Goal: Task Accomplishment & Management: Manage account settings

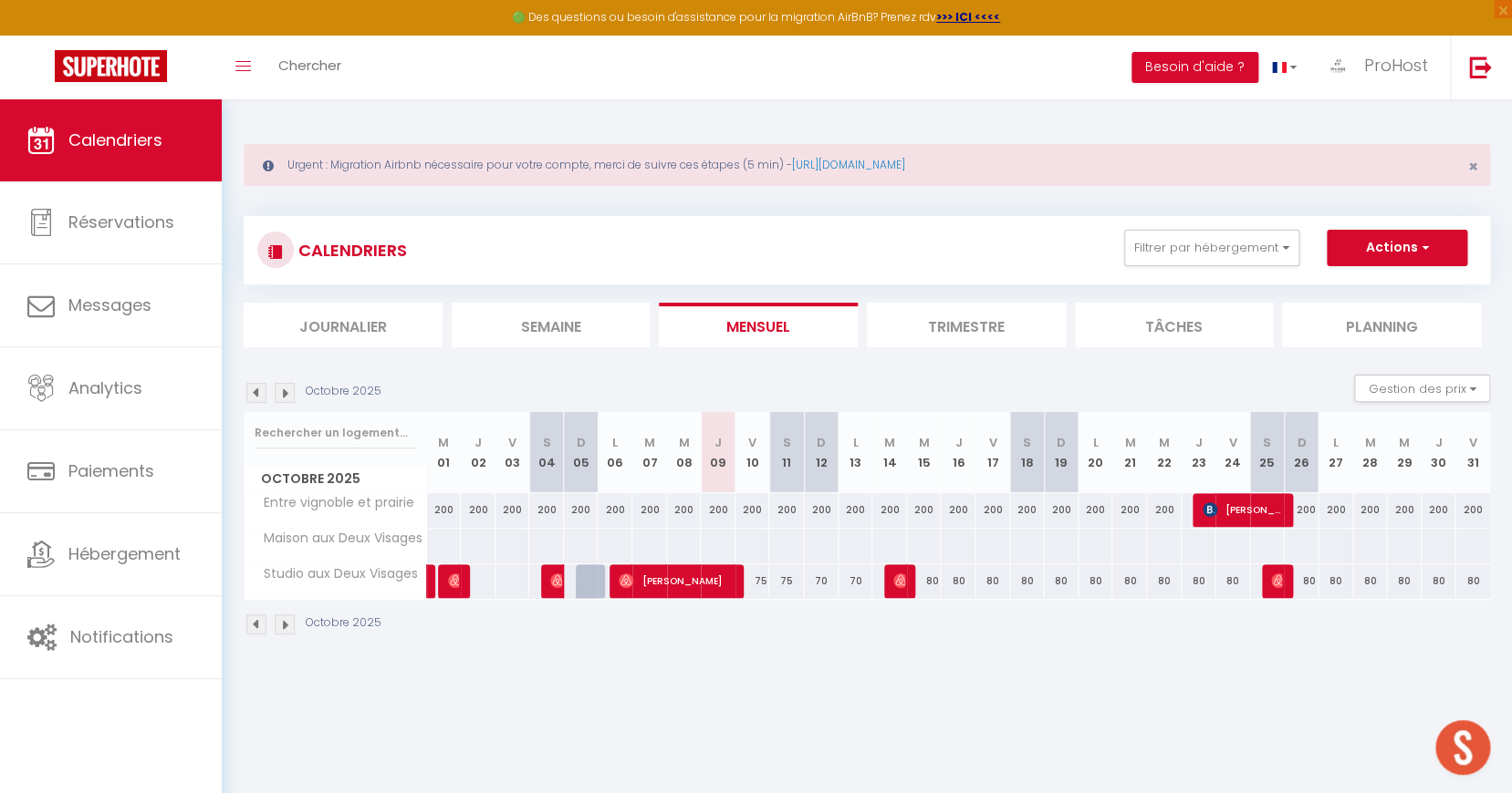
click at [1349, 75] on link "ProHost" at bounding box center [1380, 67] width 140 height 64
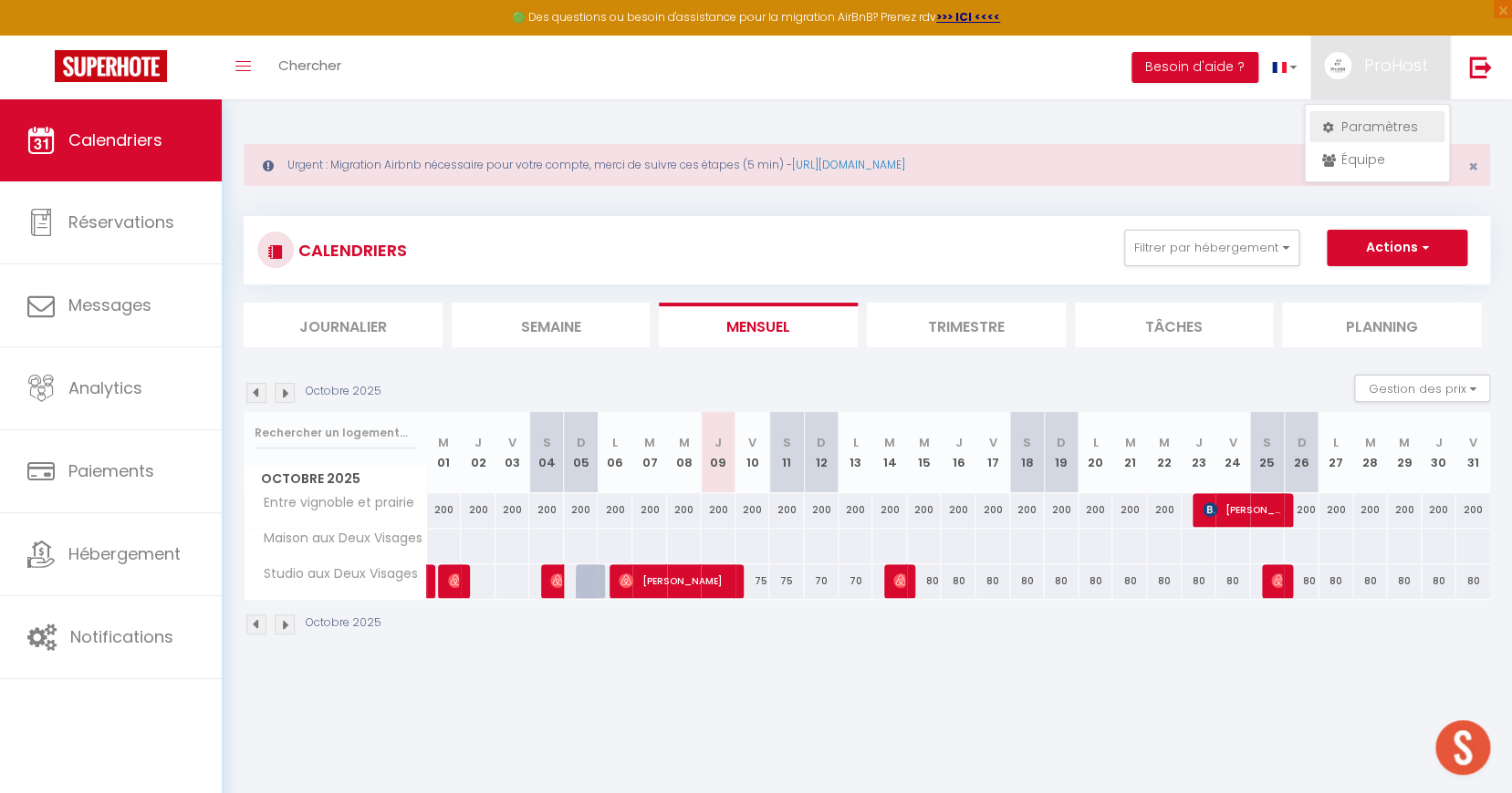
click at [1374, 132] on link "Paramètres" at bounding box center [1377, 127] width 135 height 31
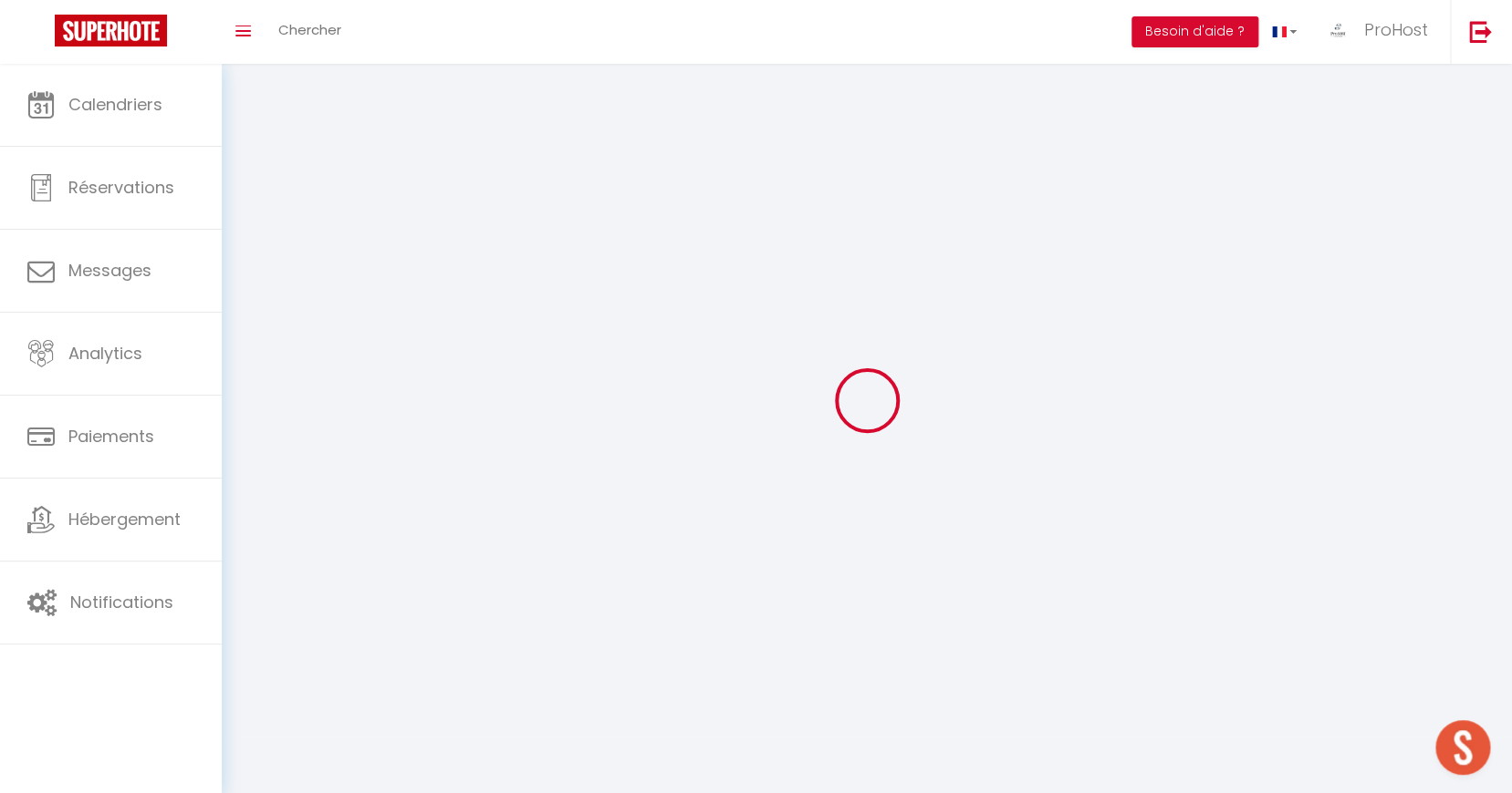
select select "28"
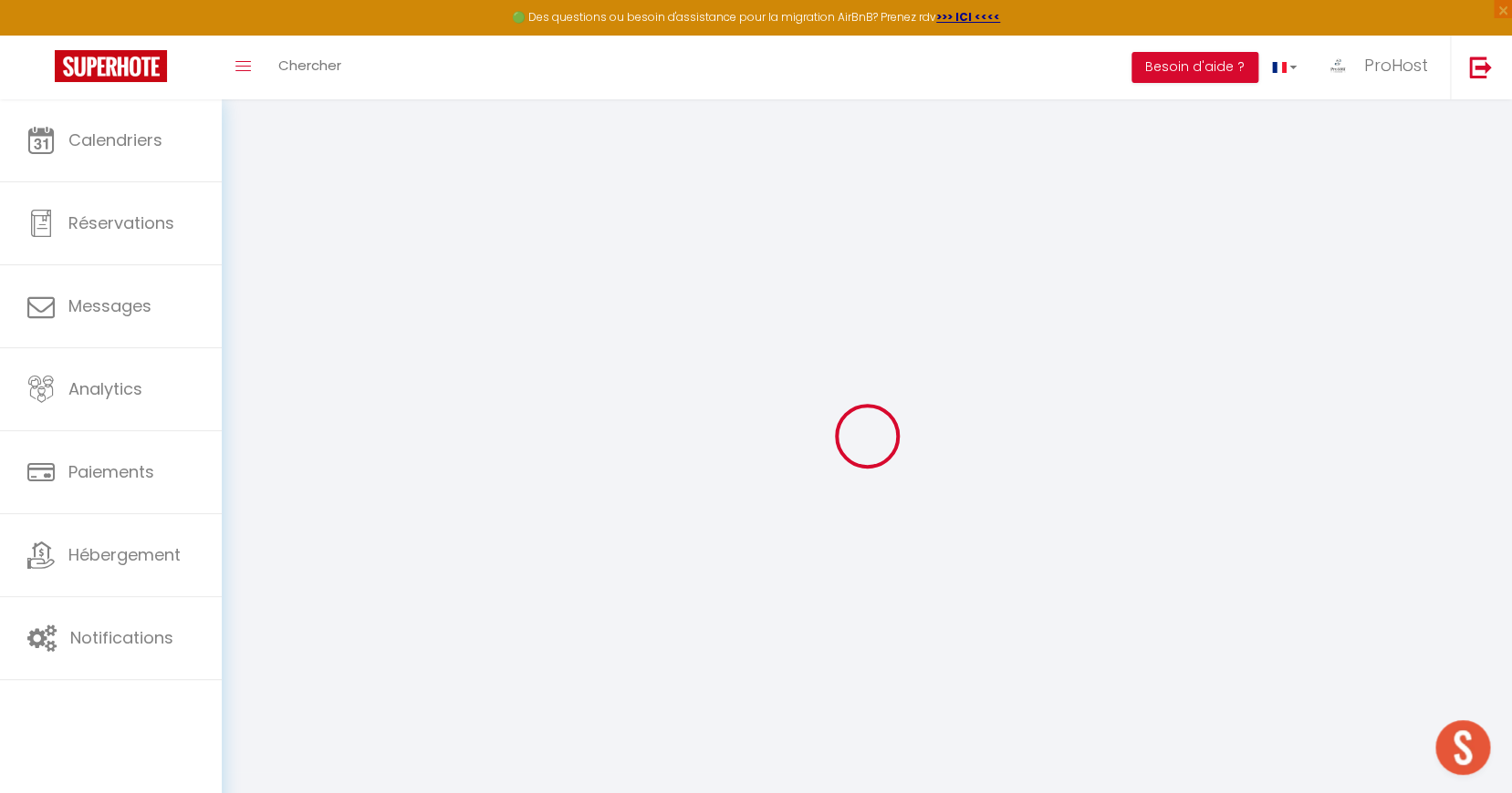
type input "8jjA7m1vIWN3hMcv43H0okmNy"
type input "VPW2oesNthexSyR90sIFUeS2e"
type input "[URL][DOMAIN_NAME]"
select select "fr"
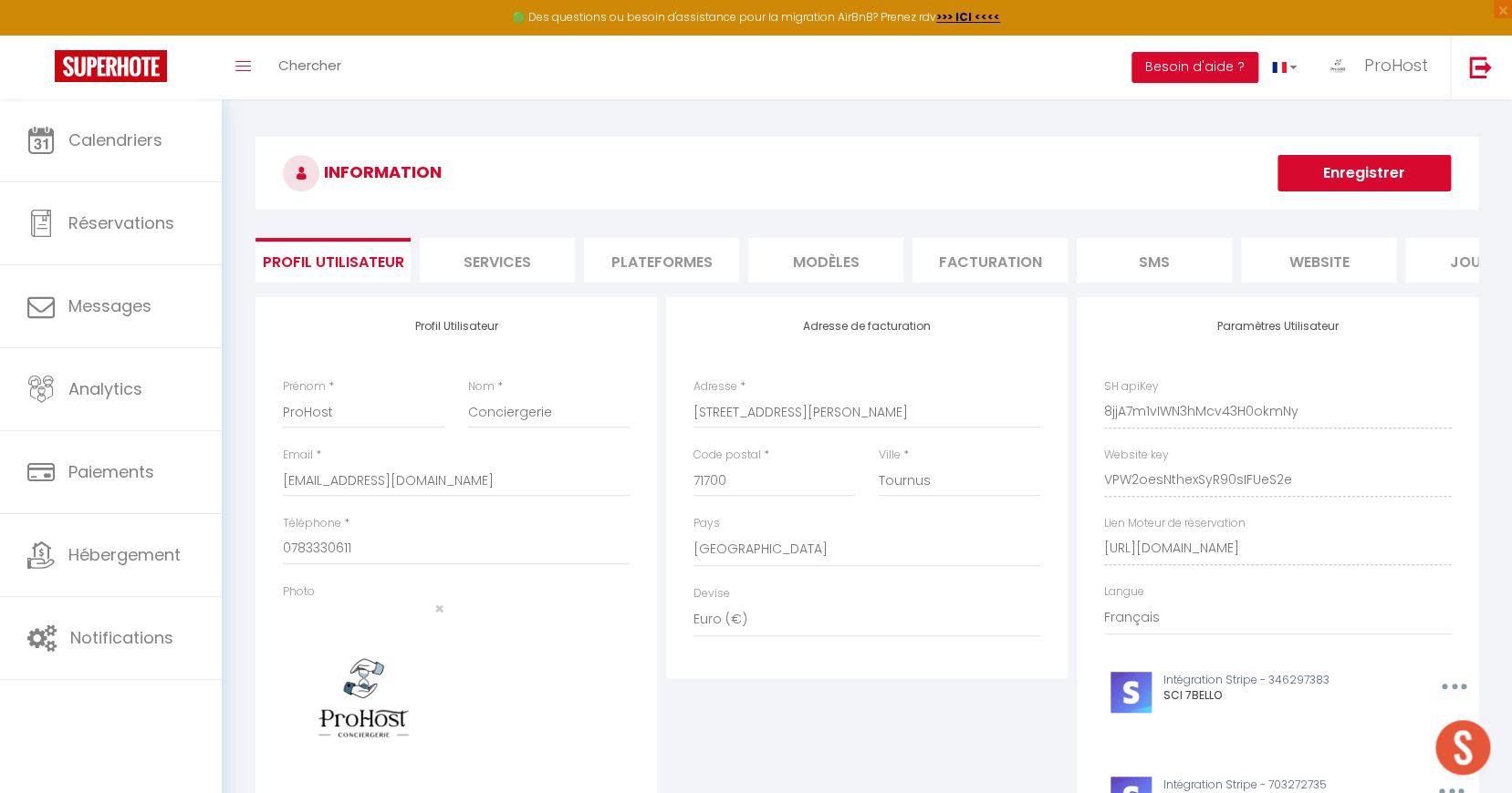
click at [651, 260] on li "Plateformes" at bounding box center [662, 260] width 155 height 45
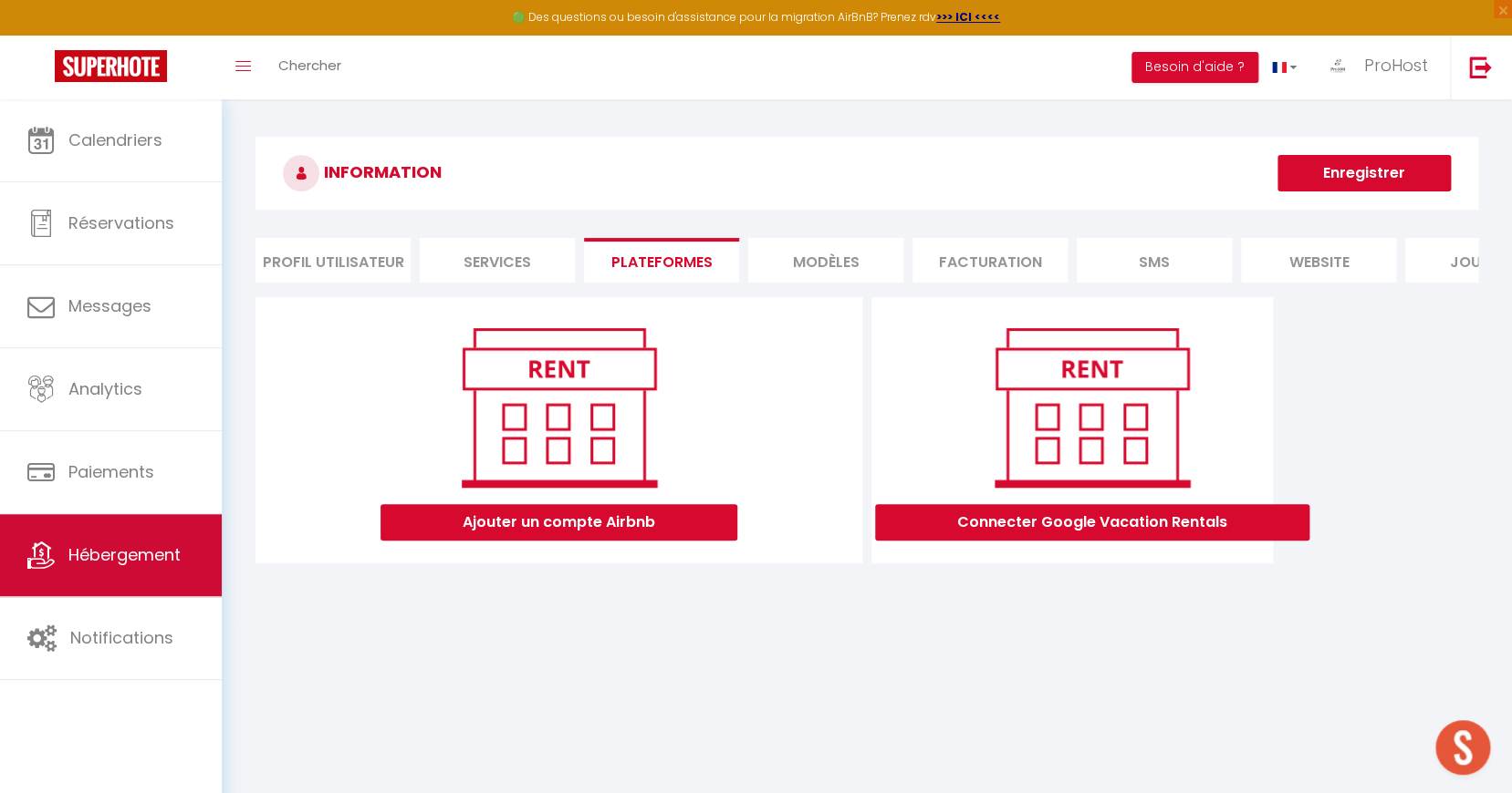
click at [115, 566] on span "Hébergement" at bounding box center [124, 554] width 112 height 23
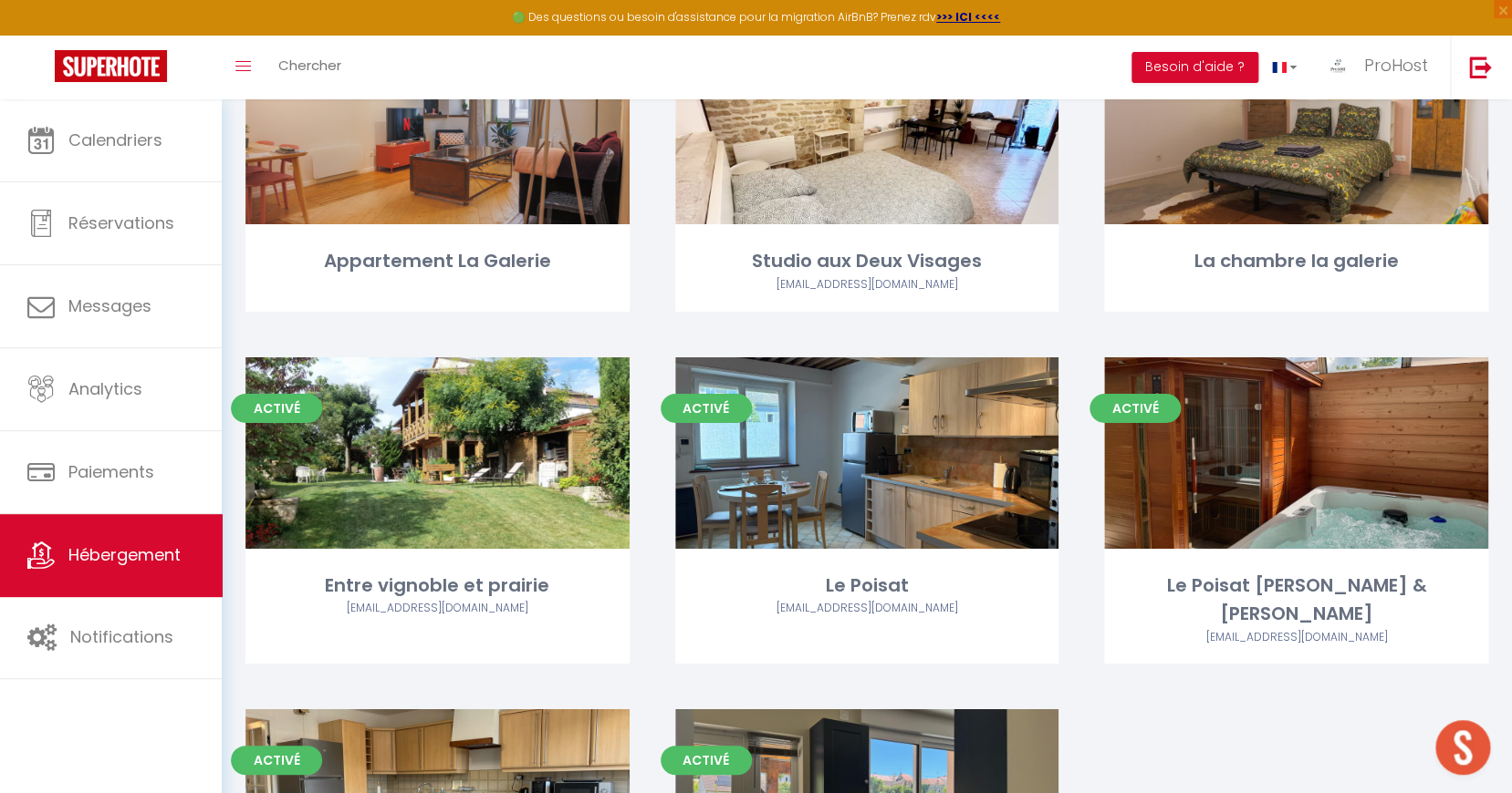
scroll to position [2577, 0]
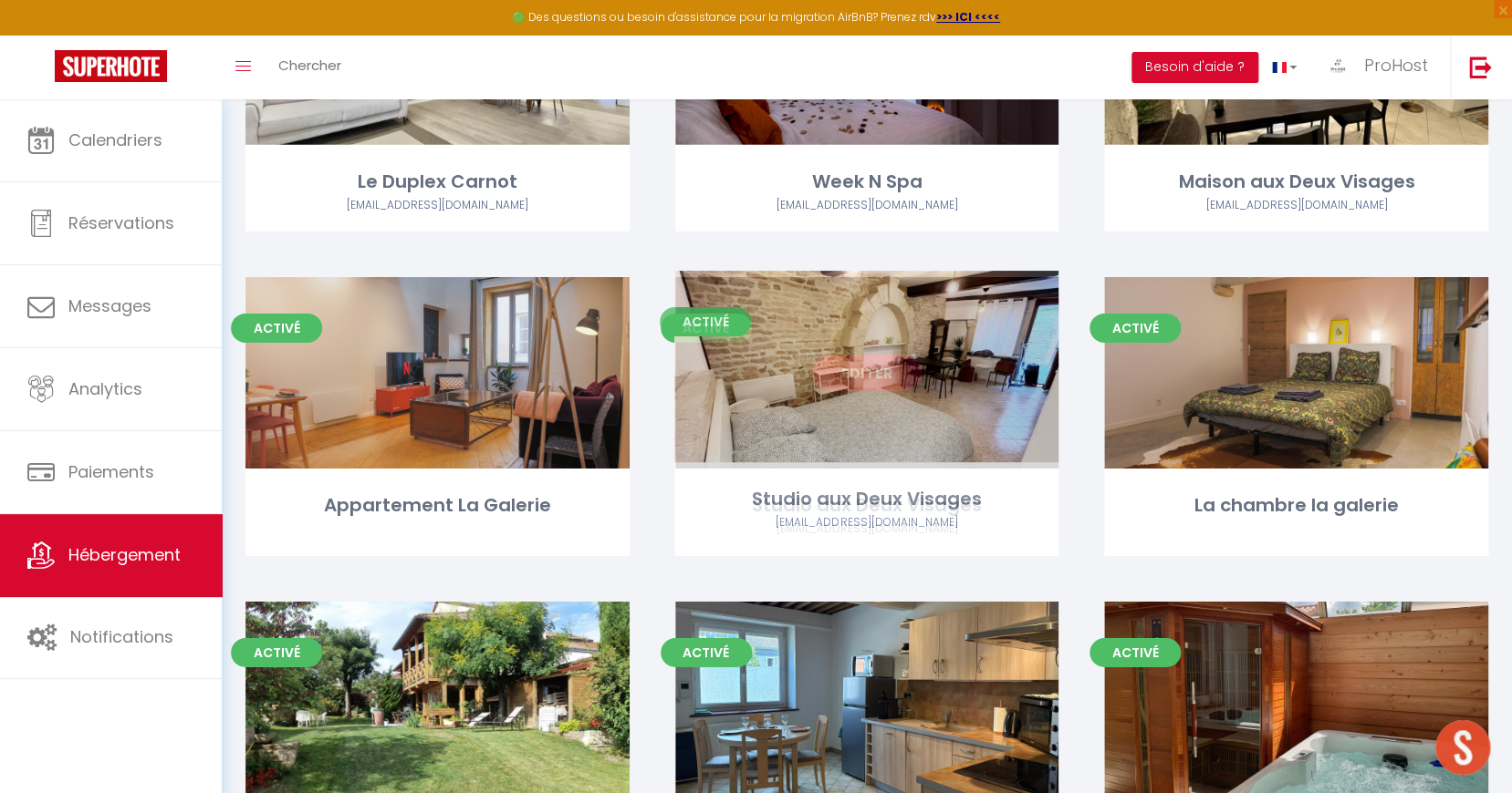
click at [875, 361] on link "Editer" at bounding box center [866, 373] width 110 height 37
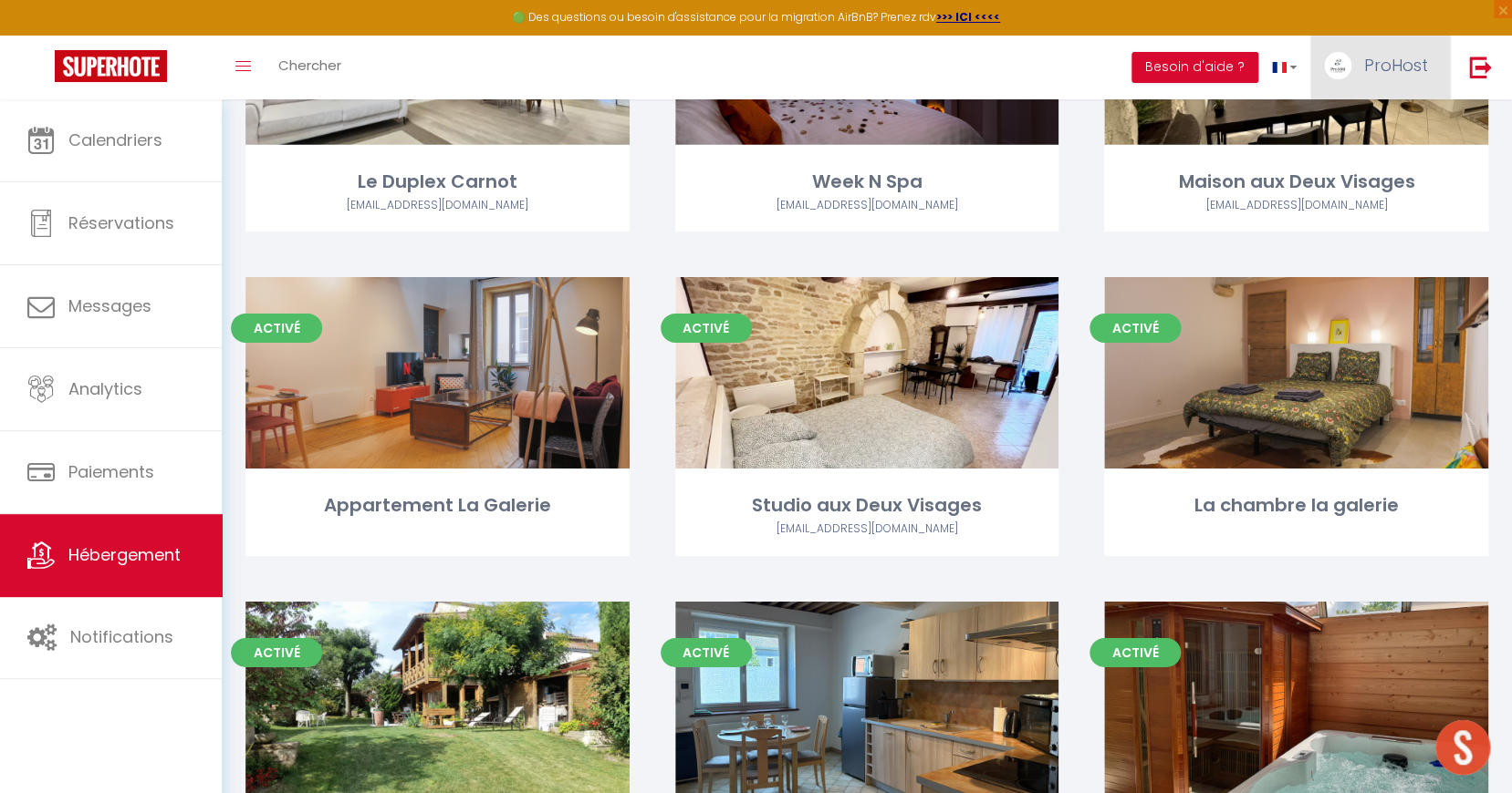
click at [1347, 60] on img at bounding box center [1338, 65] width 28 height 28
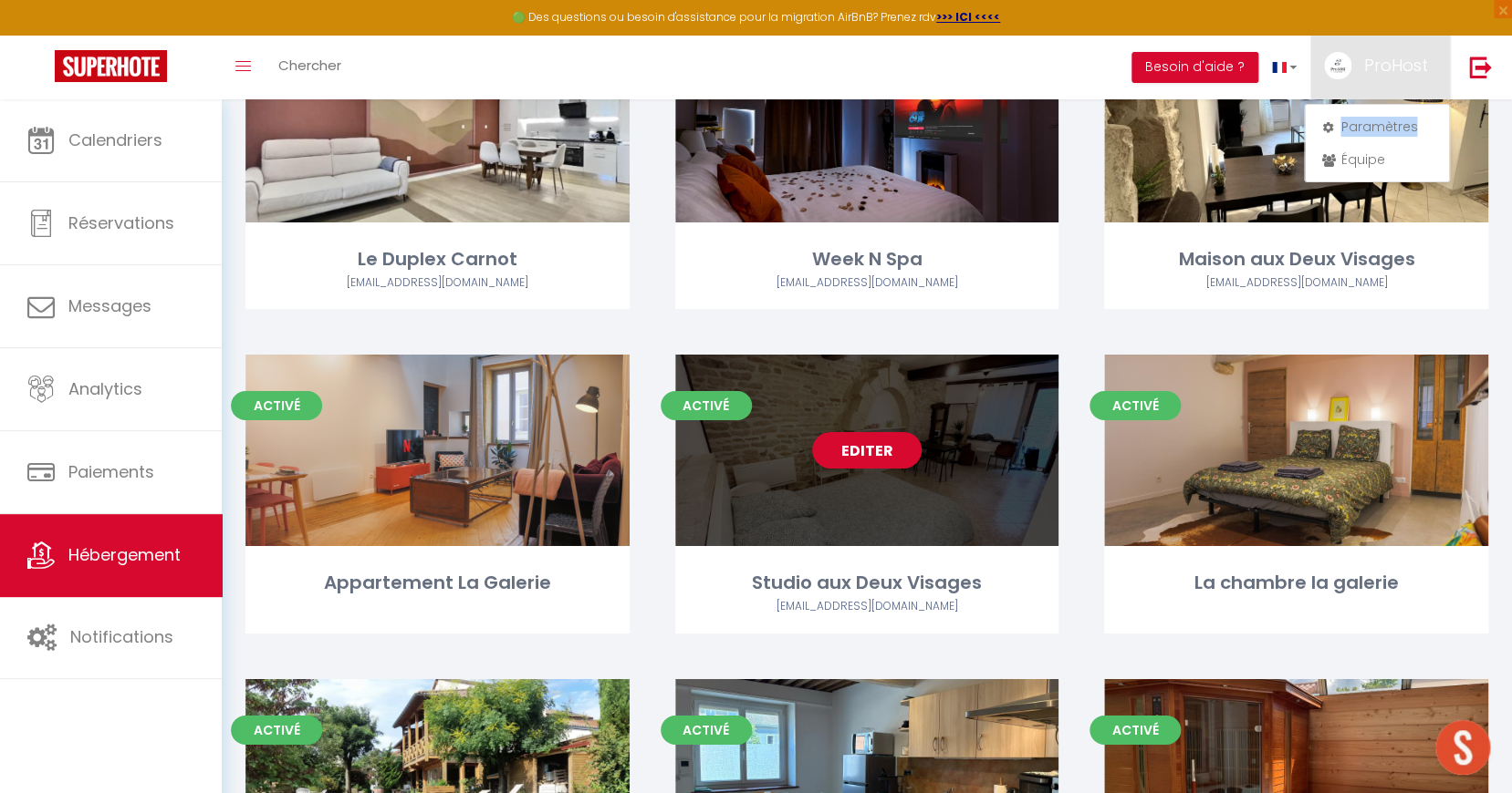
click at [881, 441] on link "Editer" at bounding box center [866, 450] width 110 height 37
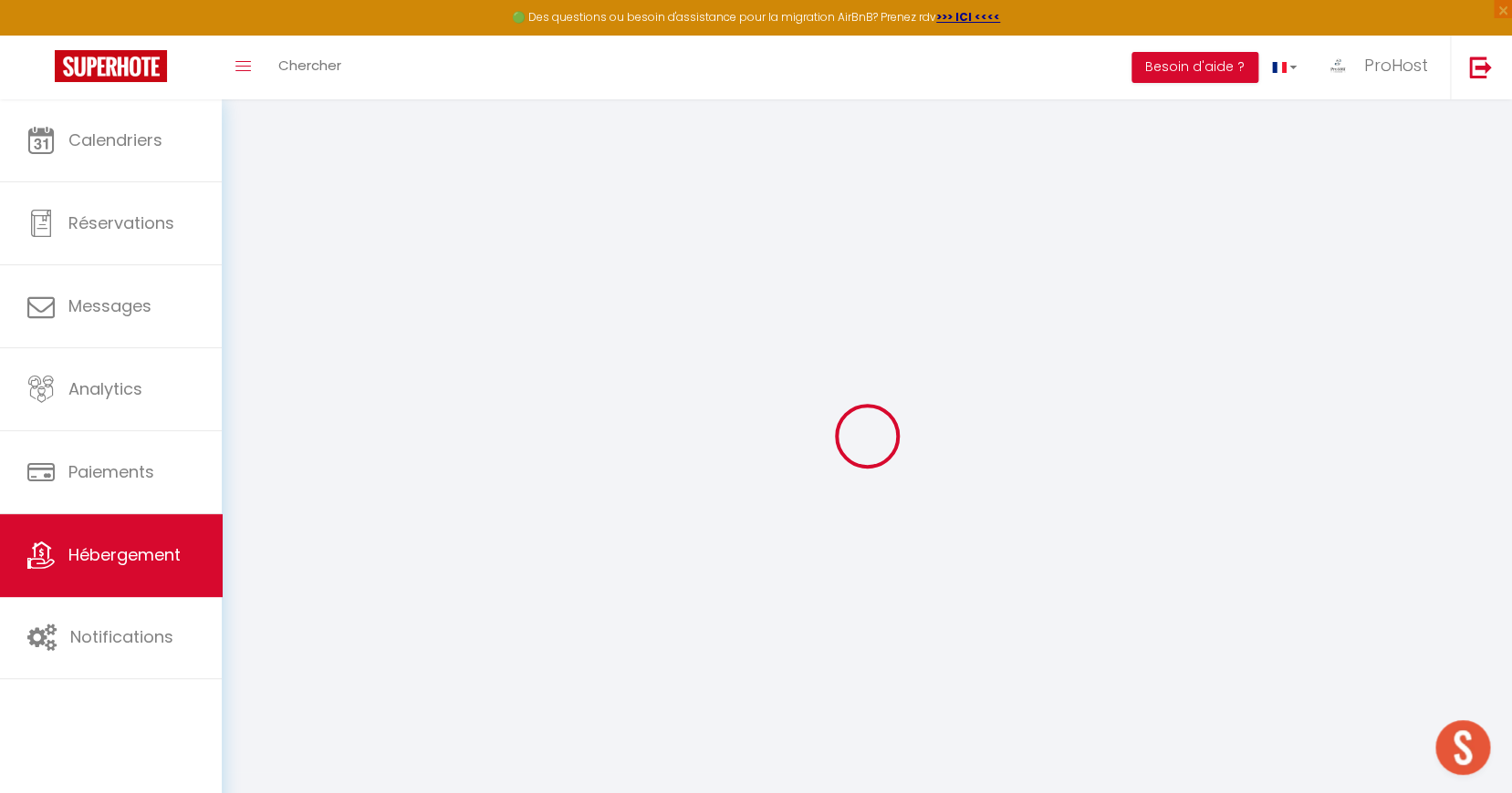
select select
select select "22072-947123516923587645"
select select
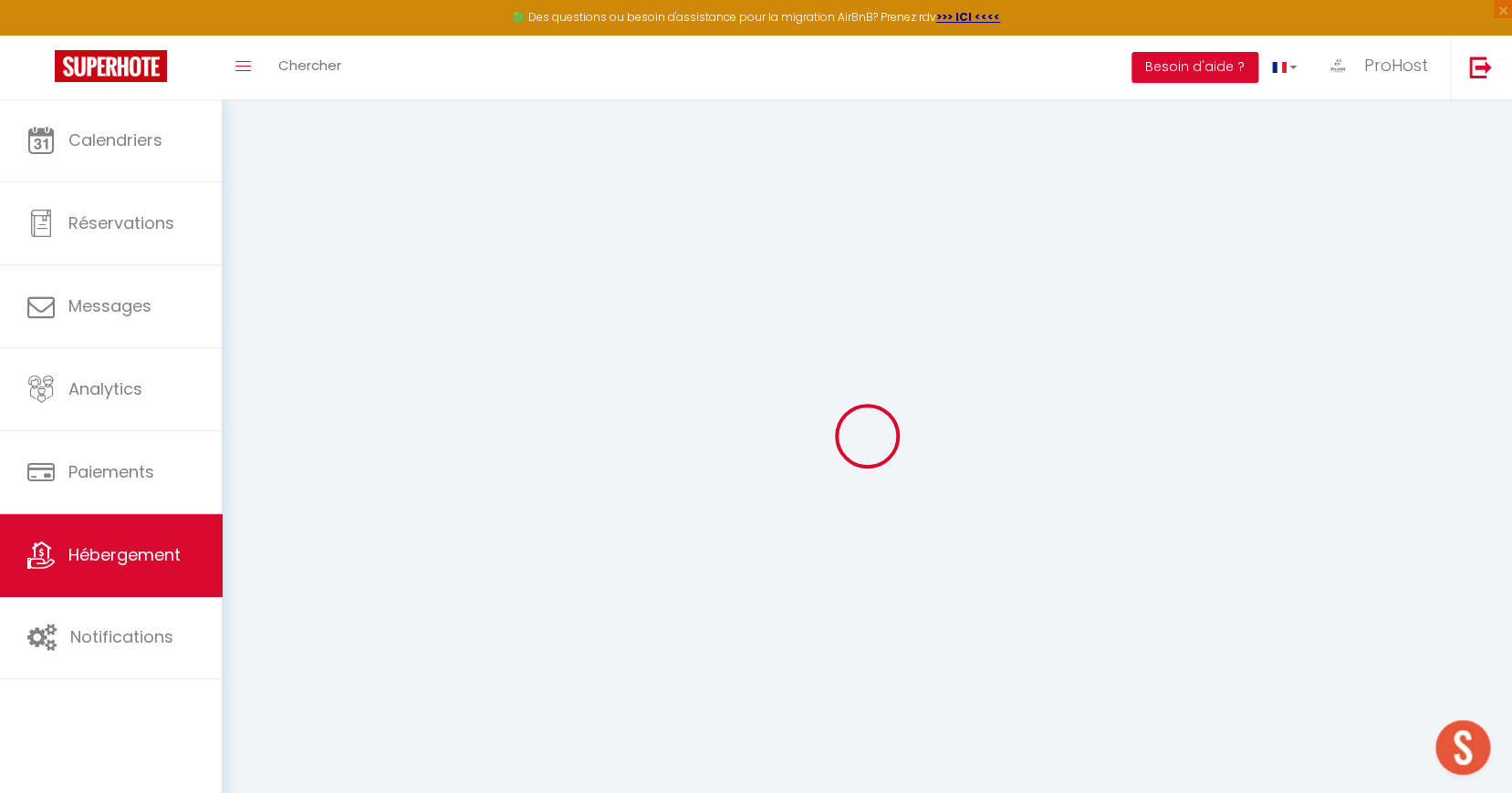
select select
checkbox input "false"
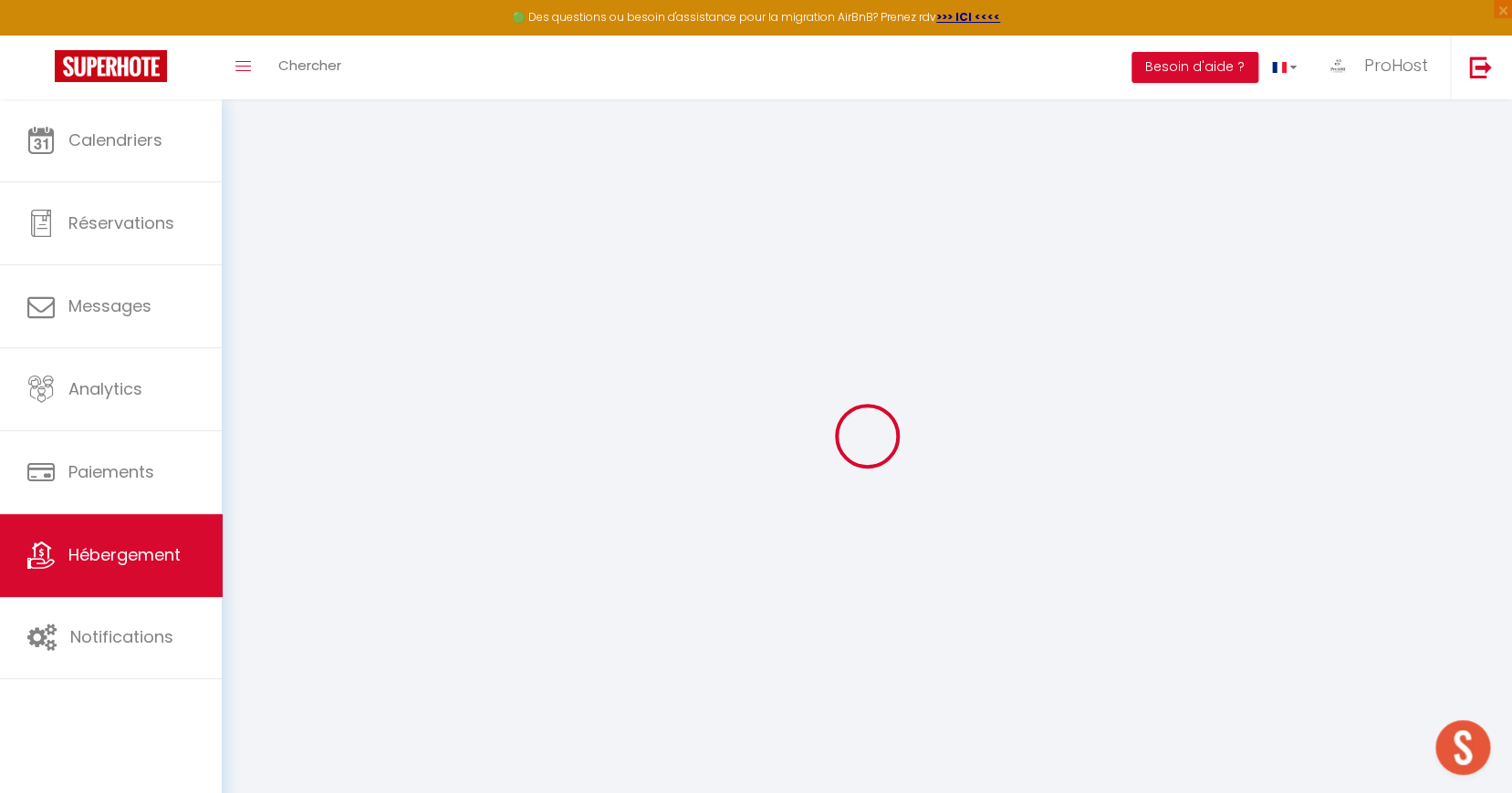
checkbox input "false"
select select
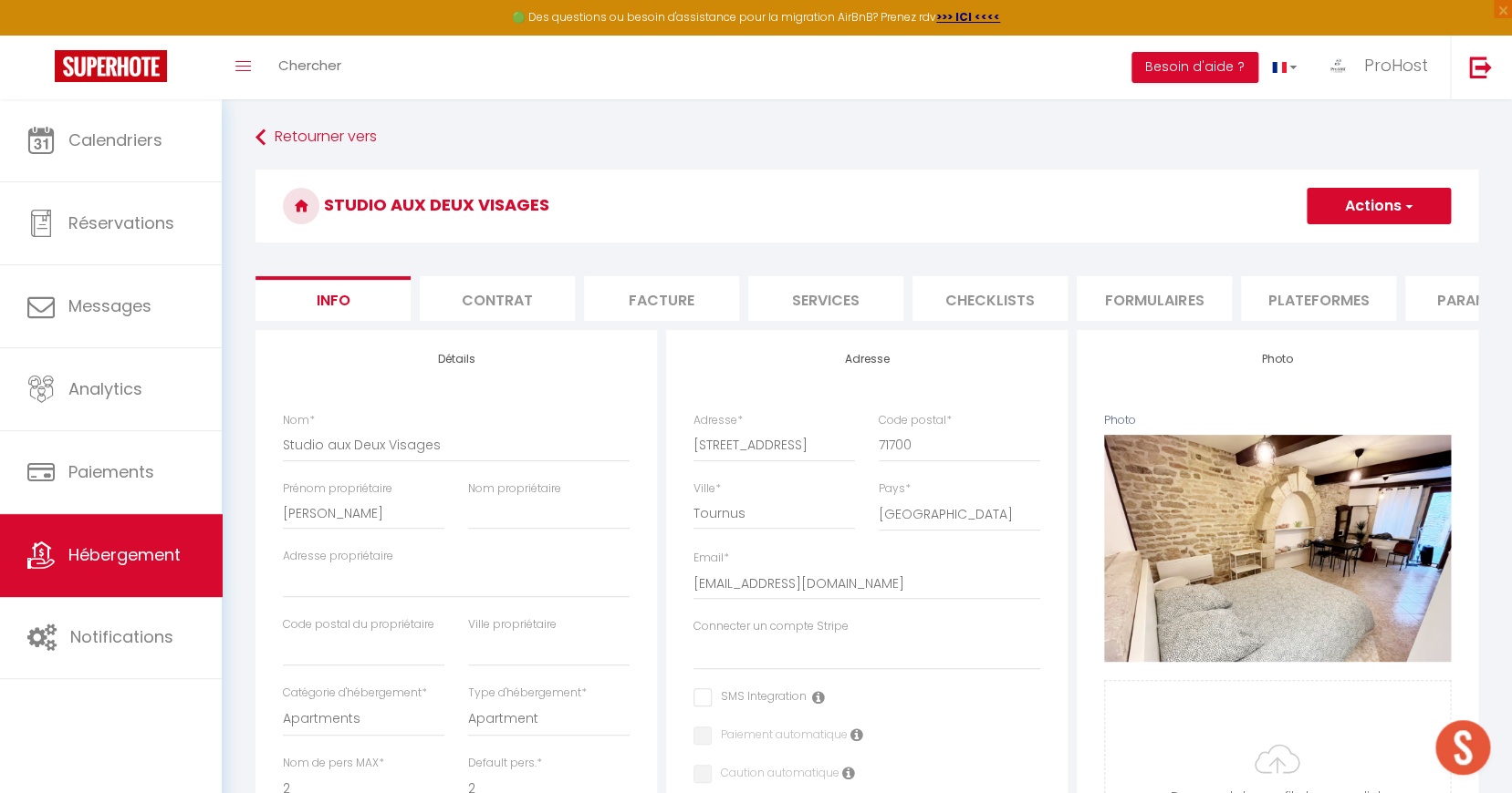
select select
checkbox input "false"
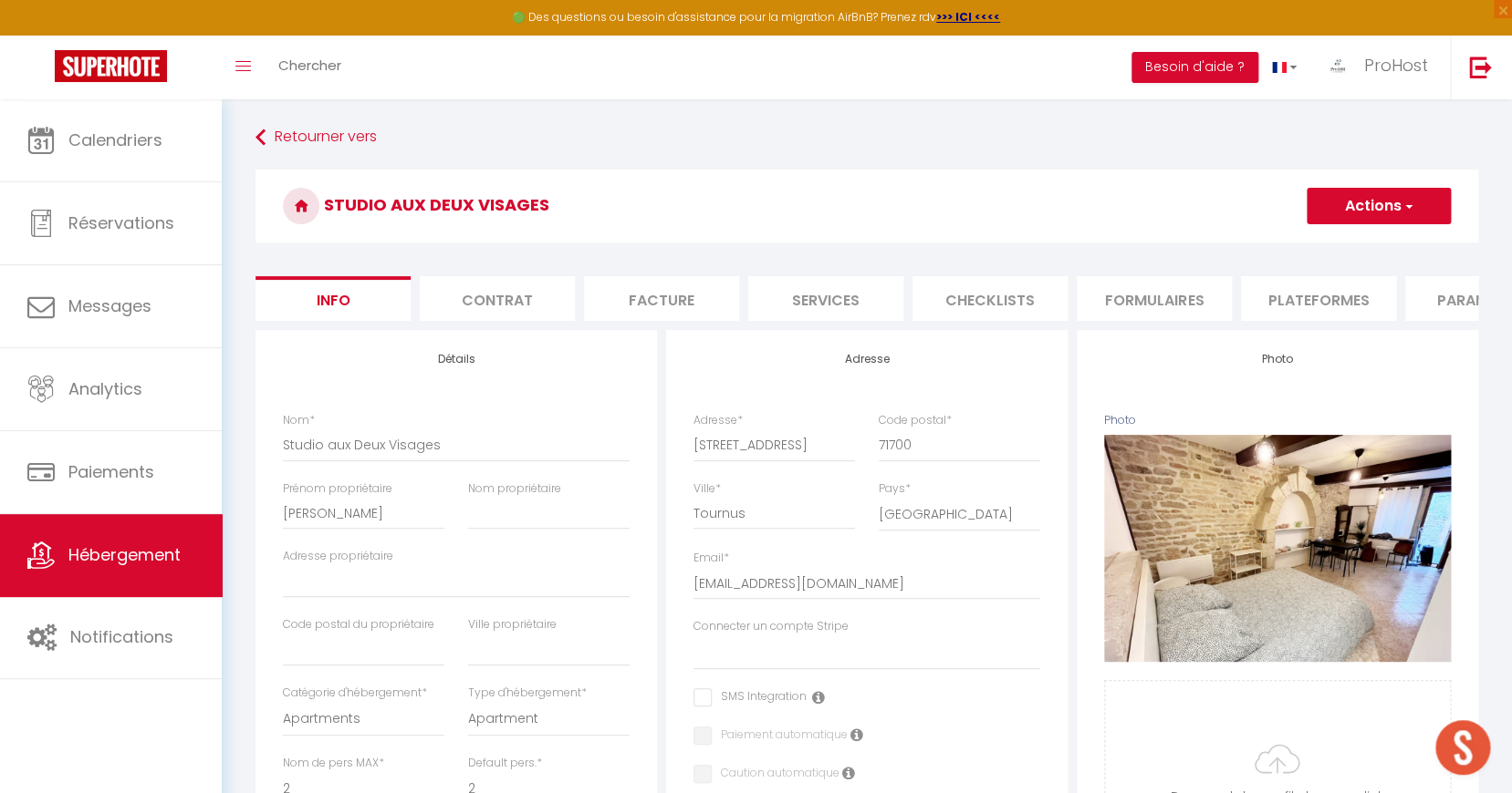
select select
click at [1052, 304] on li "Checklists" at bounding box center [990, 298] width 155 height 45
select select
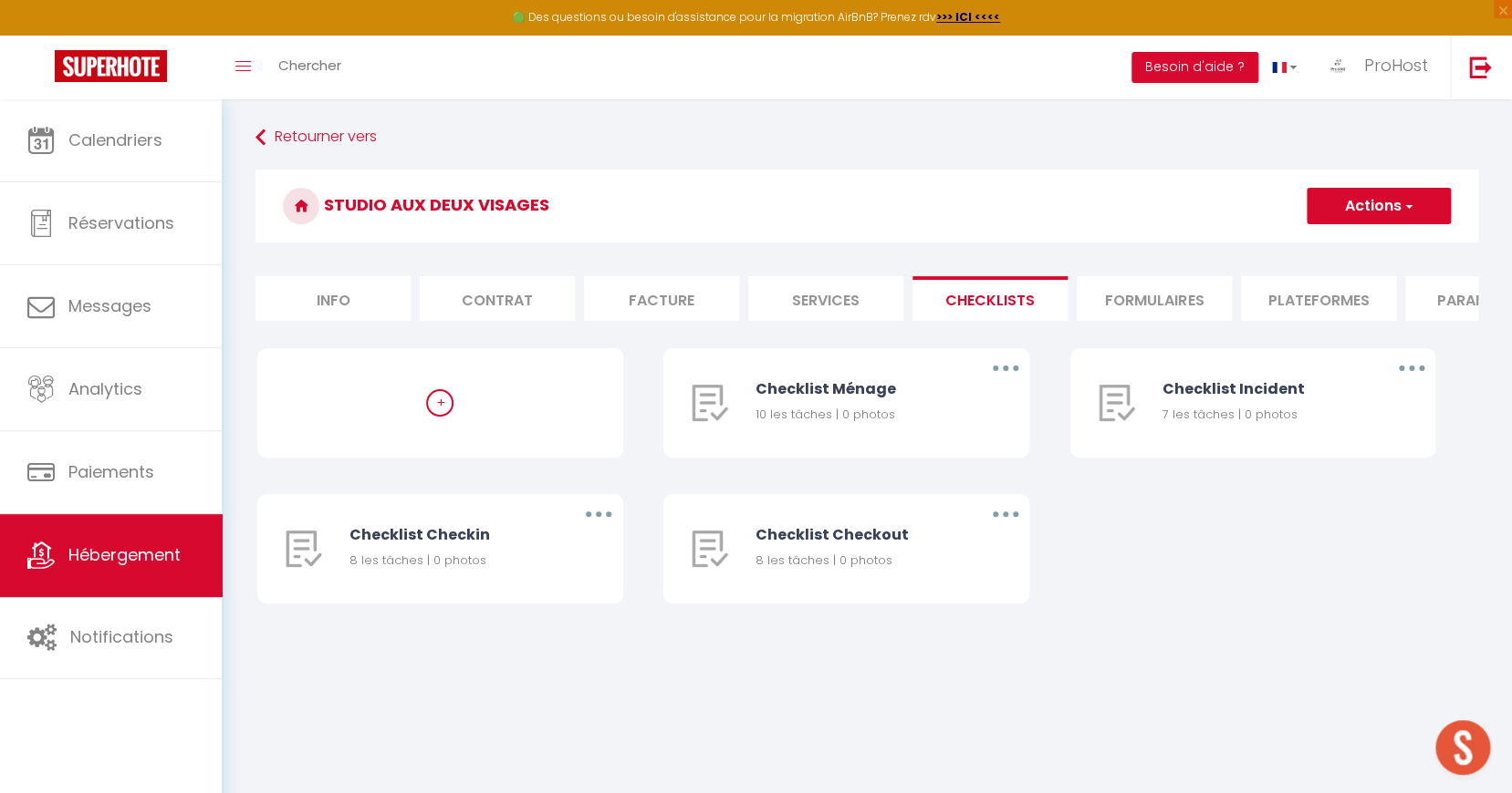
click at [1119, 286] on li "Formulaires" at bounding box center [1154, 298] width 155 height 45
select select
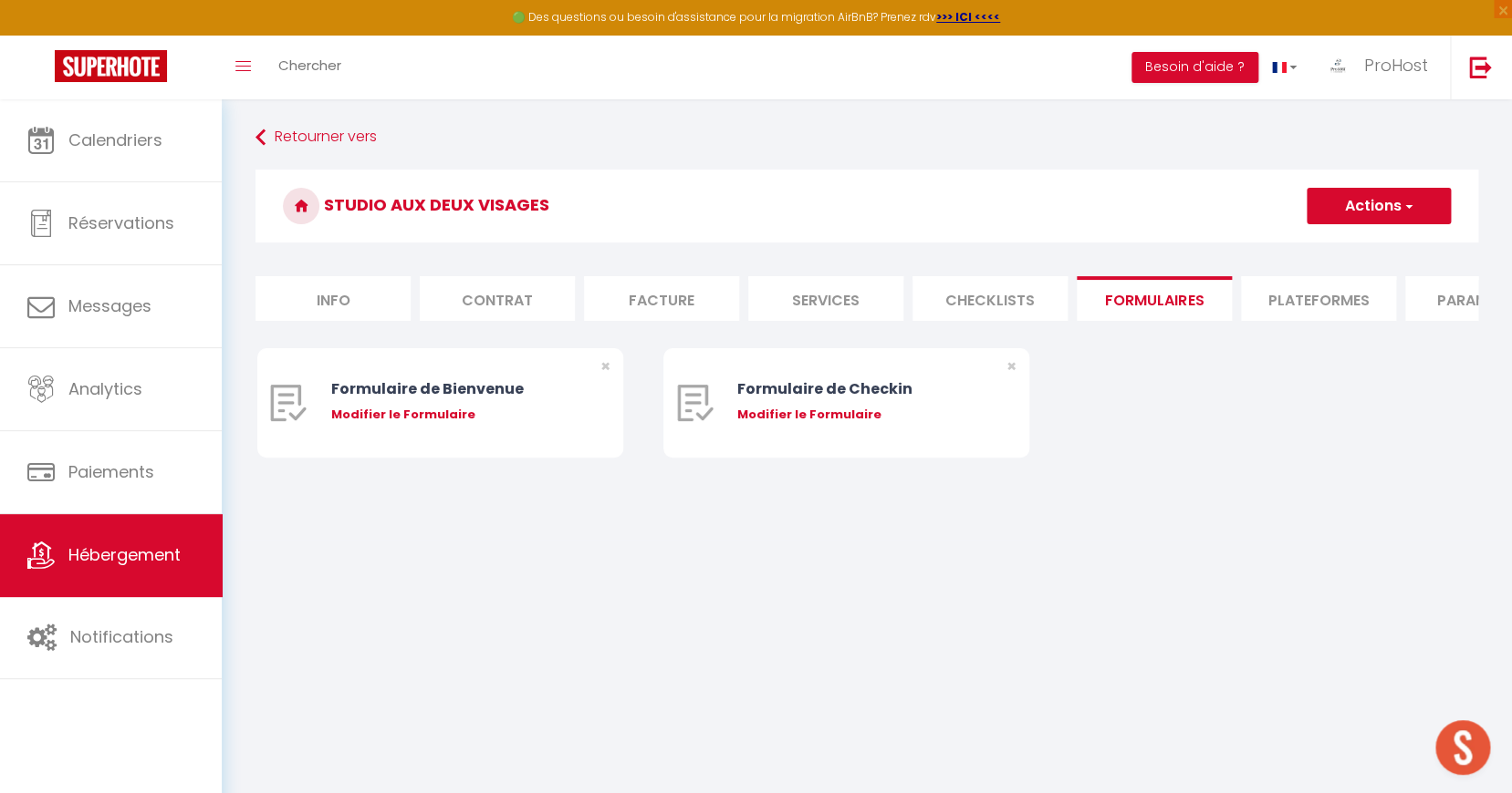
click at [1311, 280] on li "Plateformes" at bounding box center [1319, 298] width 155 height 45
select select
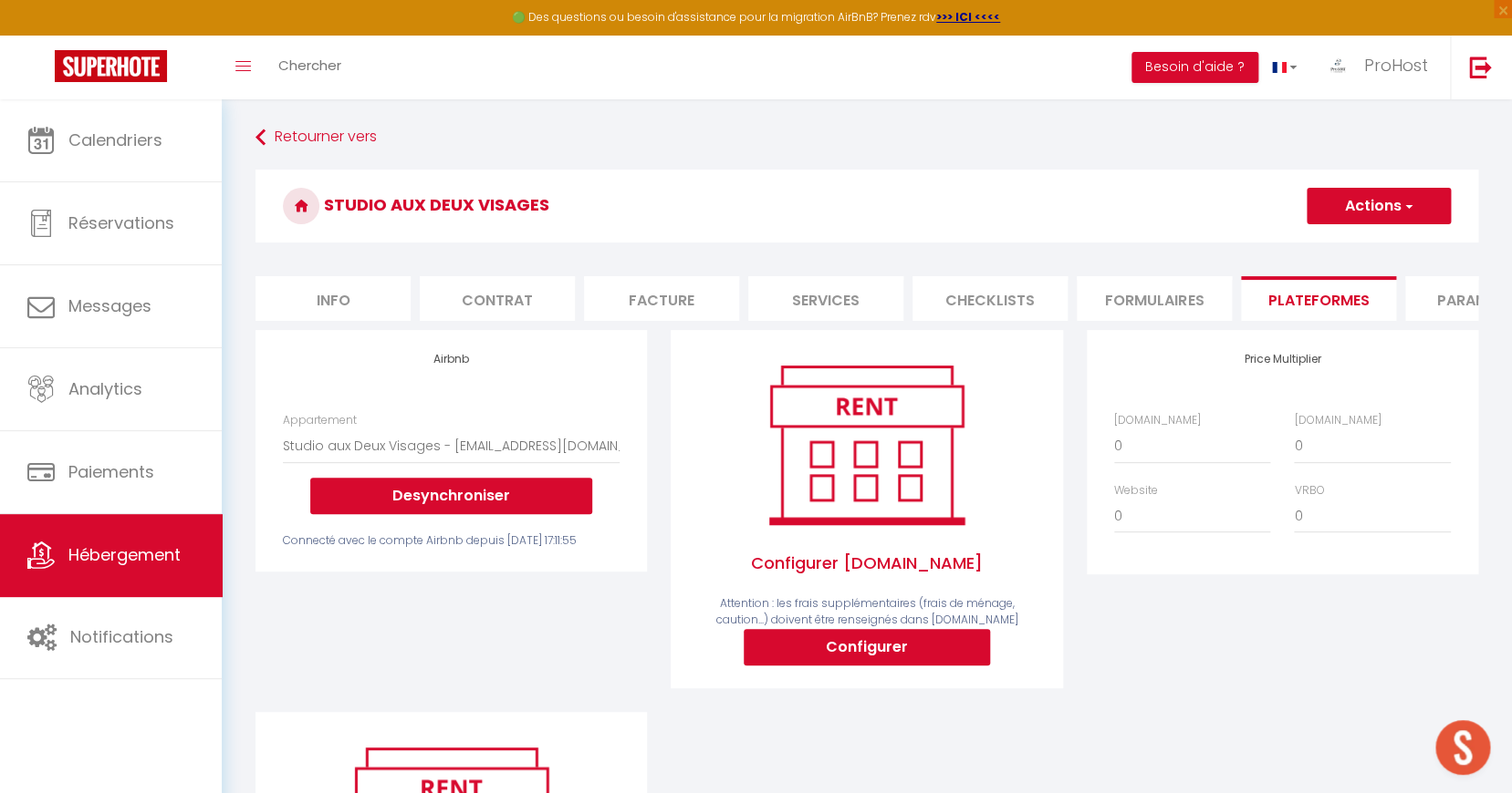
click at [909, 644] on button "Configurer" at bounding box center [866, 647] width 246 height 37
select select
type input "[EMAIL_ADDRESS][DOMAIN_NAME]"
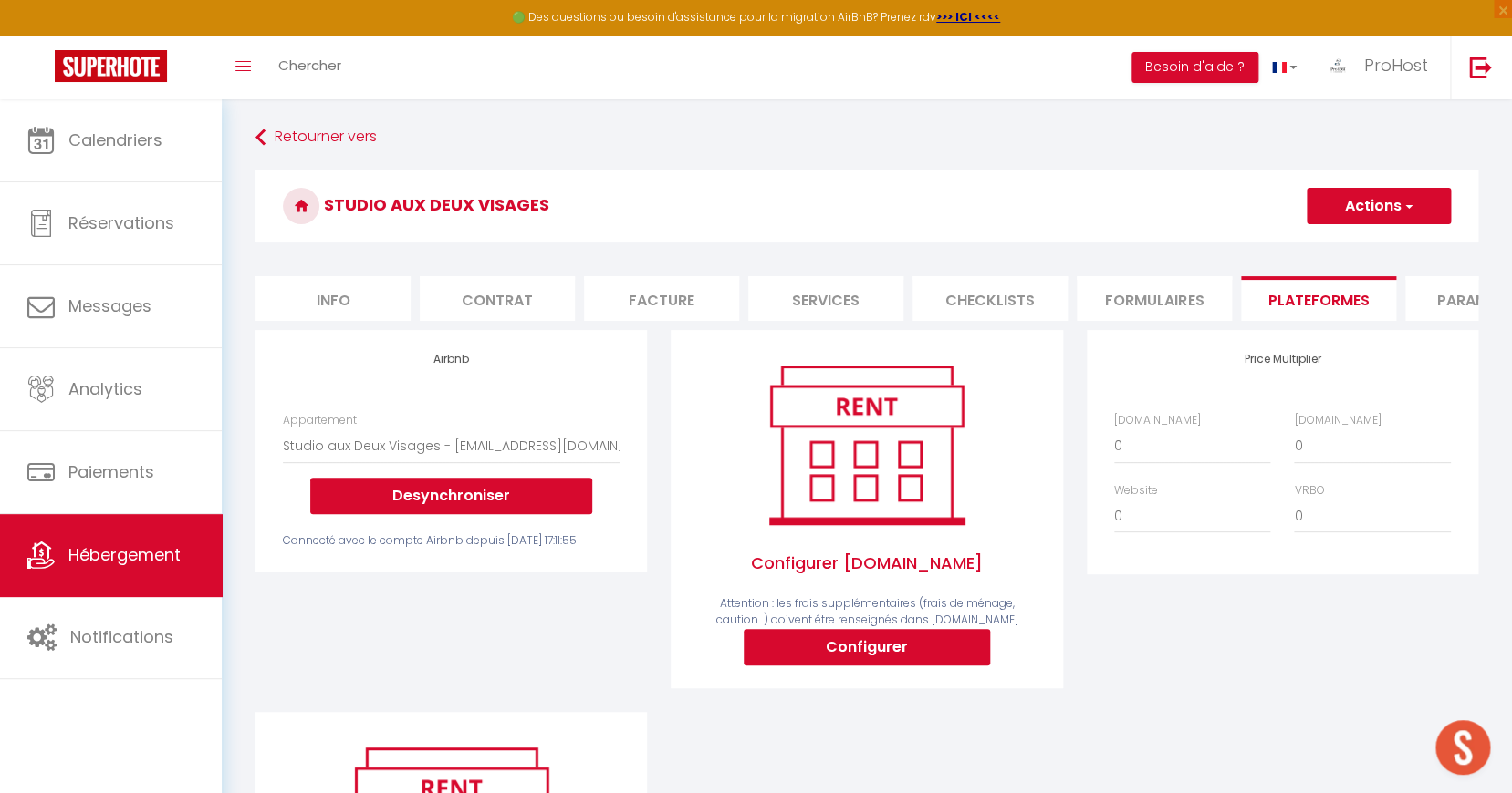
select select
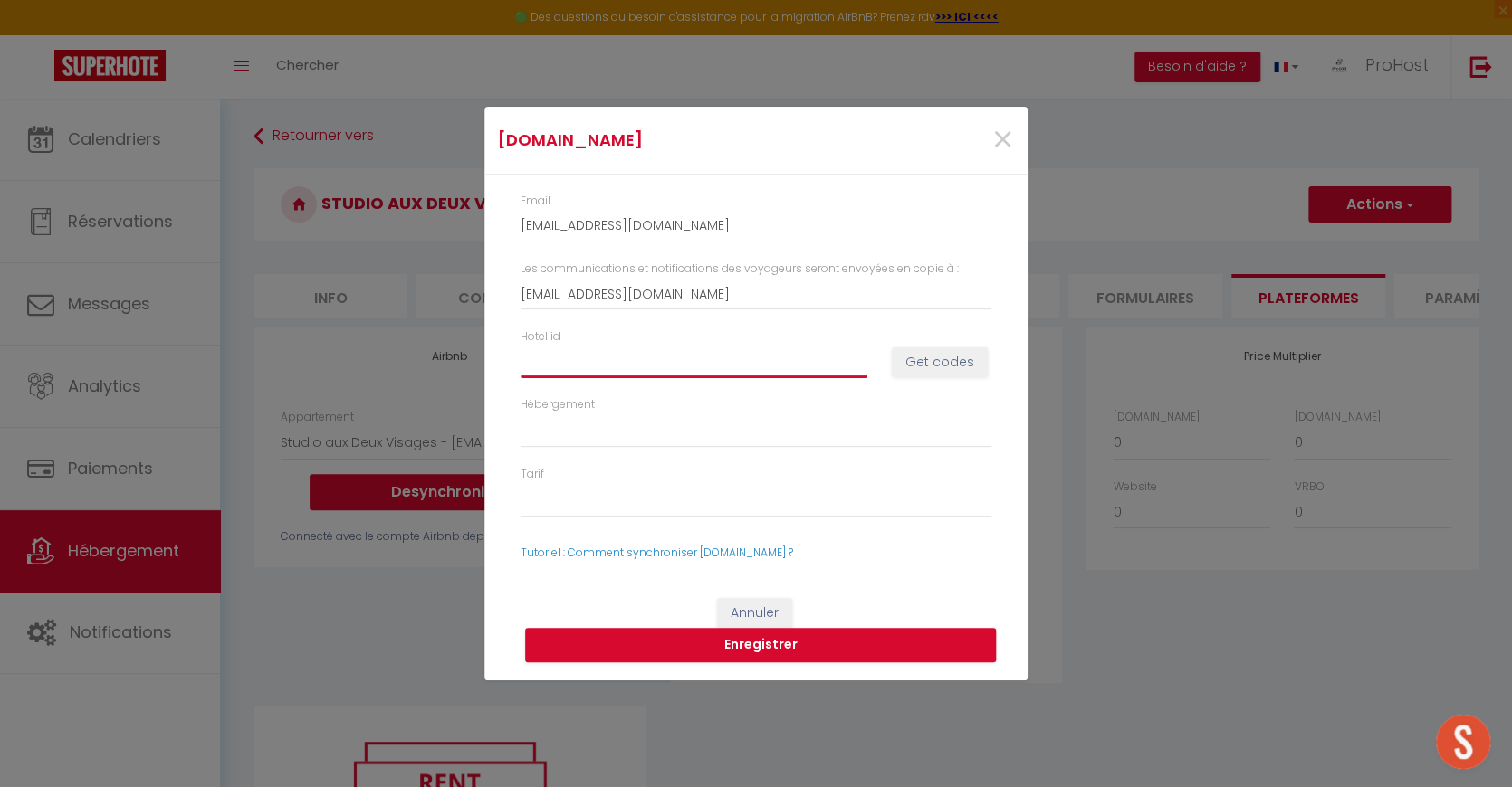
click at [679, 358] on input "Hotel id" at bounding box center [693, 362] width 346 height 33
paste input "15037921"
type input "15037921"
select select
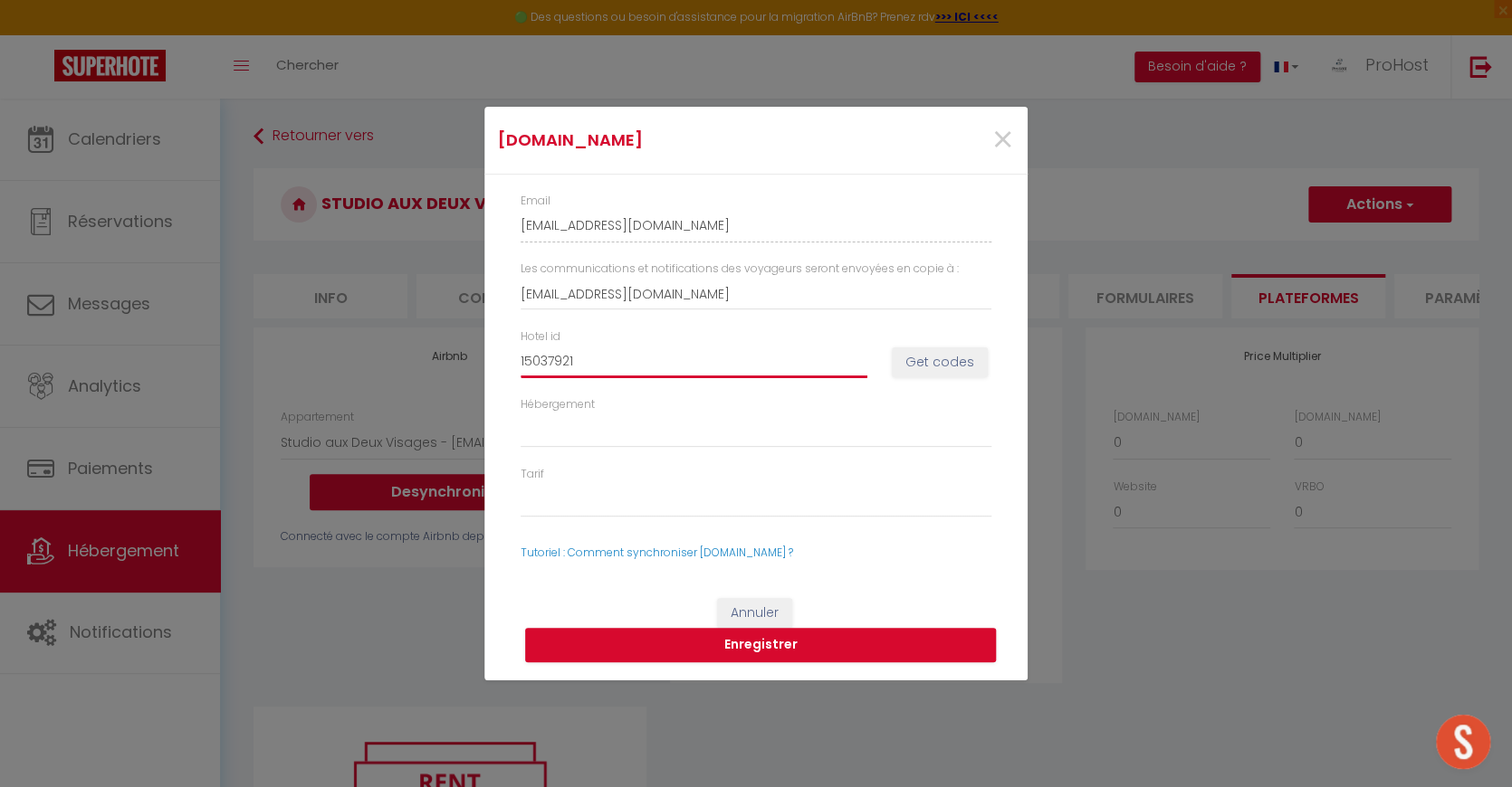
type input "15037921"
click at [911, 364] on button "Get codes" at bounding box center [939, 363] width 96 height 31
select select
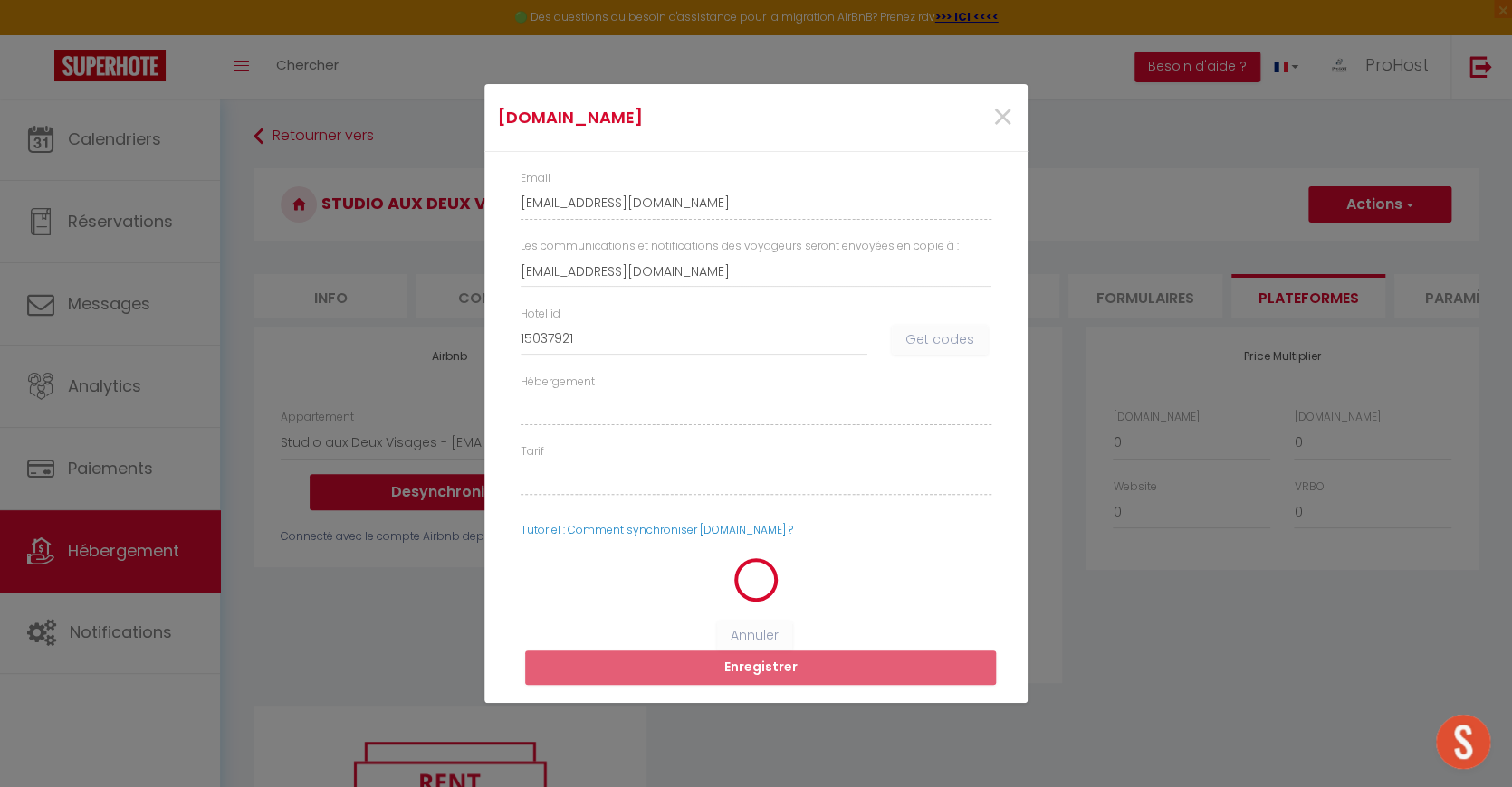
select select
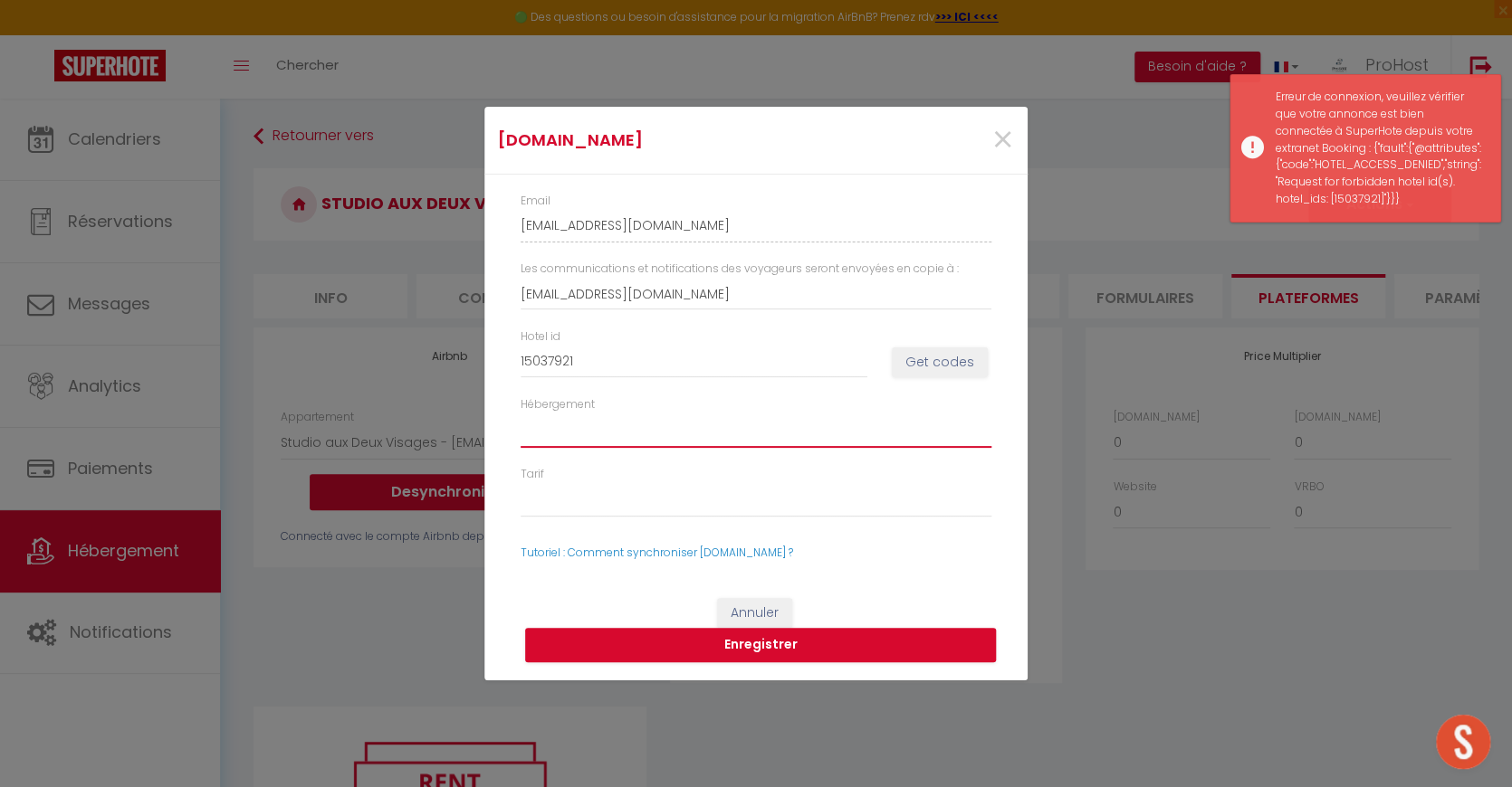
click at [615, 423] on select "Hébergement" at bounding box center [755, 431] width 471 height 35
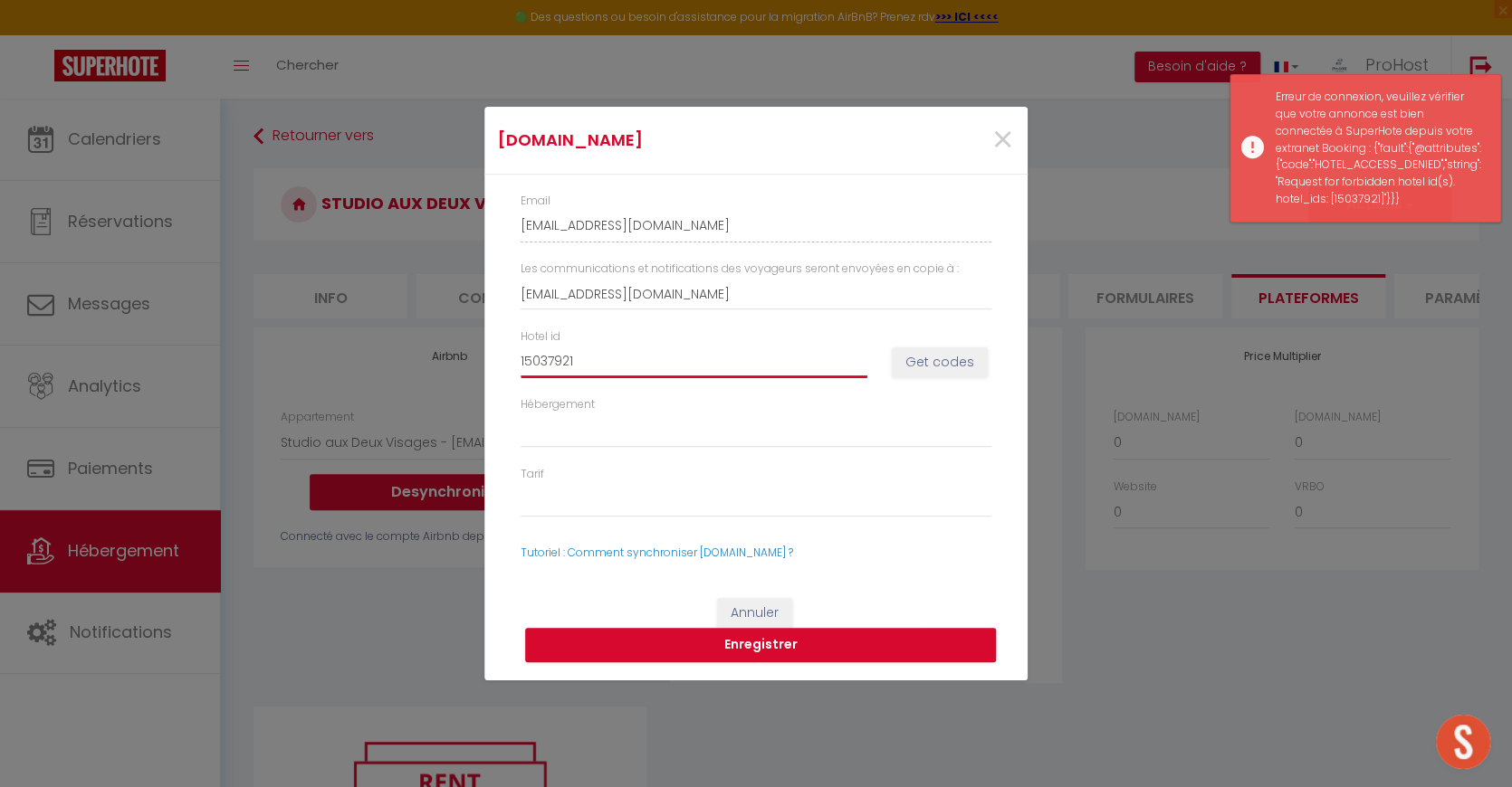
click at [719, 370] on input "15037921" at bounding box center [693, 362] width 346 height 33
click at [725, 361] on input "15037921" at bounding box center [693, 362] width 346 height 33
click at [958, 365] on button "Get codes" at bounding box center [939, 363] width 96 height 31
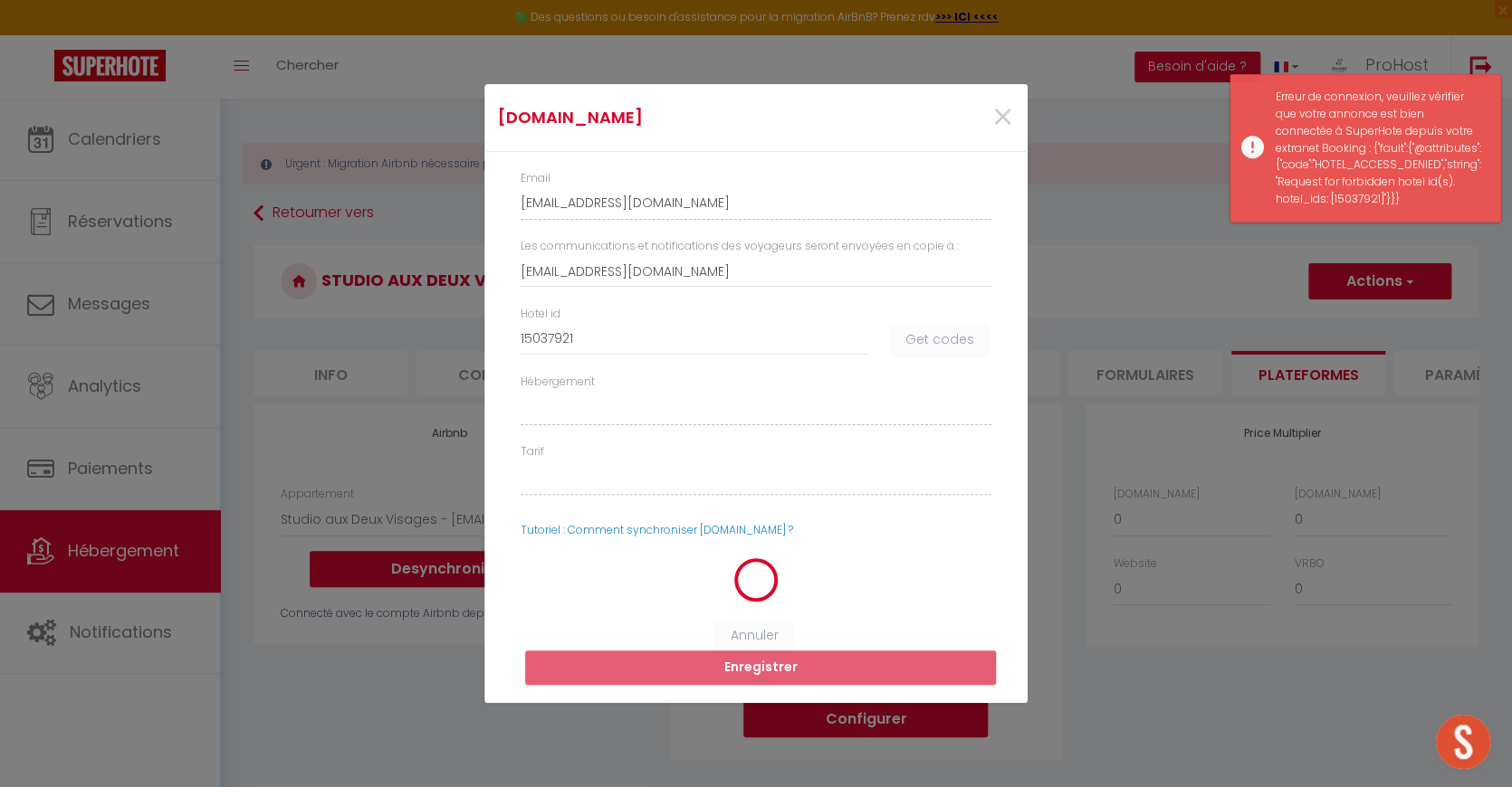
select select
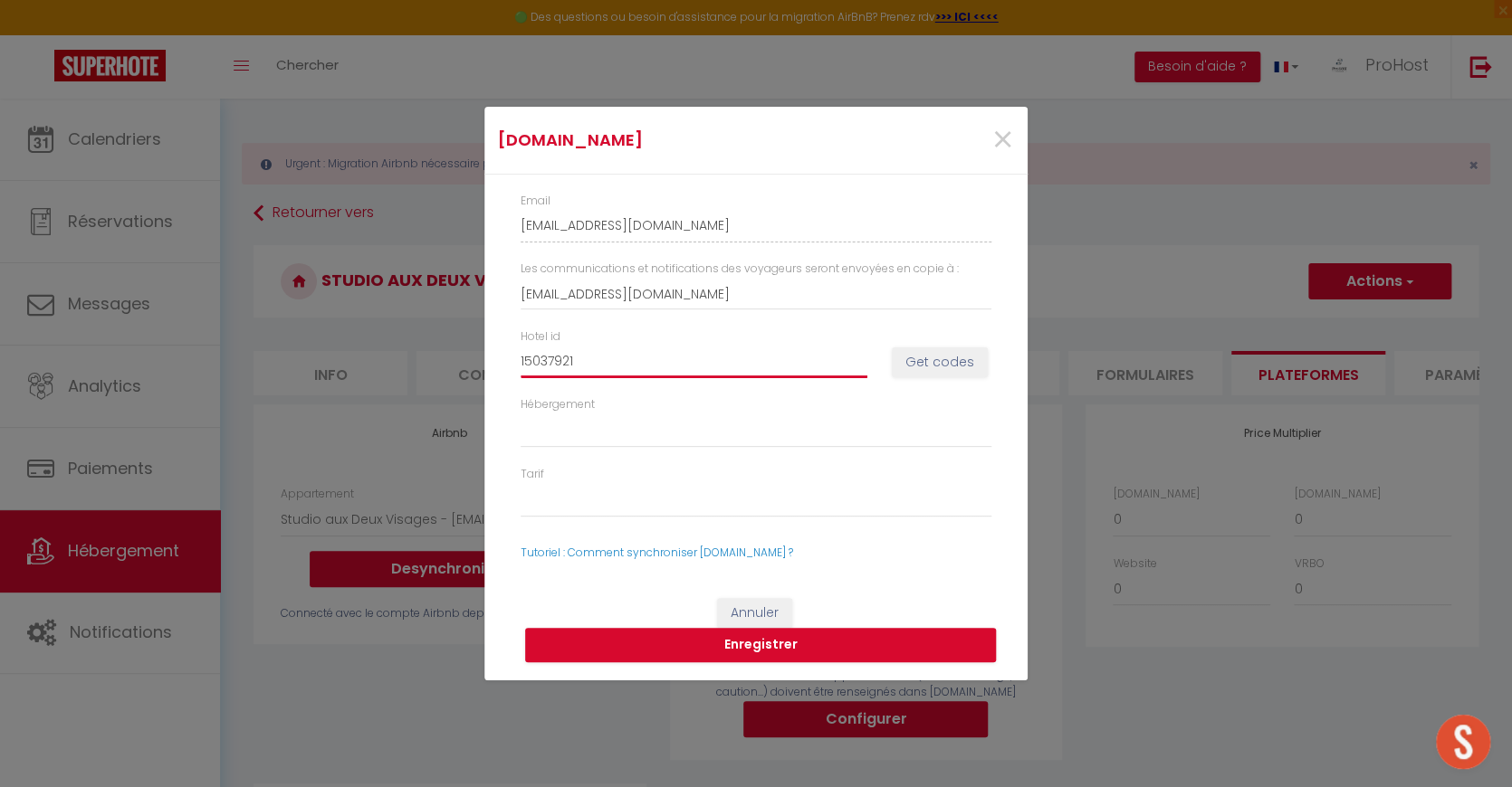
click at [602, 353] on input "15037921" at bounding box center [693, 362] width 346 height 33
paste input "74714"
type input "15074714"
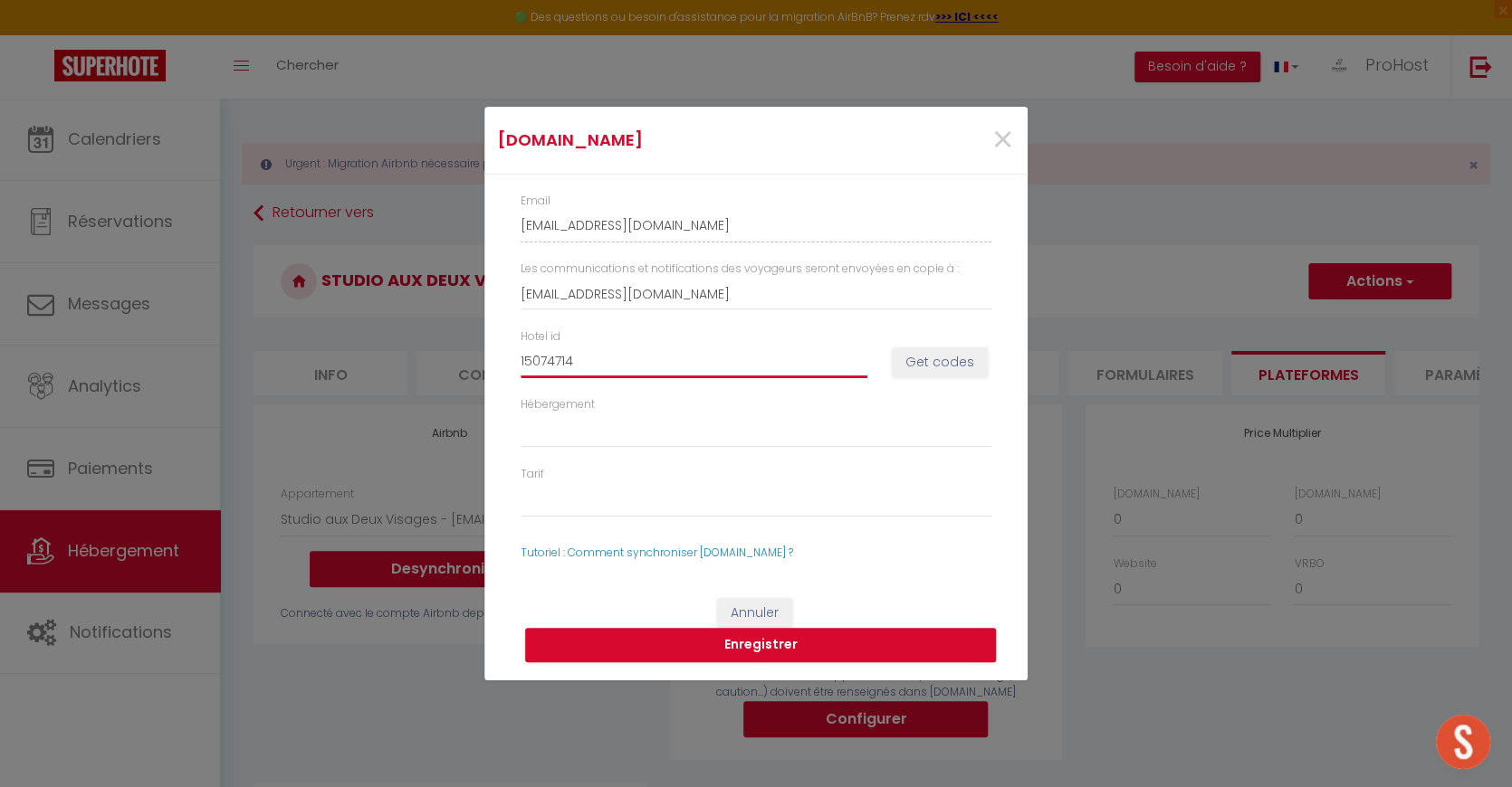
select select
type input "15074714"
click at [983, 362] on div "Hotel id 15074714 Get codes" at bounding box center [755, 362] width 495 height 68
click at [941, 375] on button "Get codes" at bounding box center [939, 363] width 96 height 31
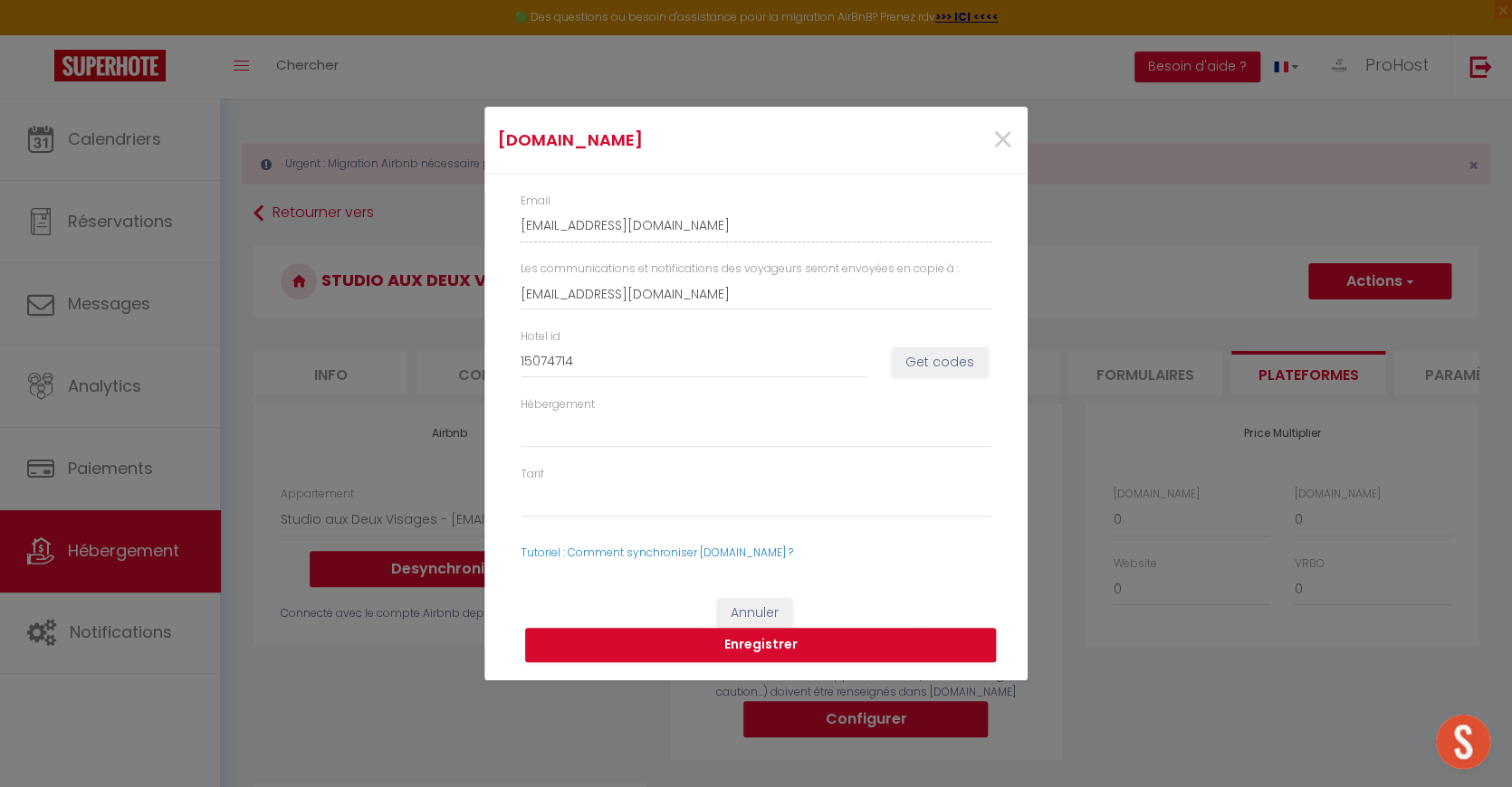
select select
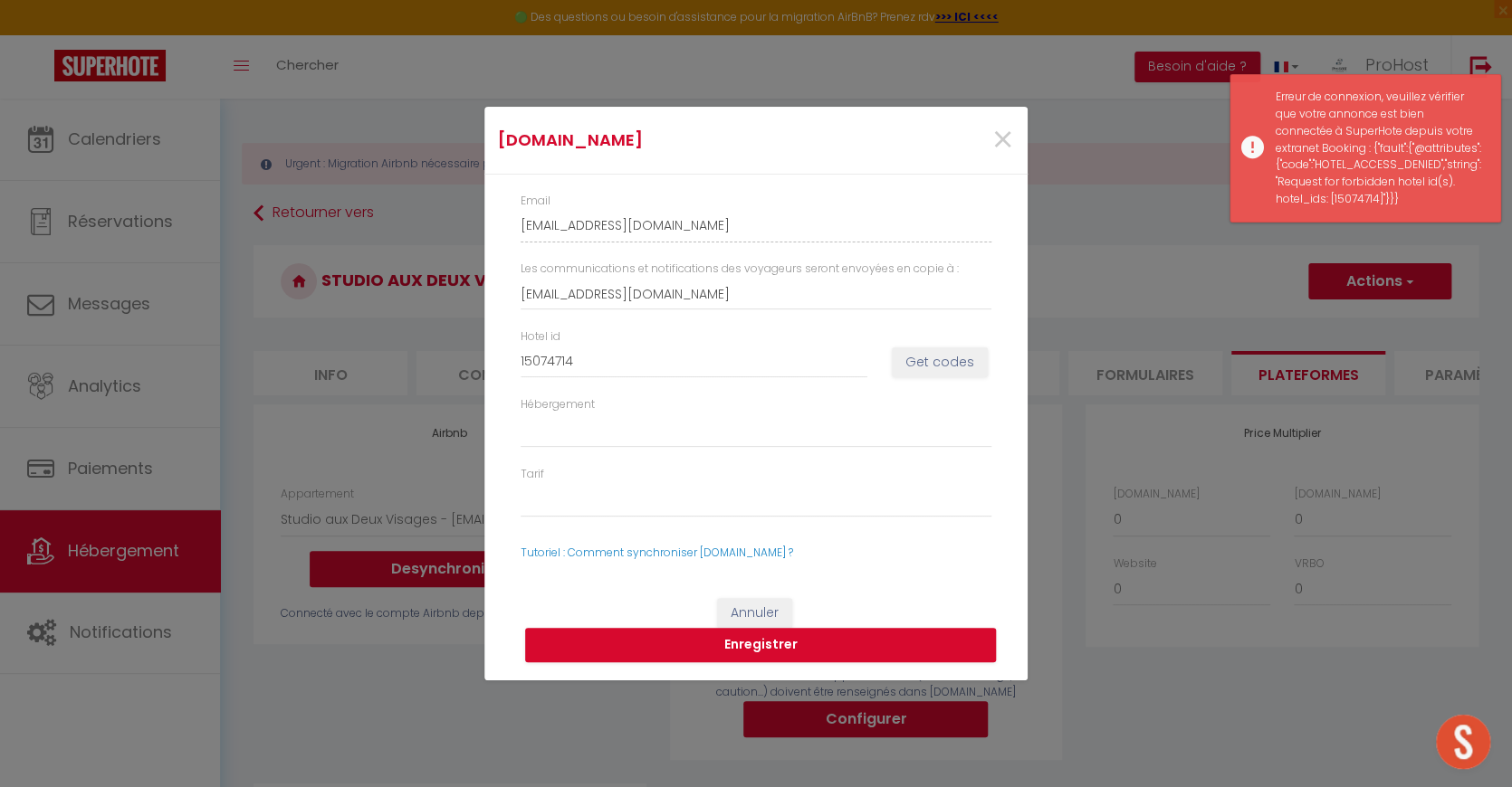
click at [929, 363] on button "Get codes" at bounding box center [939, 363] width 96 height 31
select select
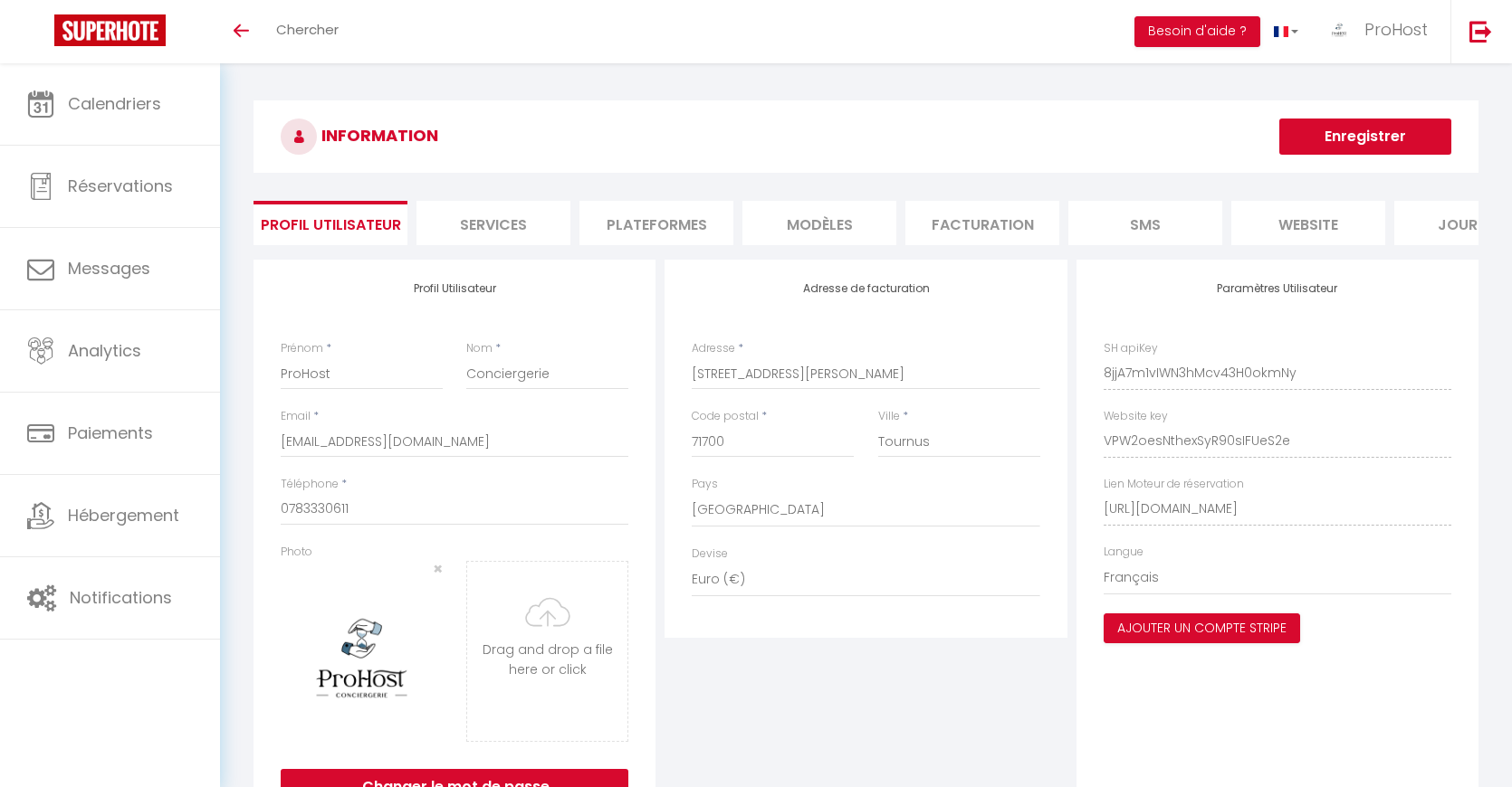
select select "28"
select select "fr"
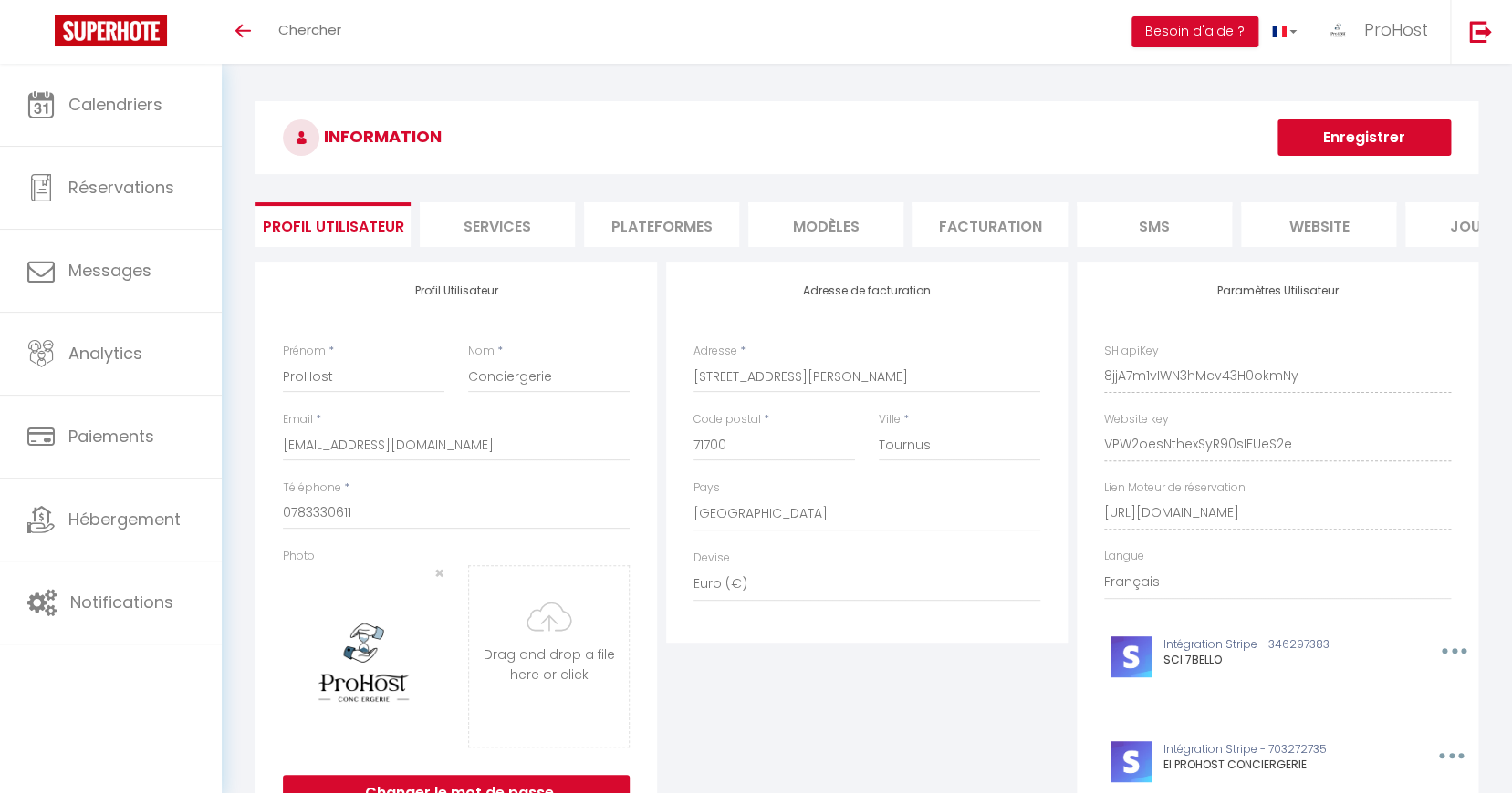
drag, startPoint x: 979, startPoint y: 231, endPoint x: 1295, endPoint y: 228, distance: 316.0
click at [979, 231] on li "Facturation" at bounding box center [990, 225] width 155 height 45
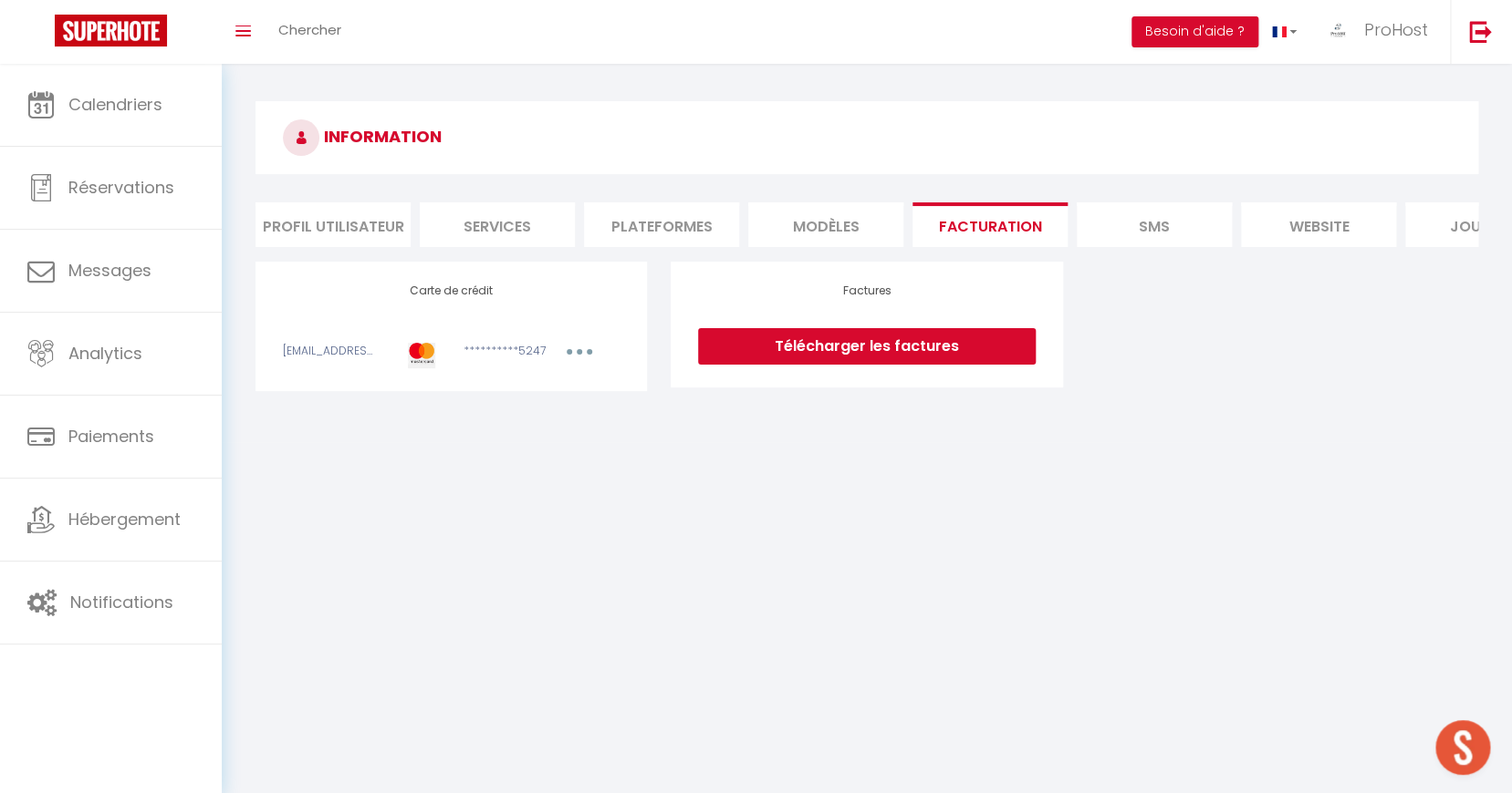
drag, startPoint x: 1295, startPoint y: 227, endPoint x: 1283, endPoint y: 223, distance: 12.6
click at [1283, 224] on li "website" at bounding box center [1319, 225] width 155 height 45
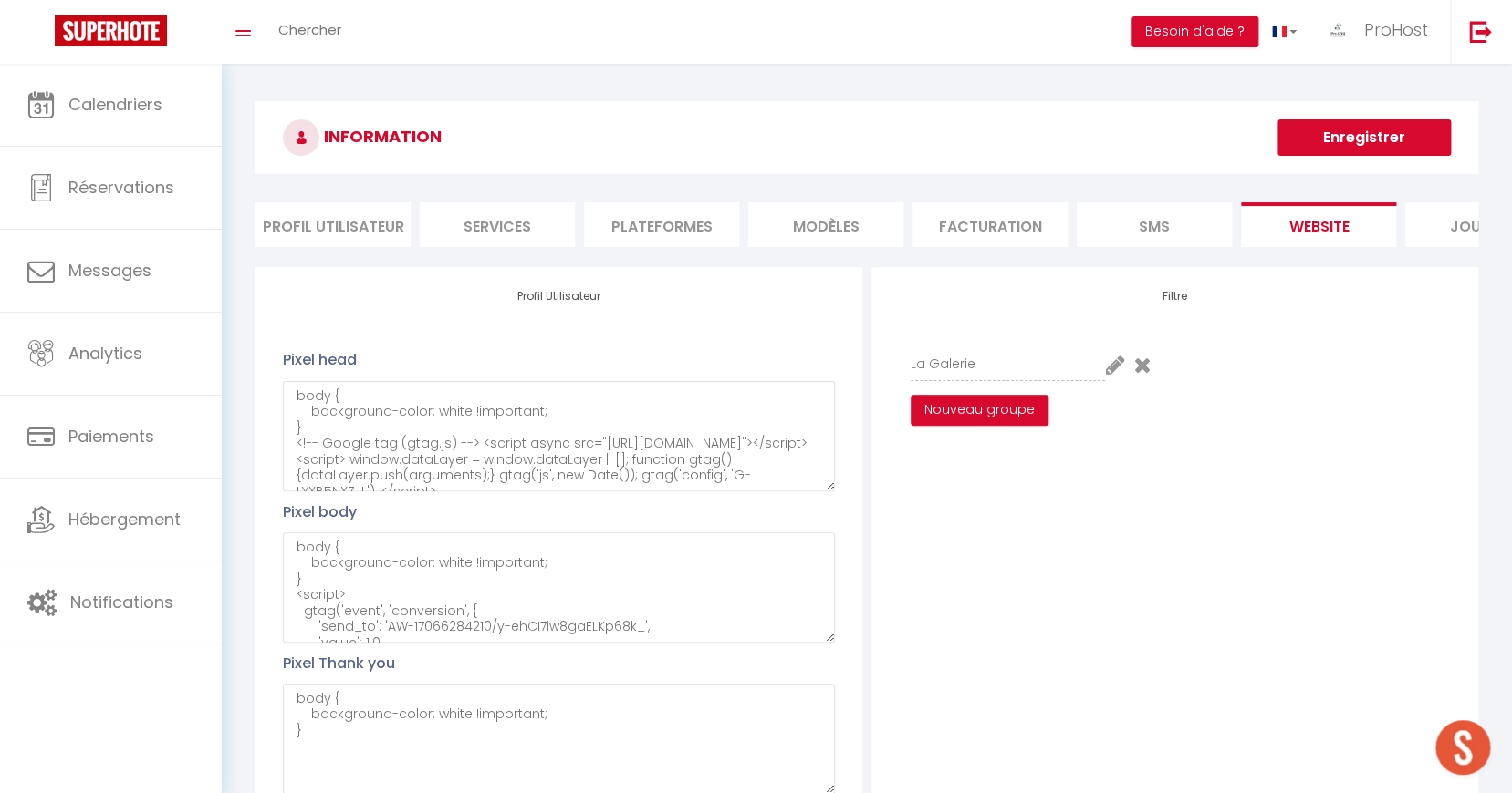
click at [1186, 225] on li "SMS" at bounding box center [1154, 225] width 155 height 45
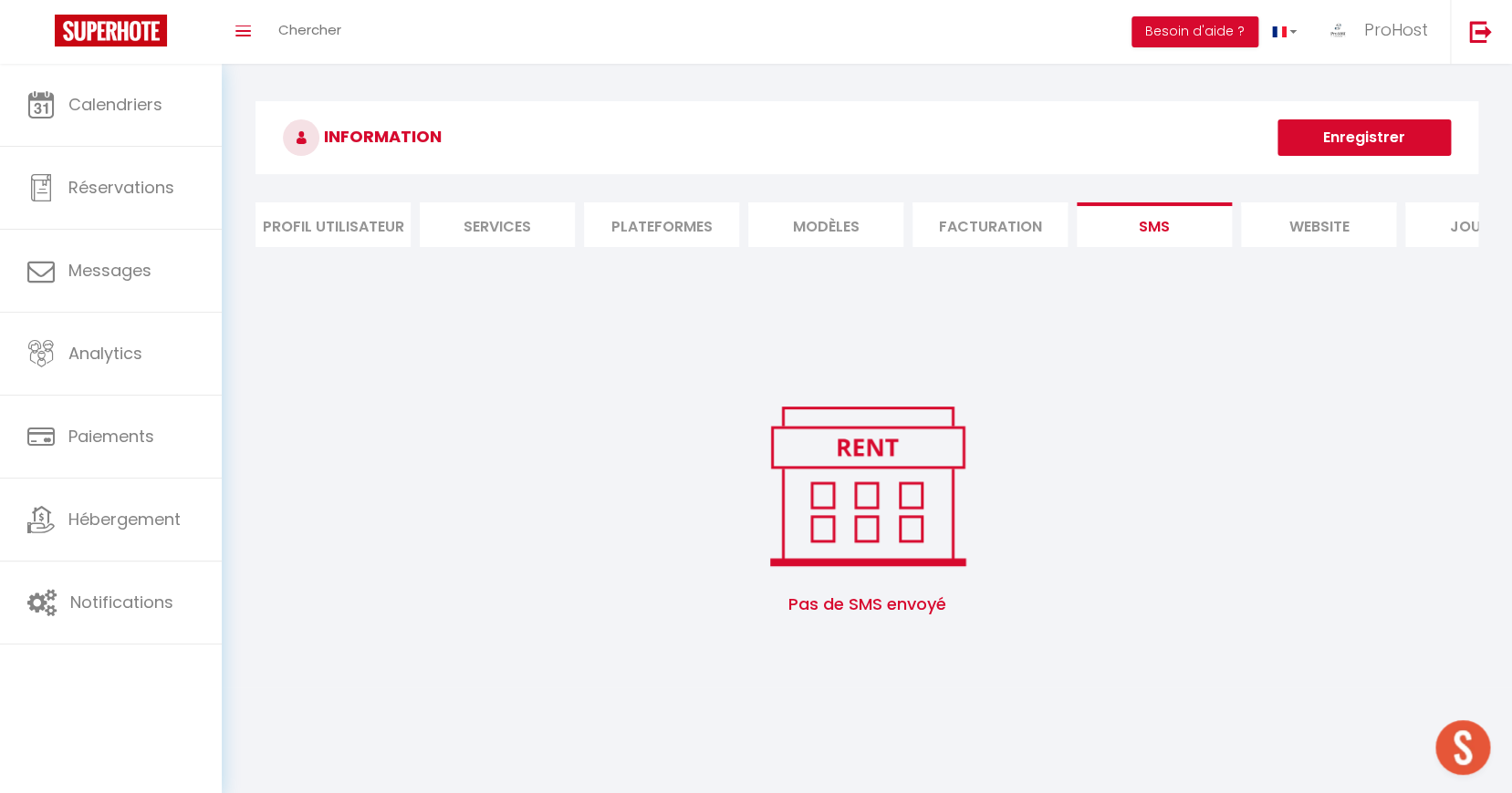
click at [649, 222] on li "Plateformes" at bounding box center [662, 225] width 155 height 45
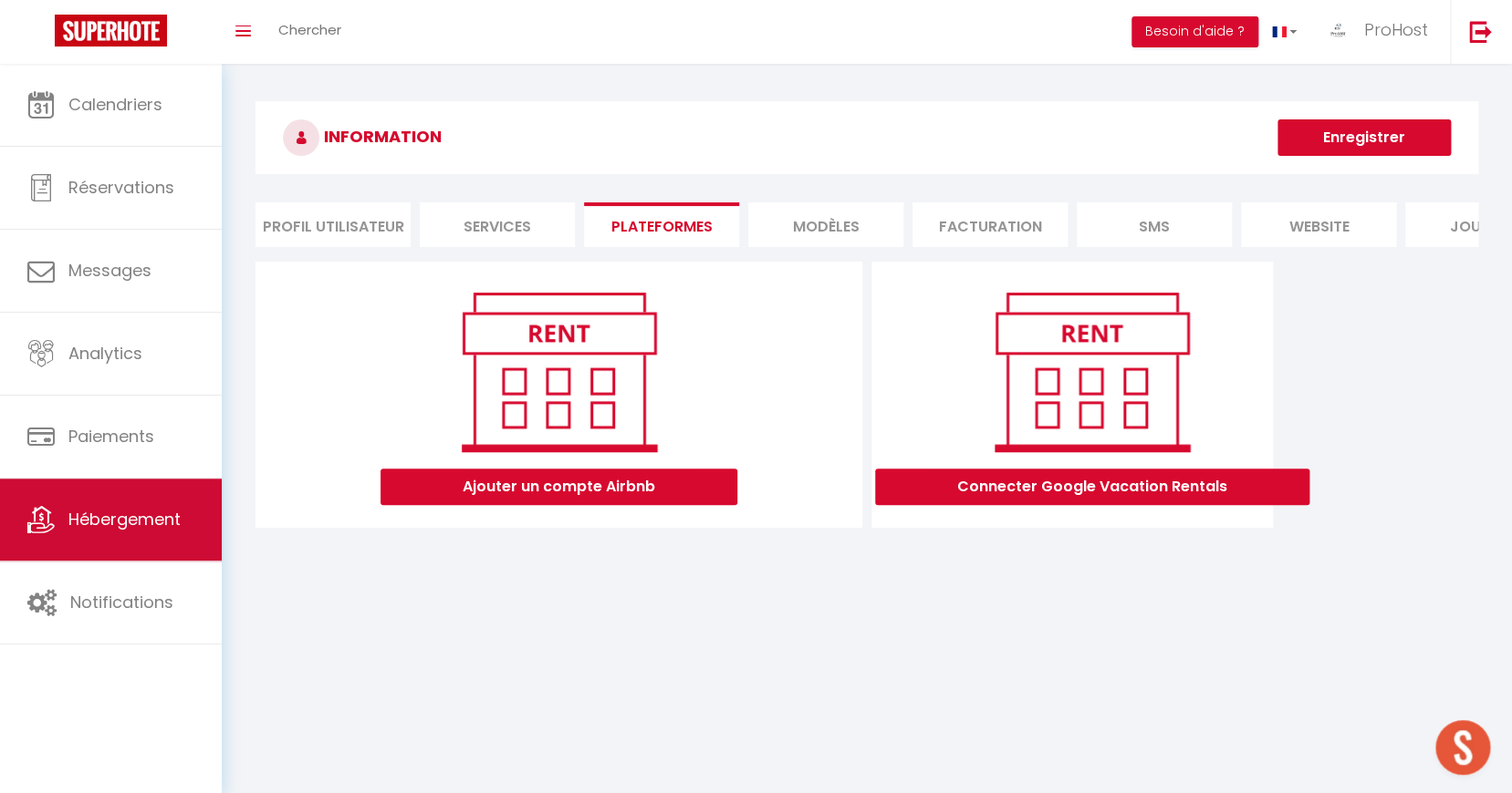
click at [142, 544] on link "Hébergement" at bounding box center [111, 519] width 222 height 82
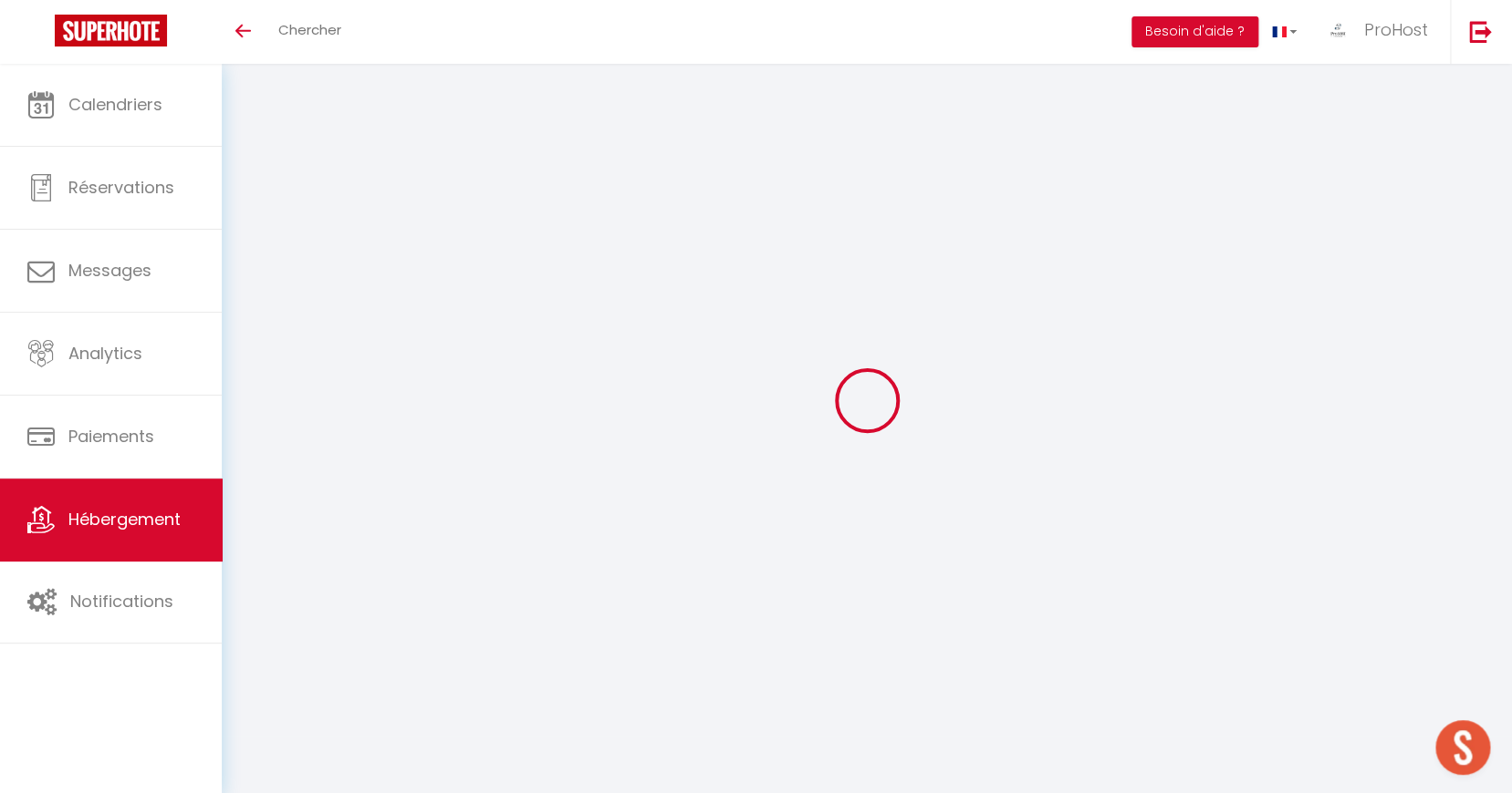
select select
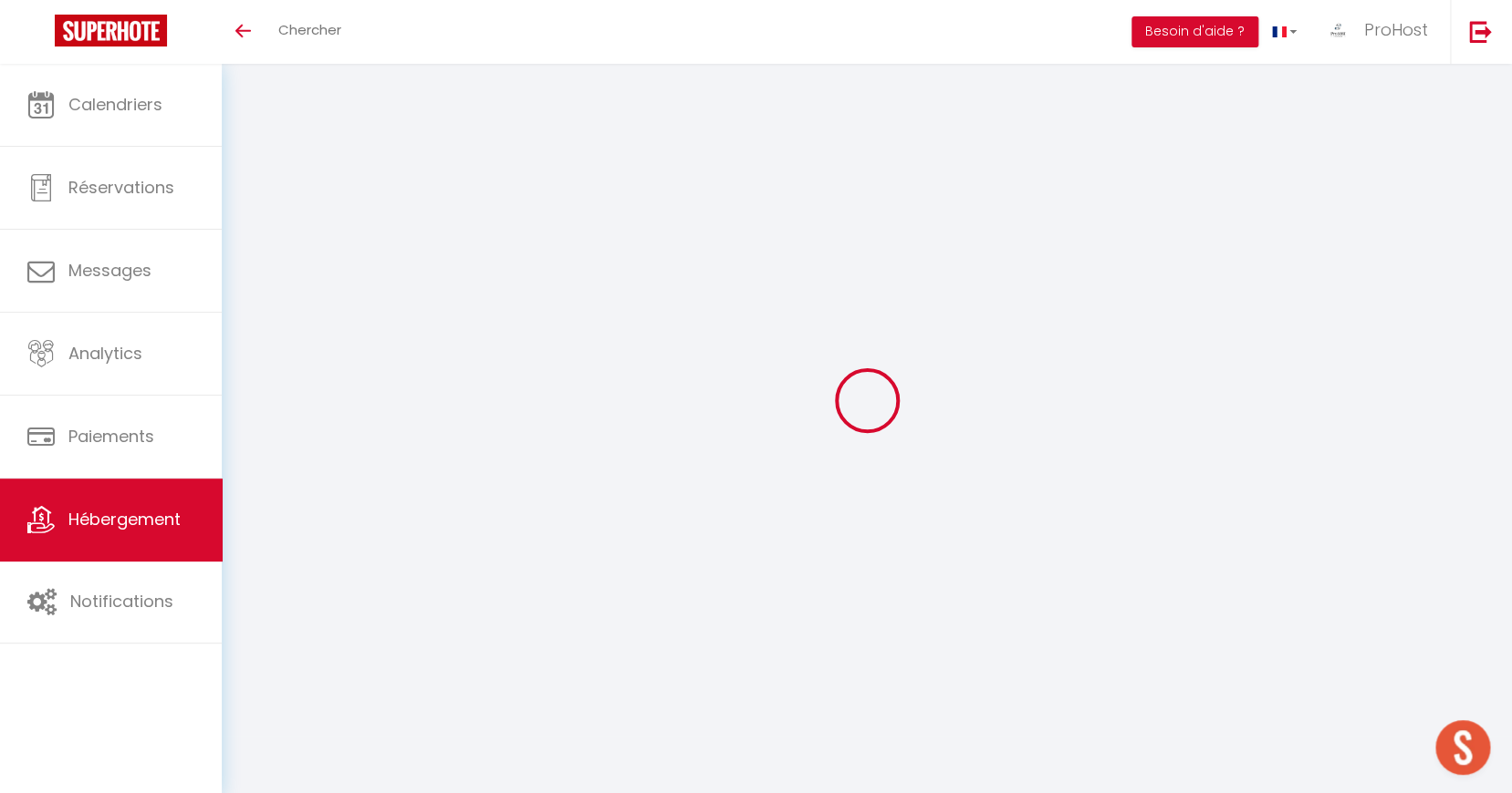
select select
type input "prohost-conciergerie-n0z7zqnp_property@reply.superhote.com"
type input "[EMAIL_ADDRESS][DOMAIN_NAME]"
select select
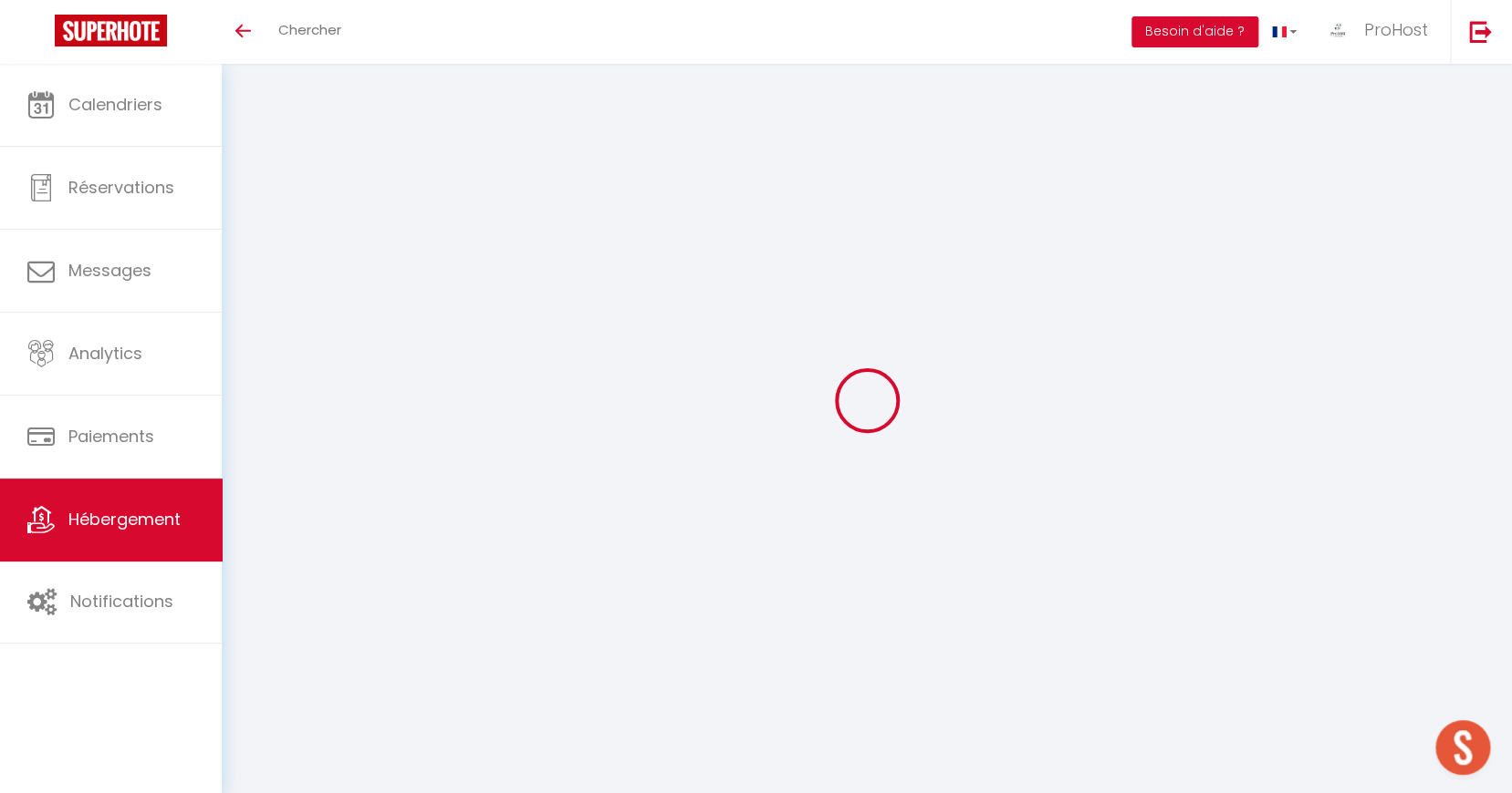
select select
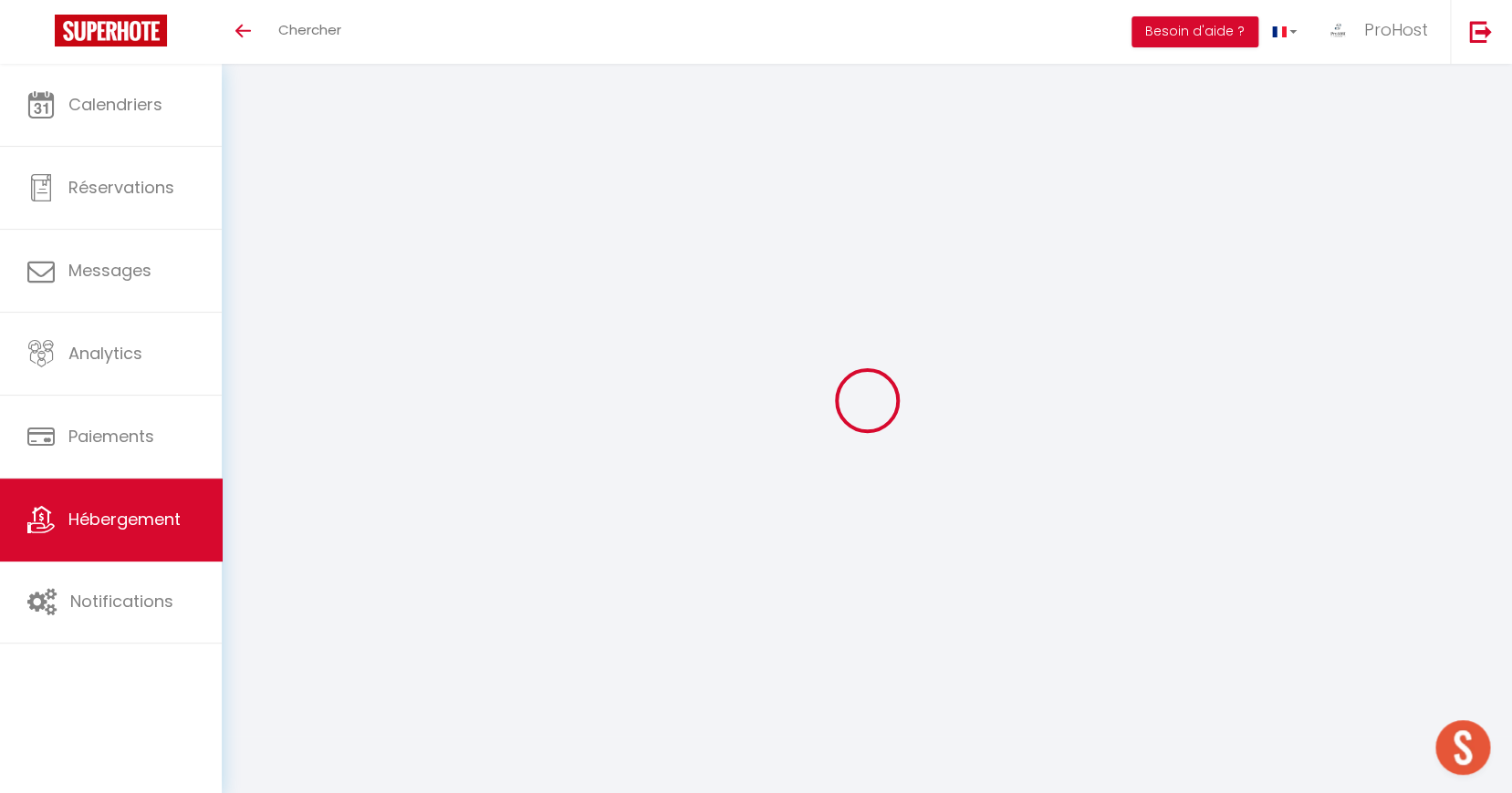
select select
select select "22072-947123516923587645"
select select
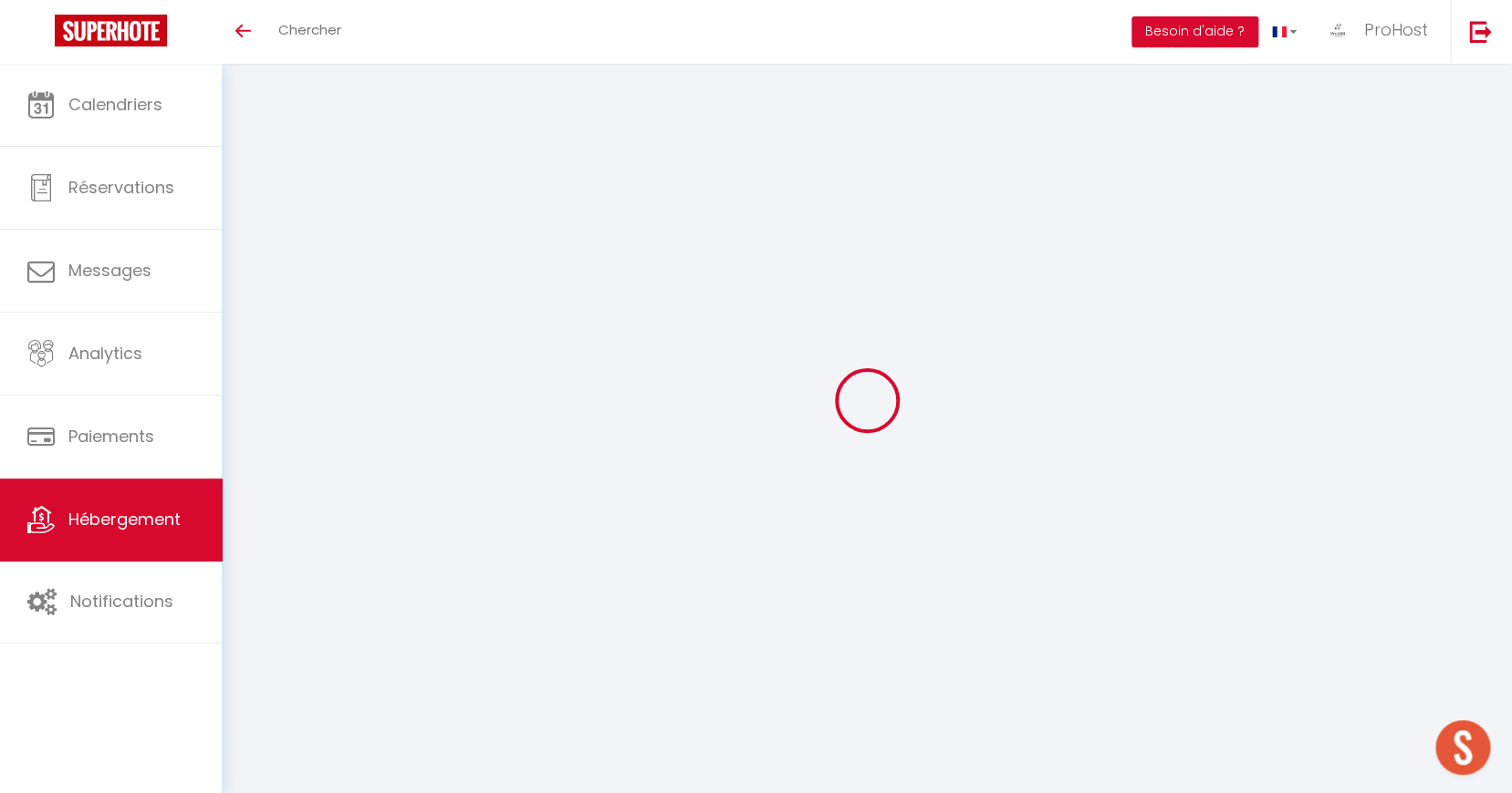
select select
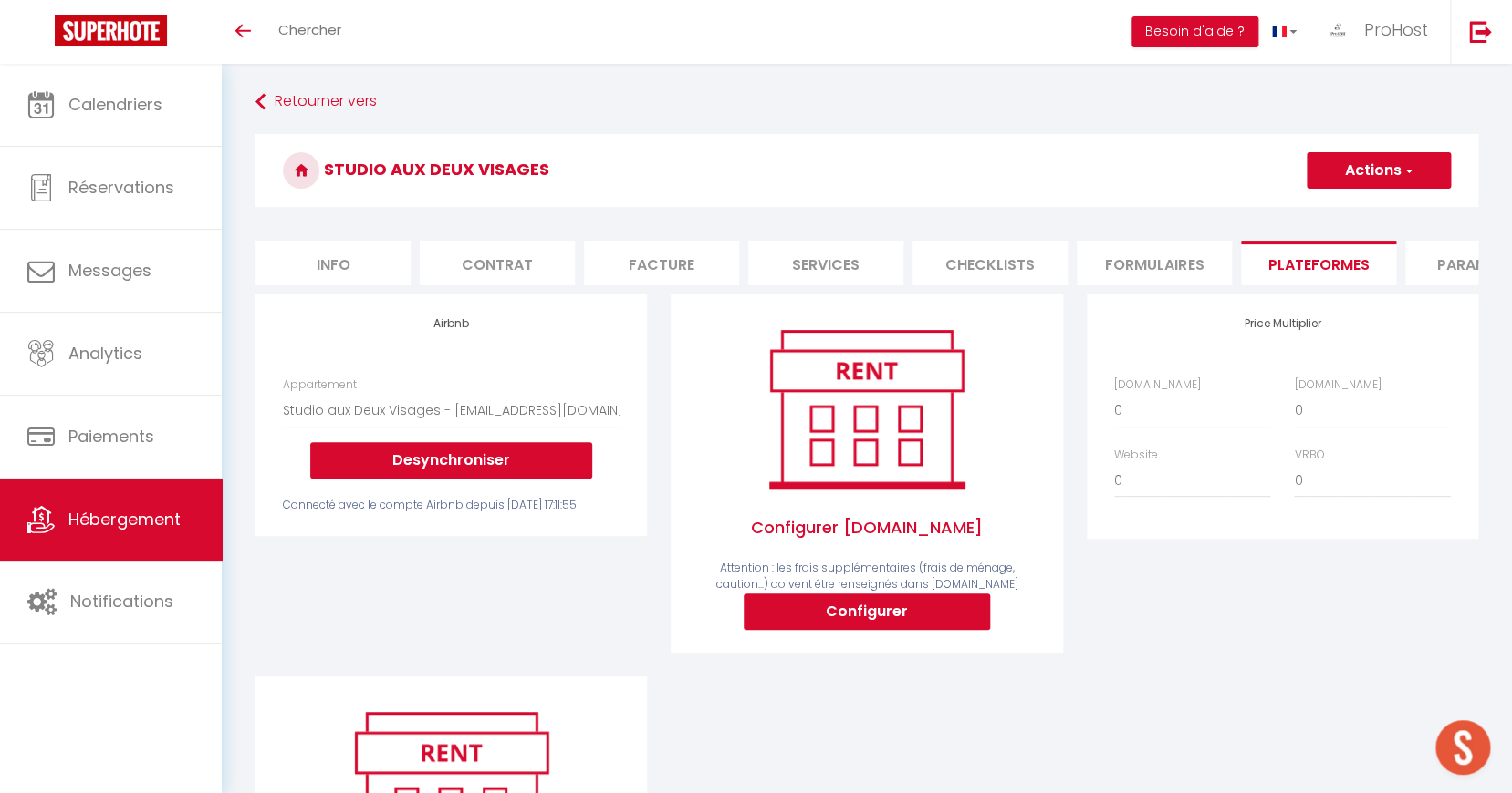
click at [935, 630] on button "Configurer" at bounding box center [866, 612] width 246 height 37
select select
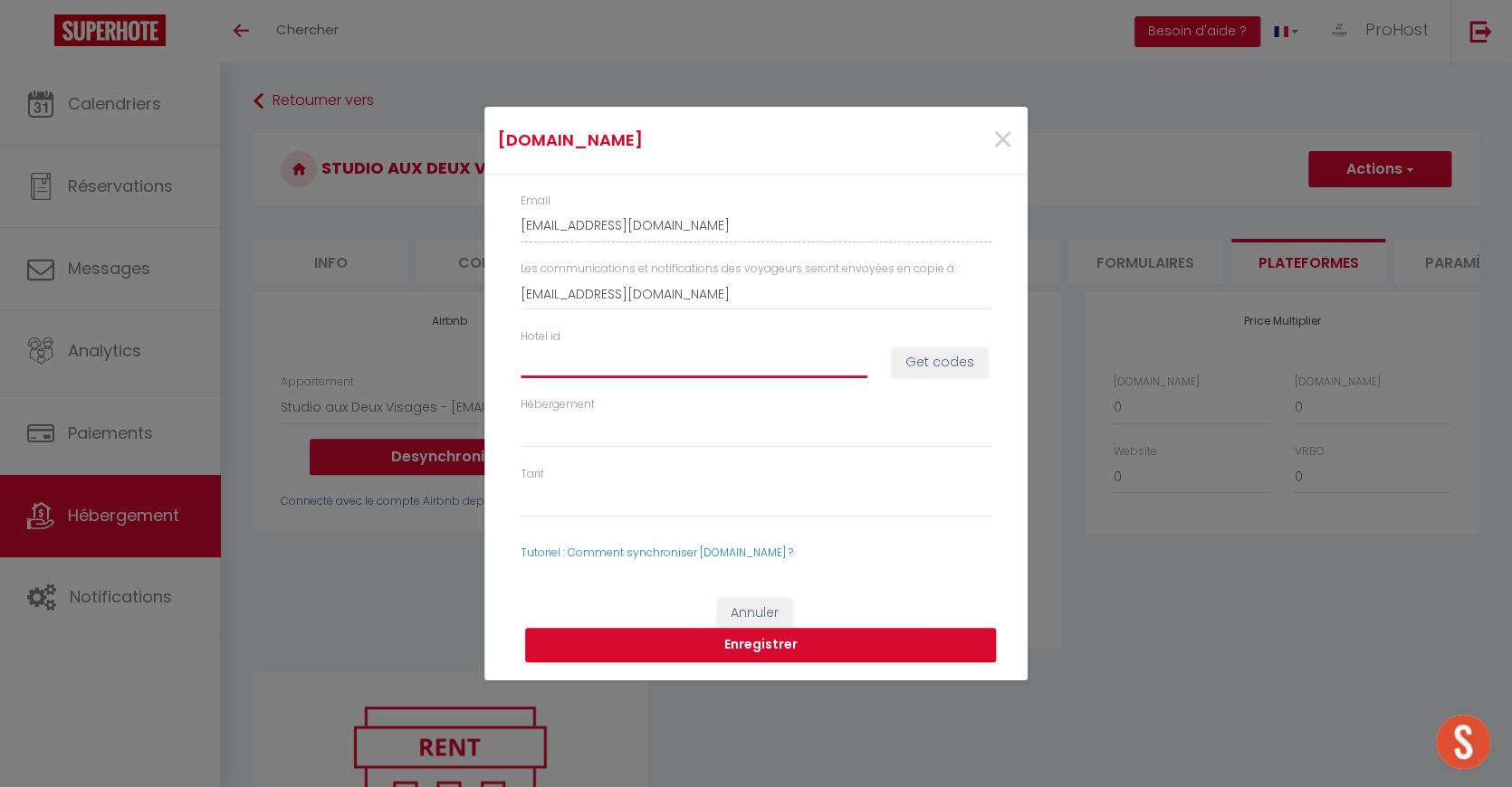
click at [640, 378] on input "Hotel id" at bounding box center [693, 362] width 346 height 33
paste input "15074714"
type input "15074714"
select select
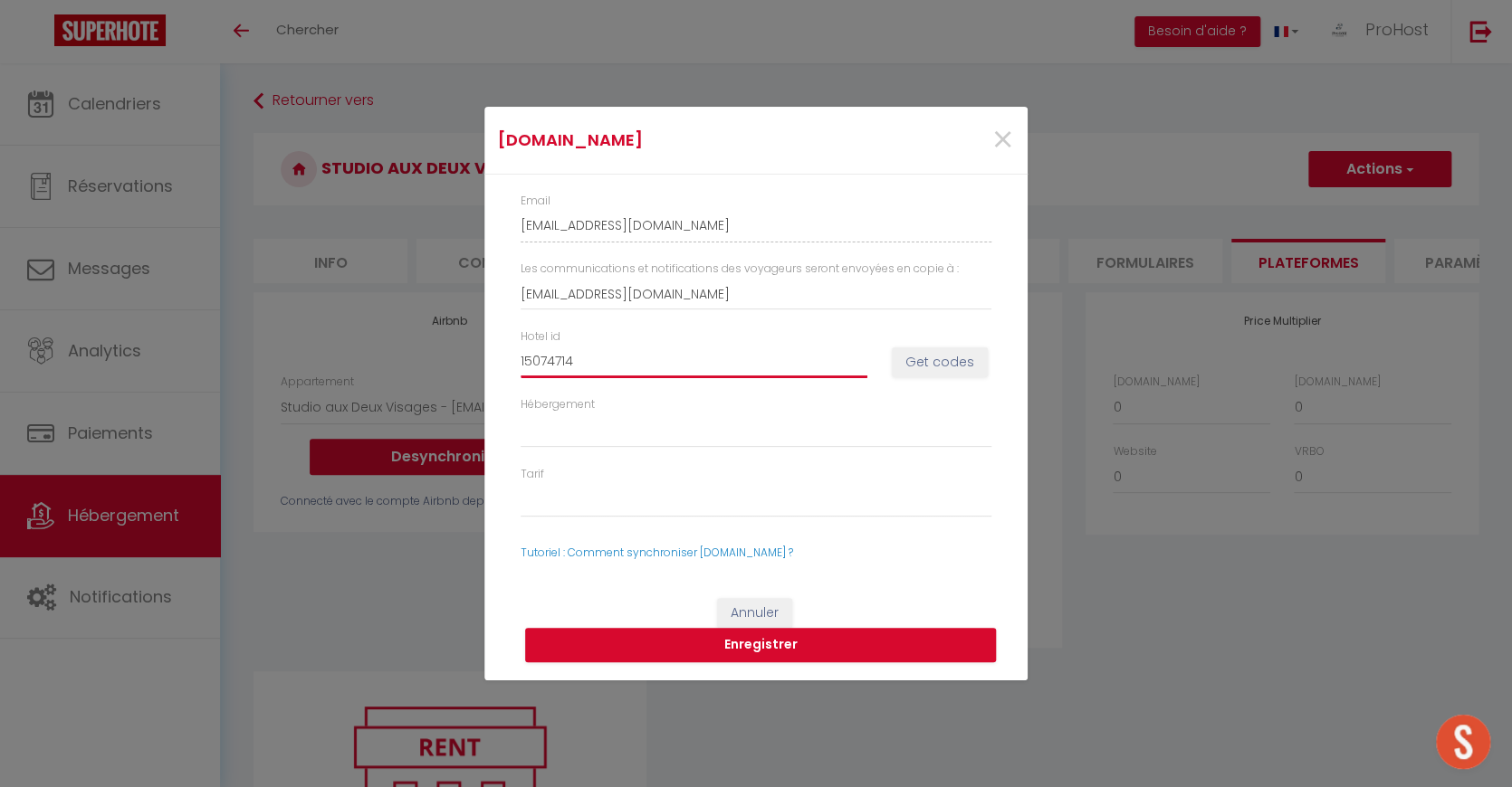
type input "15074714"
click at [950, 365] on button "Get codes" at bounding box center [939, 363] width 96 height 31
select select
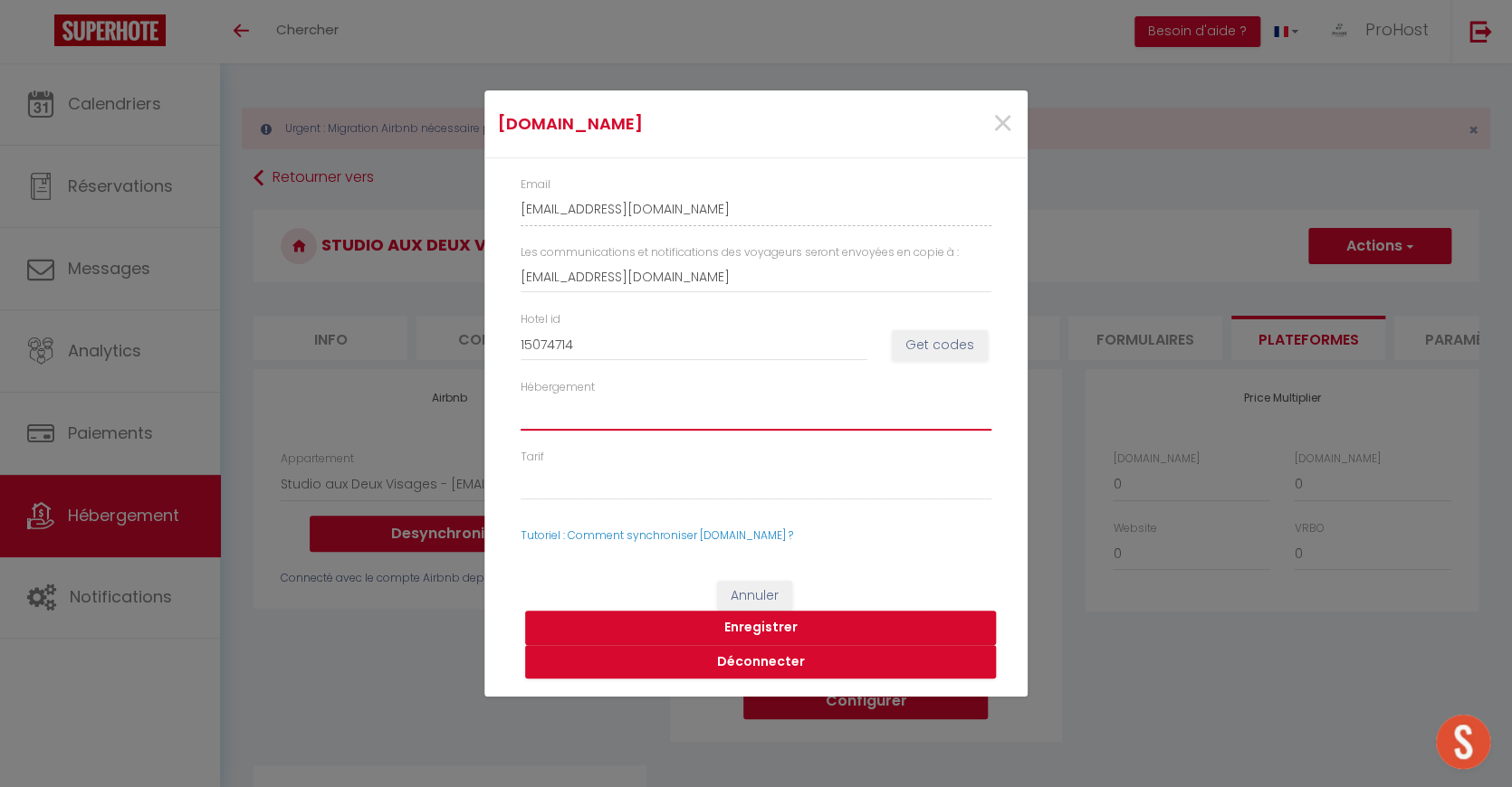
select select "1507471402"
click at [648, 455] on div "Tarif 58957723 - Standard Rate 58957724 58957725 58957727 - Weekly Rate-One-Bed…" at bounding box center [755, 474] width 495 height 51
click at [758, 627] on button "Enregistrer" at bounding box center [760, 628] width 471 height 35
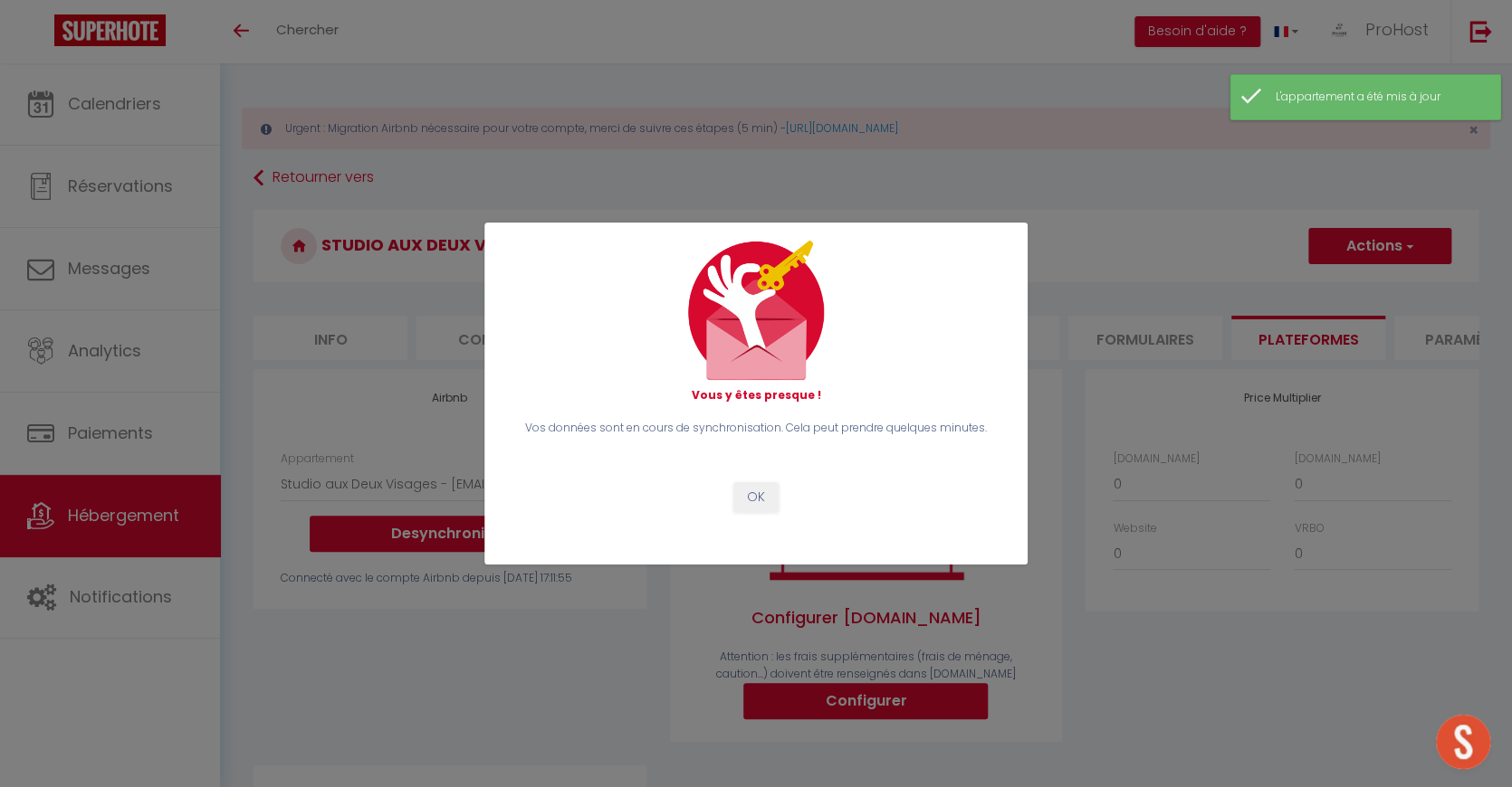
click at [742, 493] on button "OK" at bounding box center [756, 498] width 46 height 31
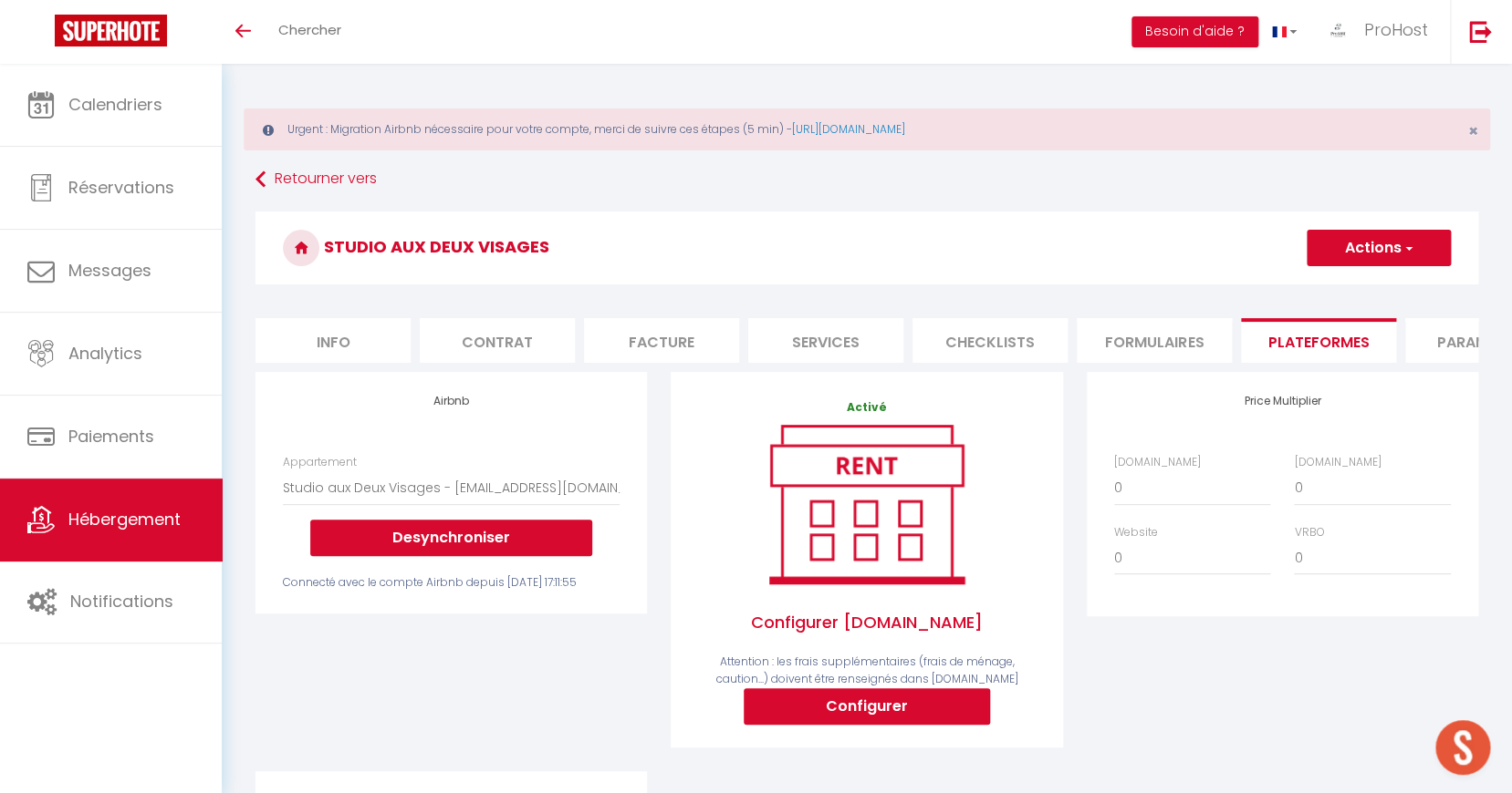
click at [1405, 259] on button "Actions" at bounding box center [1378, 249] width 144 height 37
click at [1332, 472] on label "[DOMAIN_NAME]" at bounding box center [1337, 462] width 87 height 17
click at [1332, 474] on select "0 + 1 % + 2 % + 3 % + 4 % + 5 % + 6 % + 7 % + 8 % + 9 %" at bounding box center [1371, 488] width 156 height 35
select select "+ 10 %"
select select "+ 15 %"
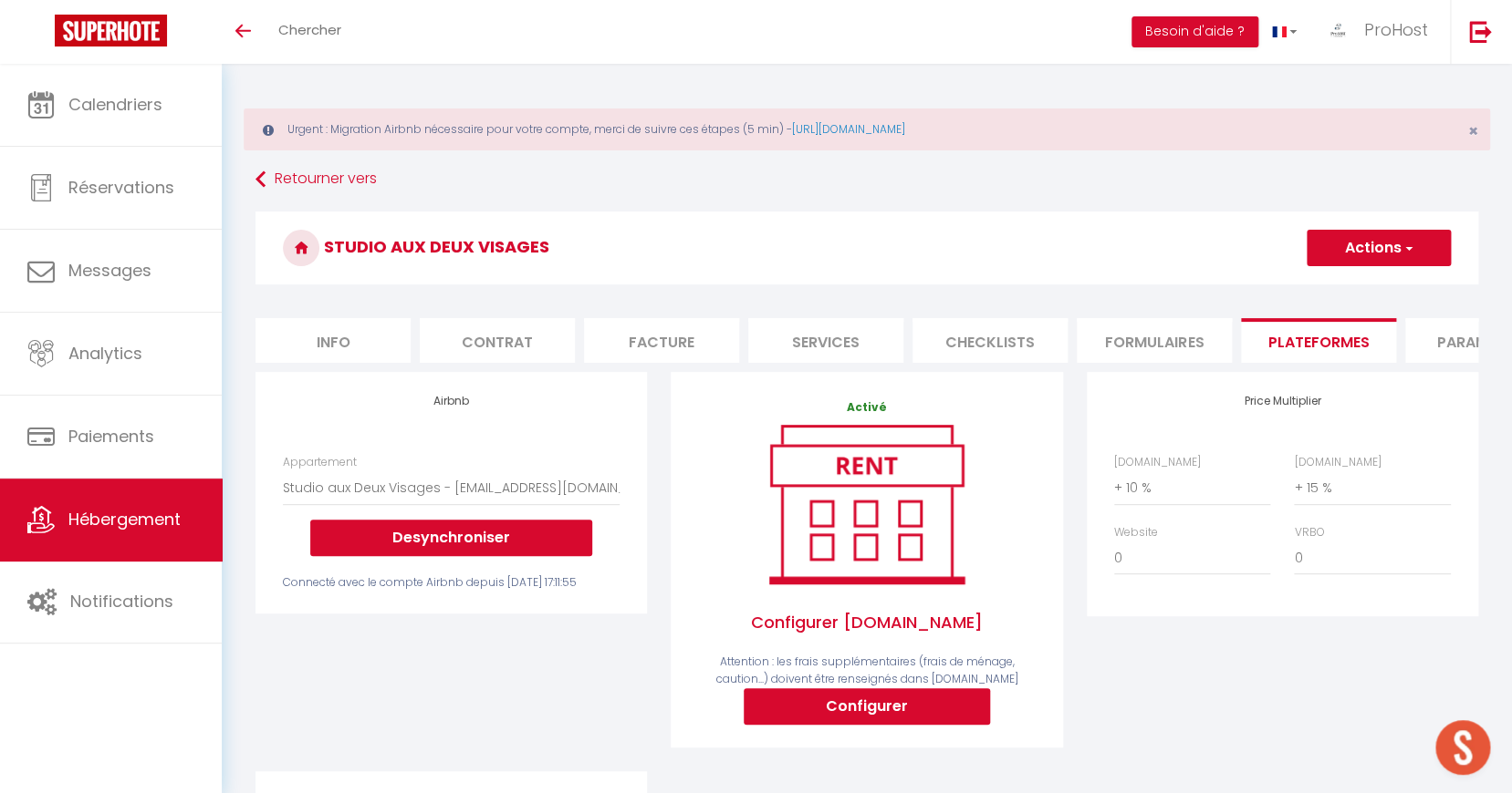
click at [1362, 249] on button "Actions" at bounding box center [1378, 249] width 144 height 37
click at [1341, 293] on link "Enregistrer" at bounding box center [1377, 288] width 144 height 24
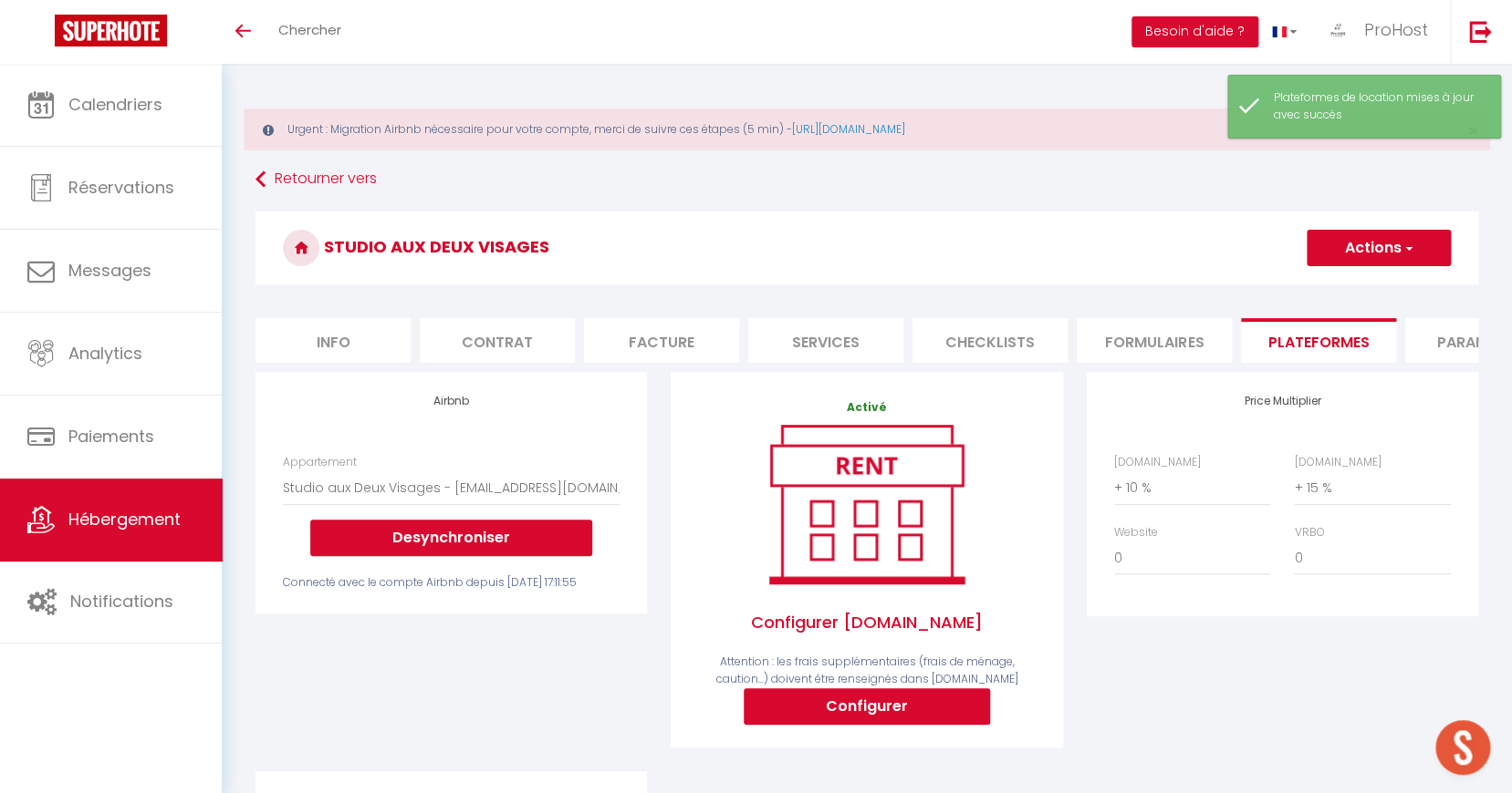
click at [1016, 203] on div "Retourner vers Studio aux Deux Visages Actions Enregistrer Info Contrat Facture…" at bounding box center [866, 641] width 1247 height 957
click at [317, 176] on link "Retourner vers" at bounding box center [866, 180] width 1223 height 33
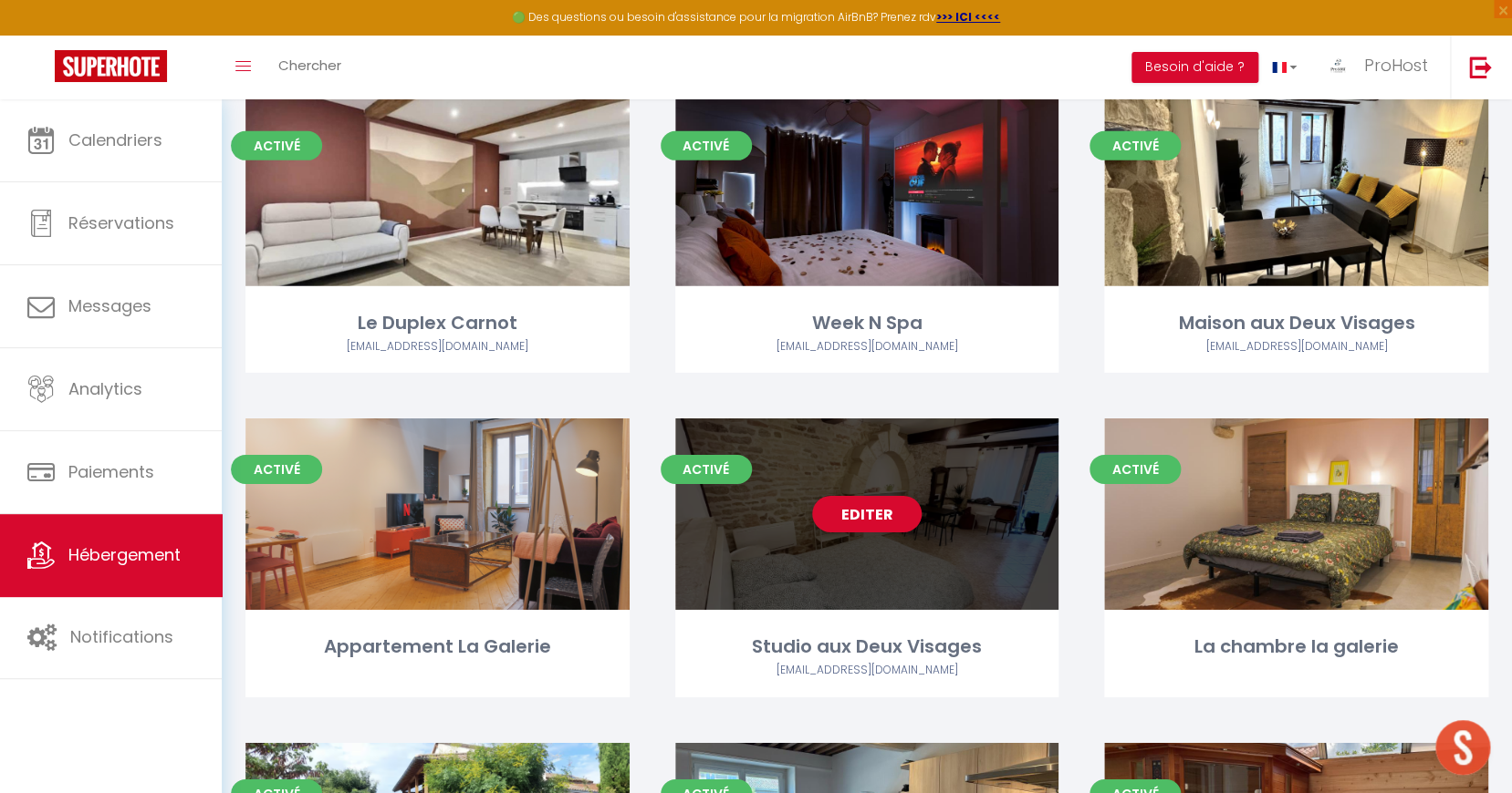
scroll to position [2415, 0]
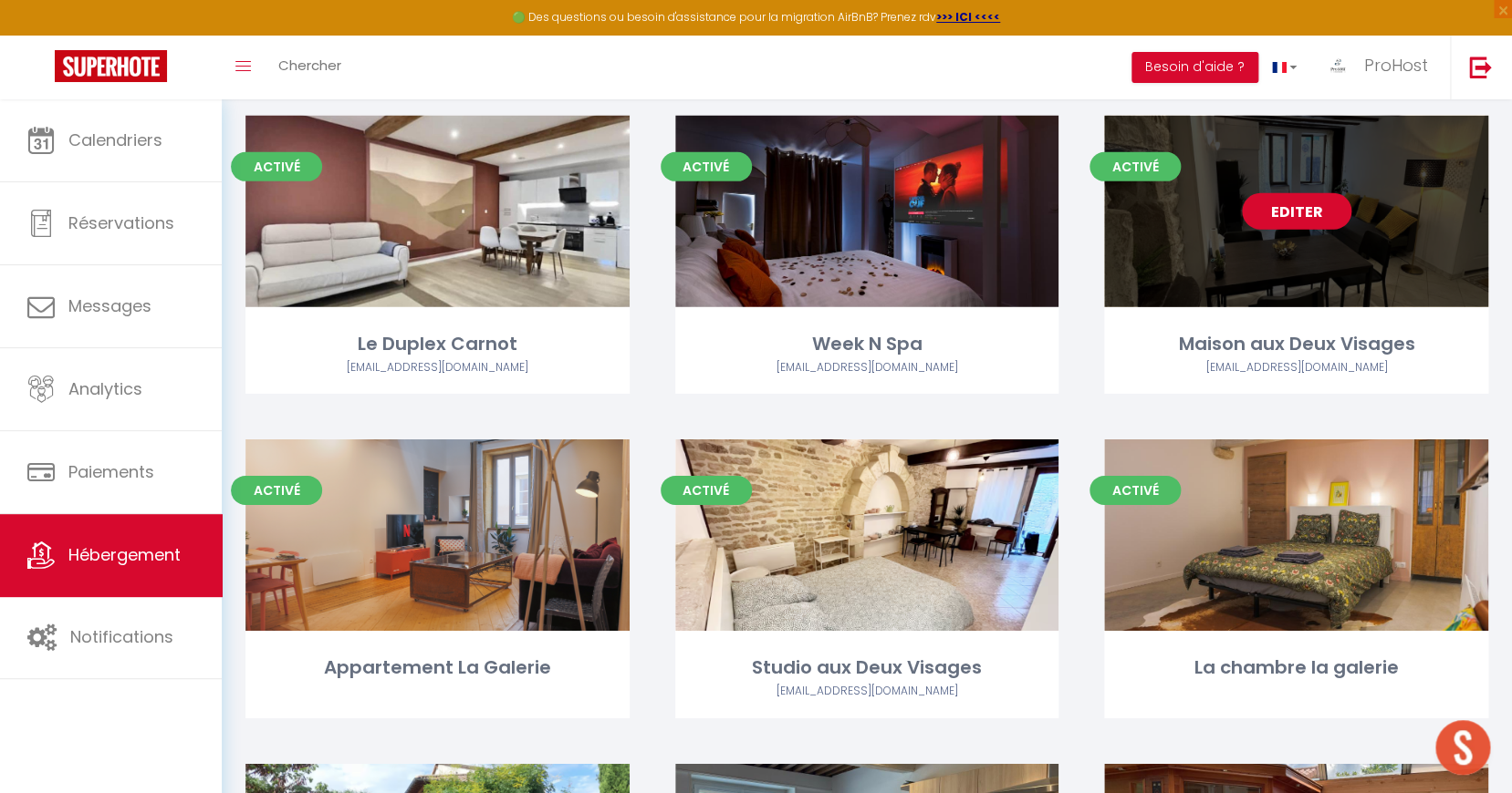
click at [1278, 208] on link "Editer" at bounding box center [1296, 212] width 110 height 37
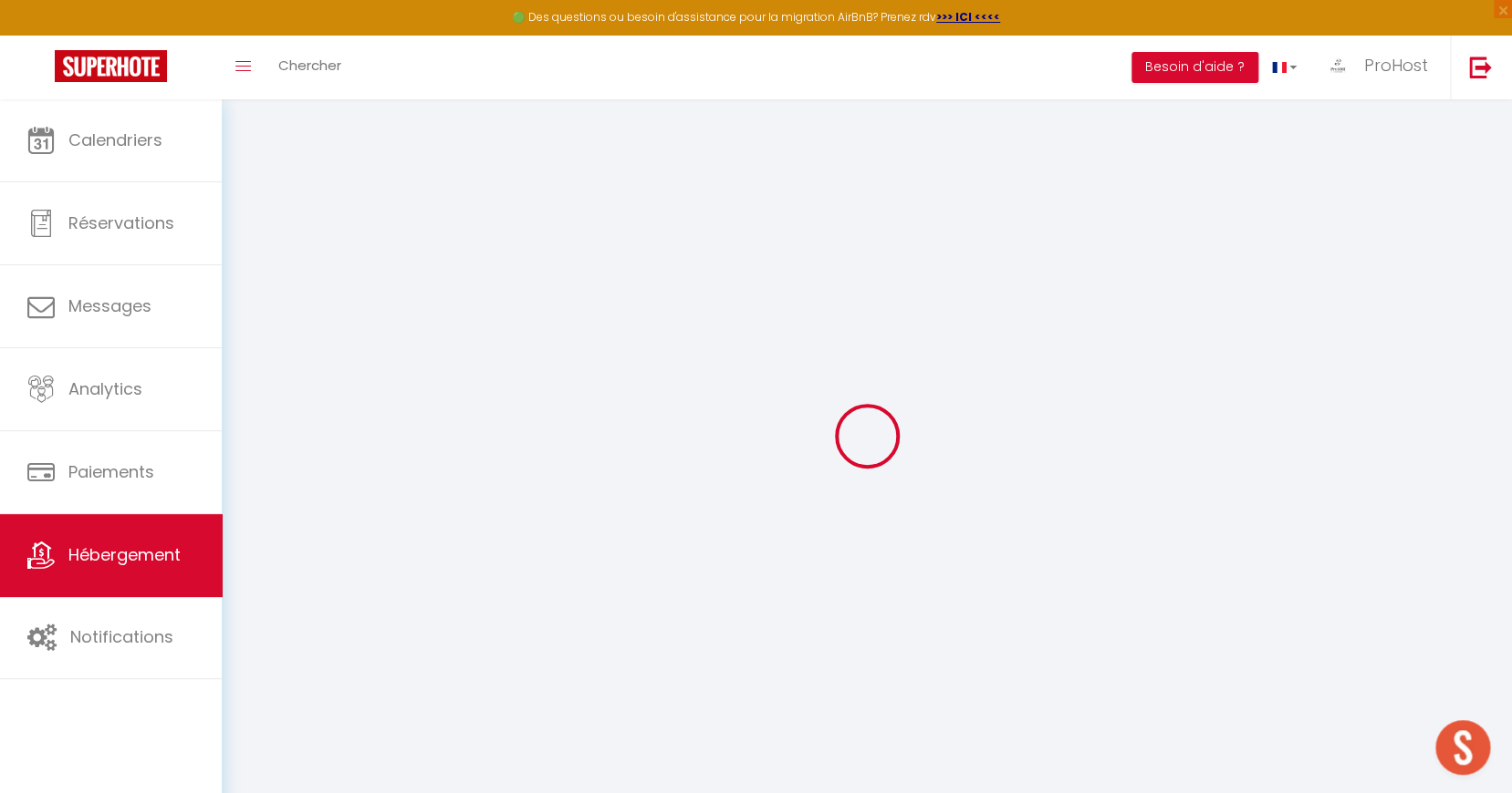
select select "22072-949317401437202670"
select select
checkbox input "false"
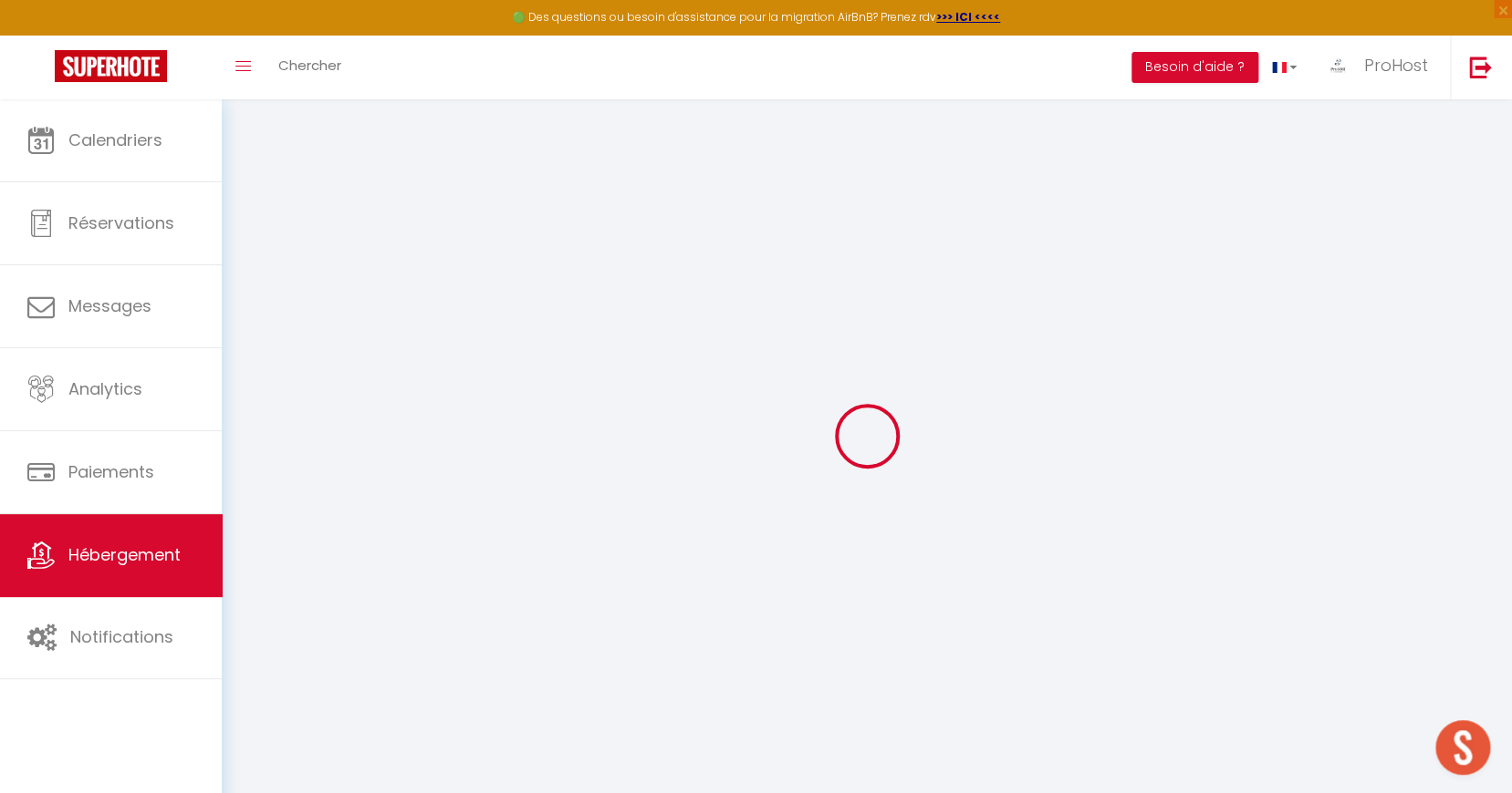
checkbox input "false"
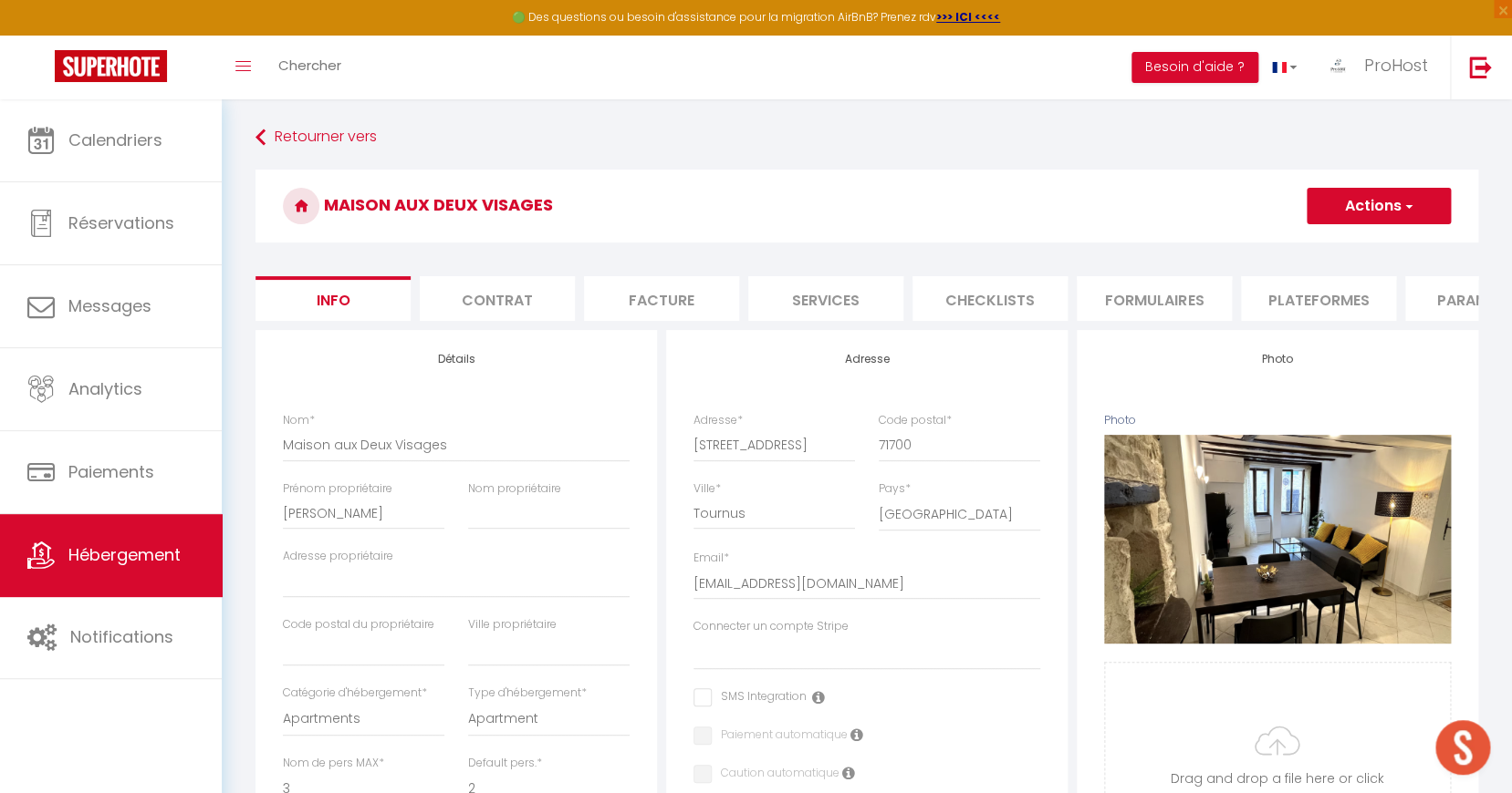
select select
checkbox input "false"
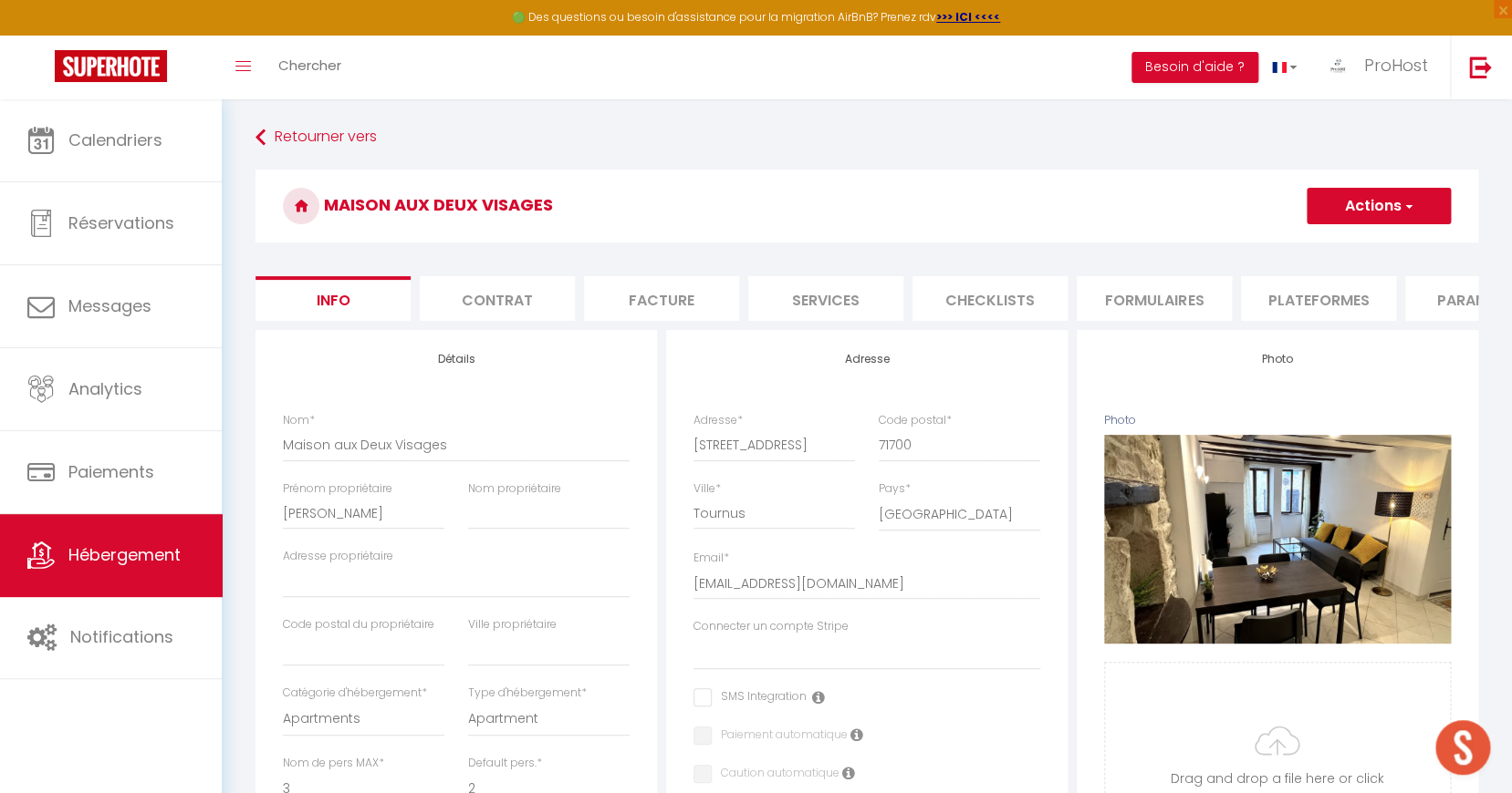
click at [675, 283] on li "Facture" at bounding box center [662, 298] width 155 height 45
select select
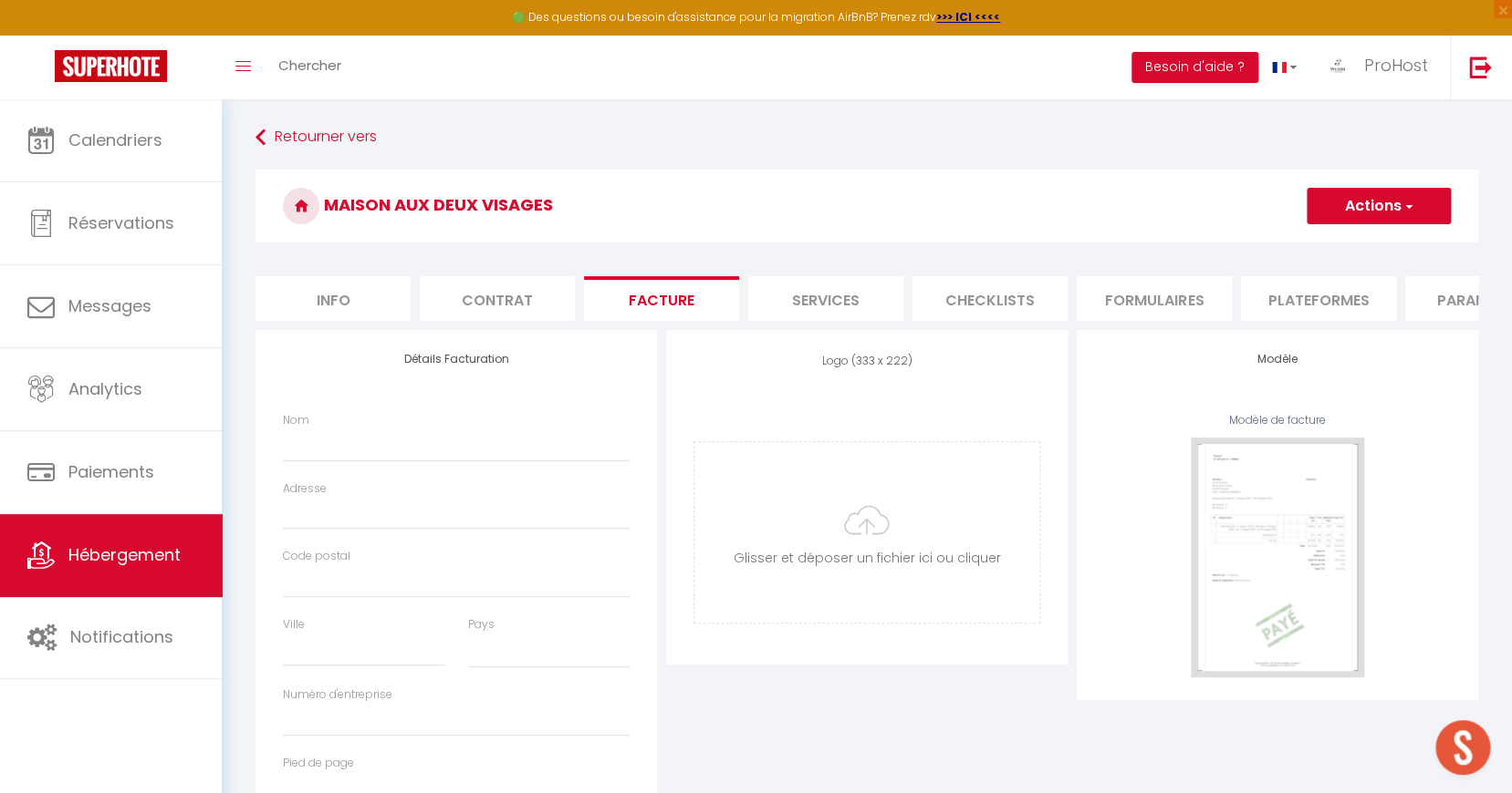
click at [796, 292] on li "Services" at bounding box center [826, 298] width 155 height 45
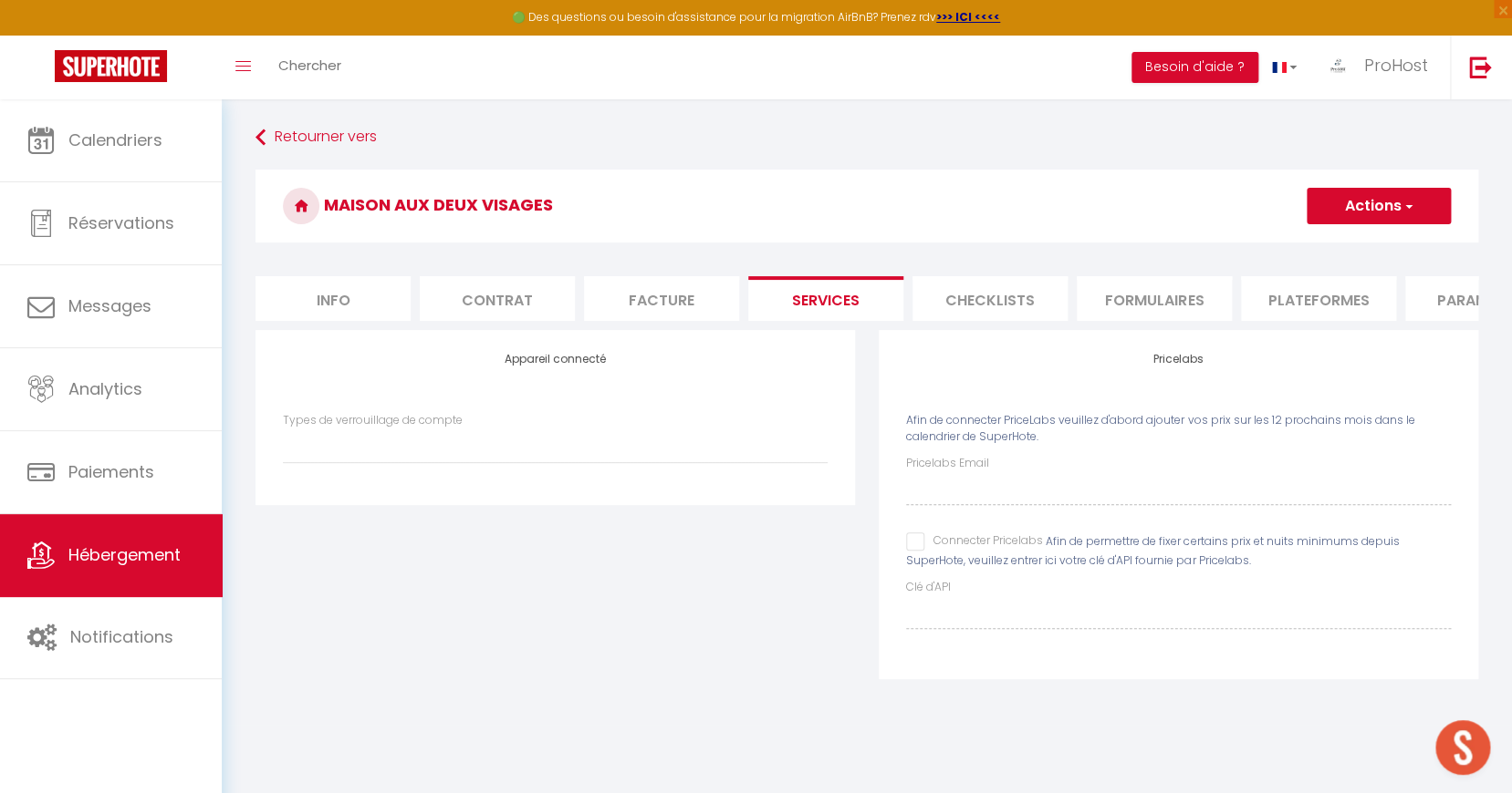
select select
click at [651, 286] on li "Facture" at bounding box center [662, 298] width 155 height 45
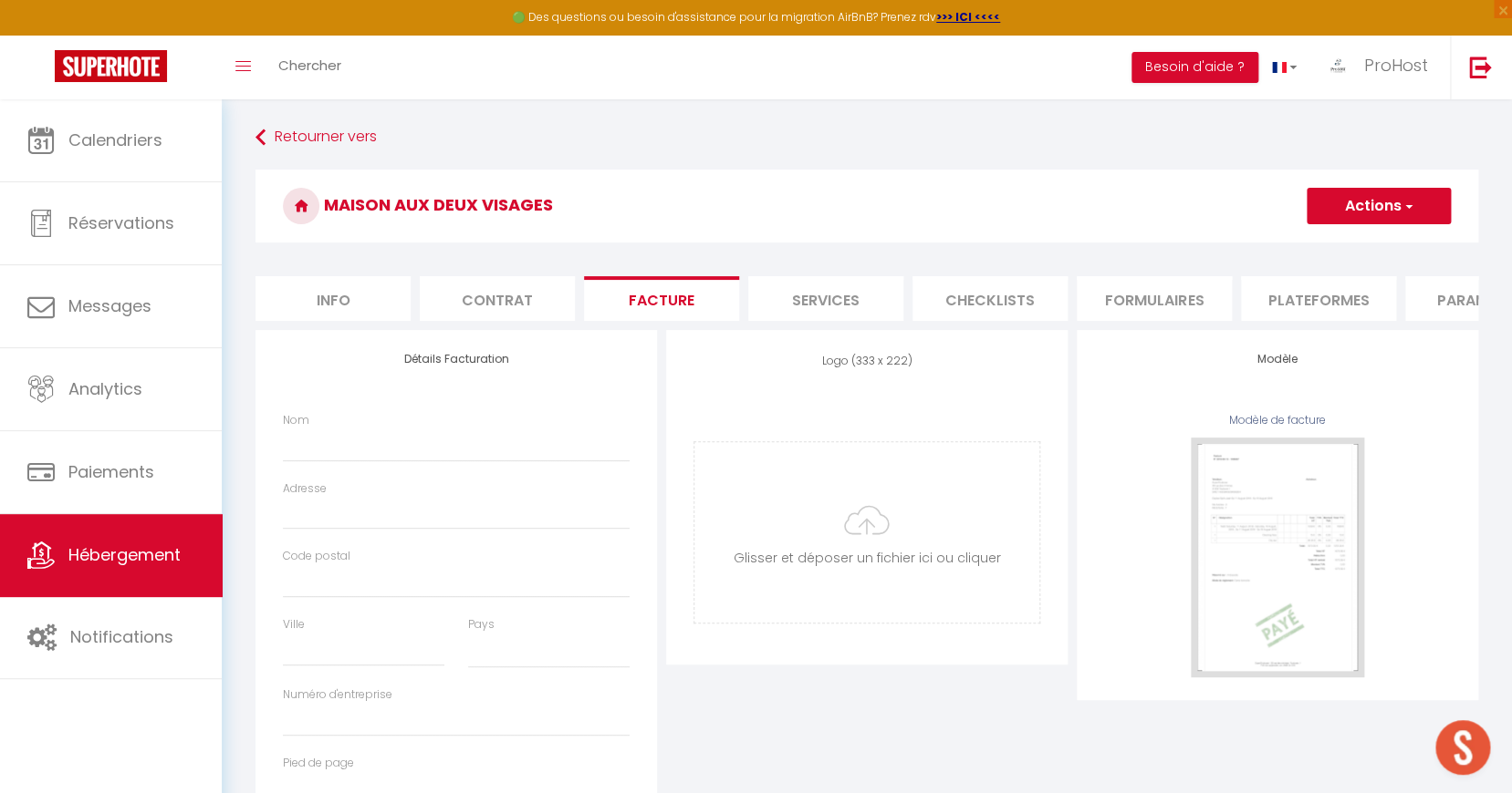
click at [510, 280] on li "Contrat" at bounding box center [497, 298] width 155 height 45
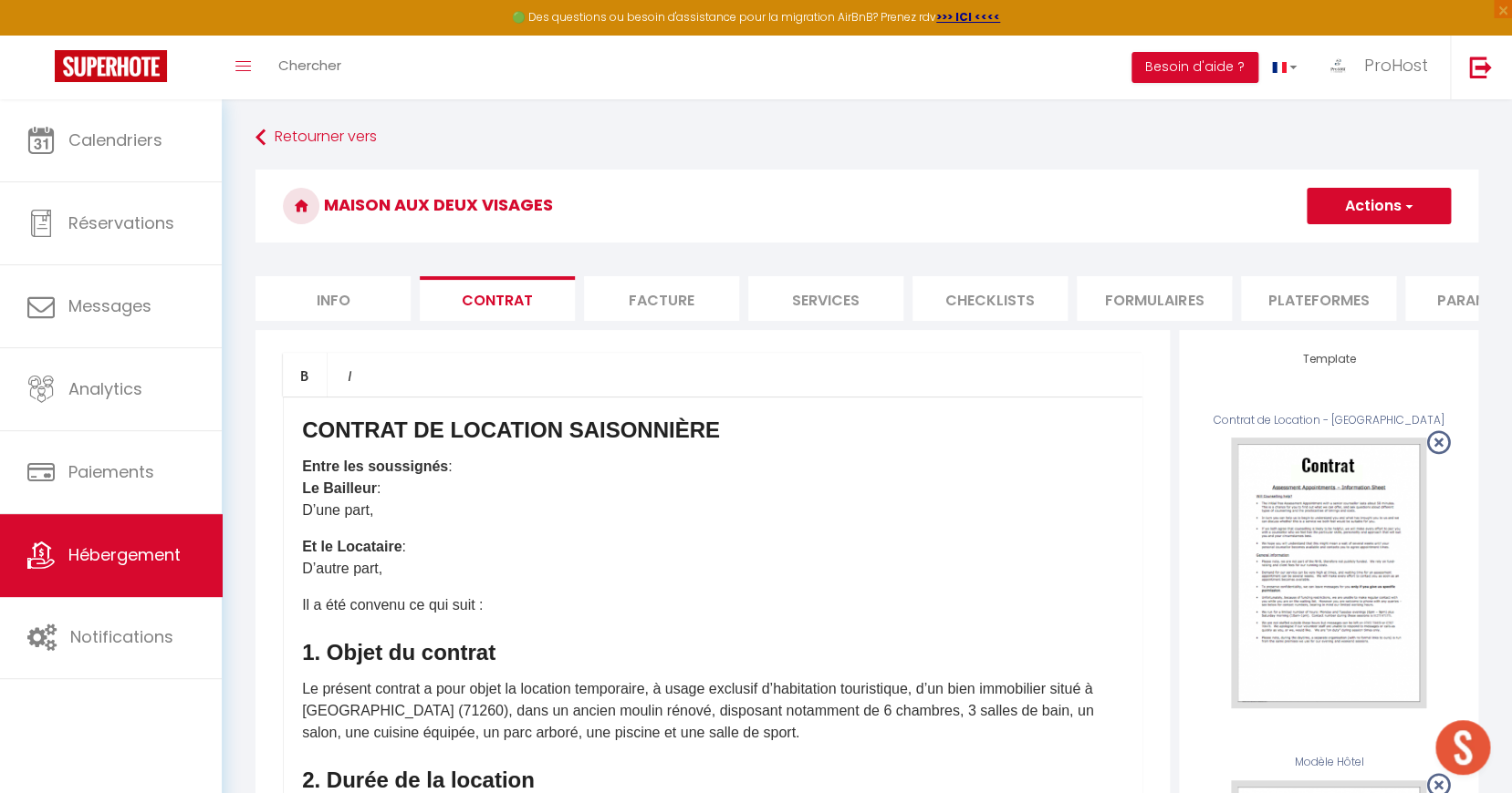
click at [694, 296] on li "Facture" at bounding box center [662, 298] width 155 height 45
select select
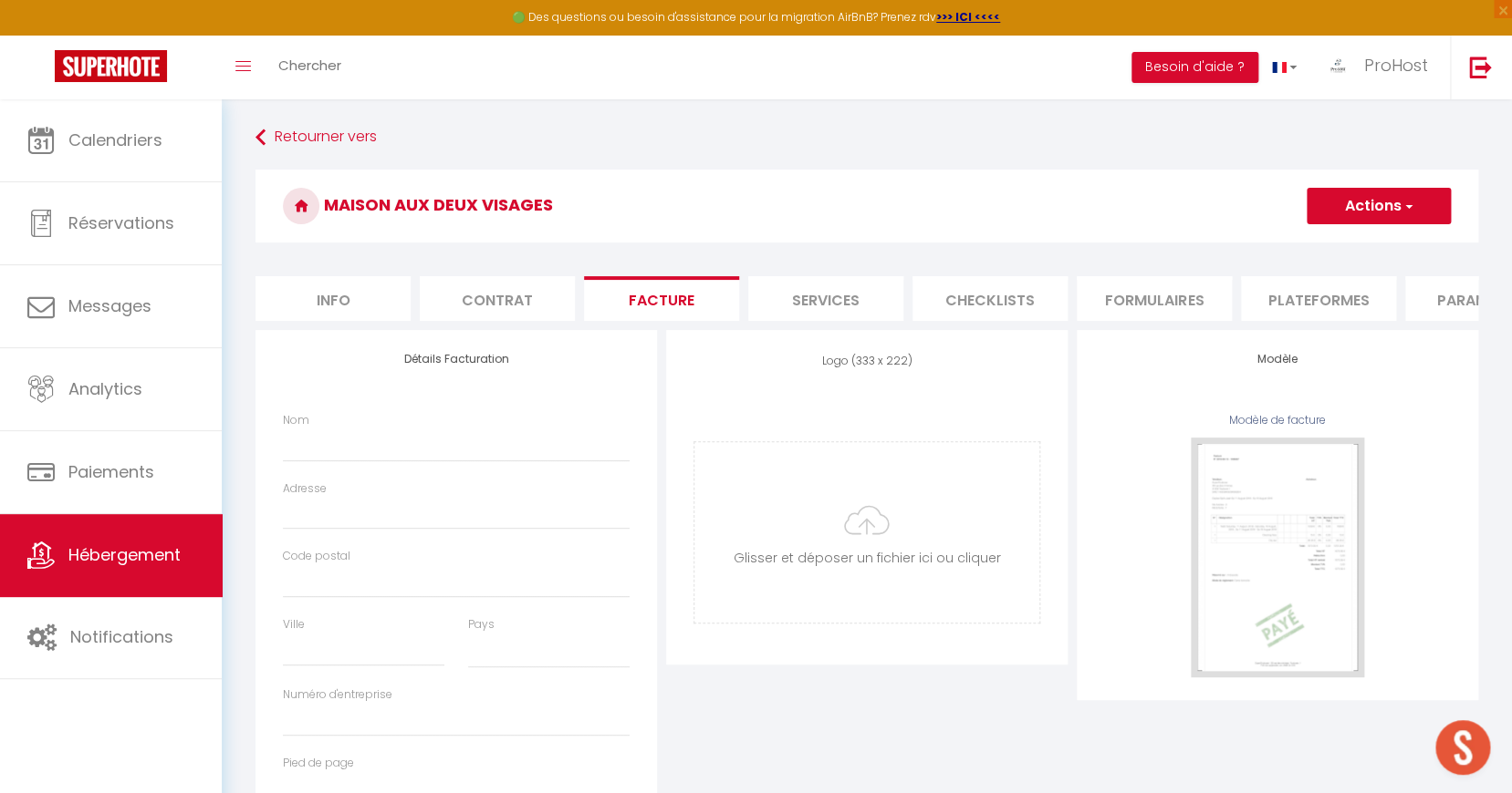
click at [1119, 308] on li "Formulaires" at bounding box center [1154, 298] width 155 height 45
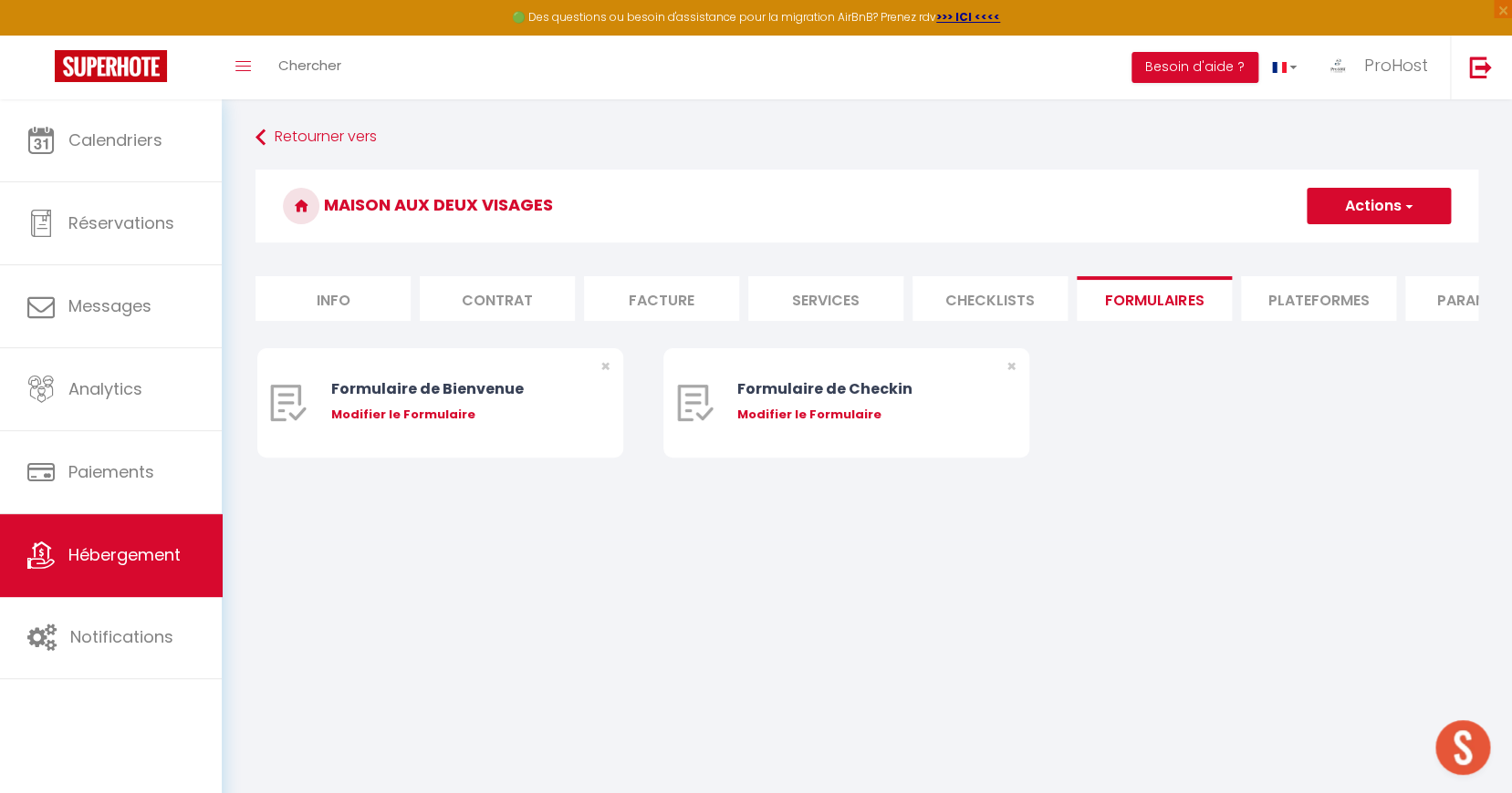
click at [1323, 293] on li "Plateformes" at bounding box center [1319, 298] width 155 height 45
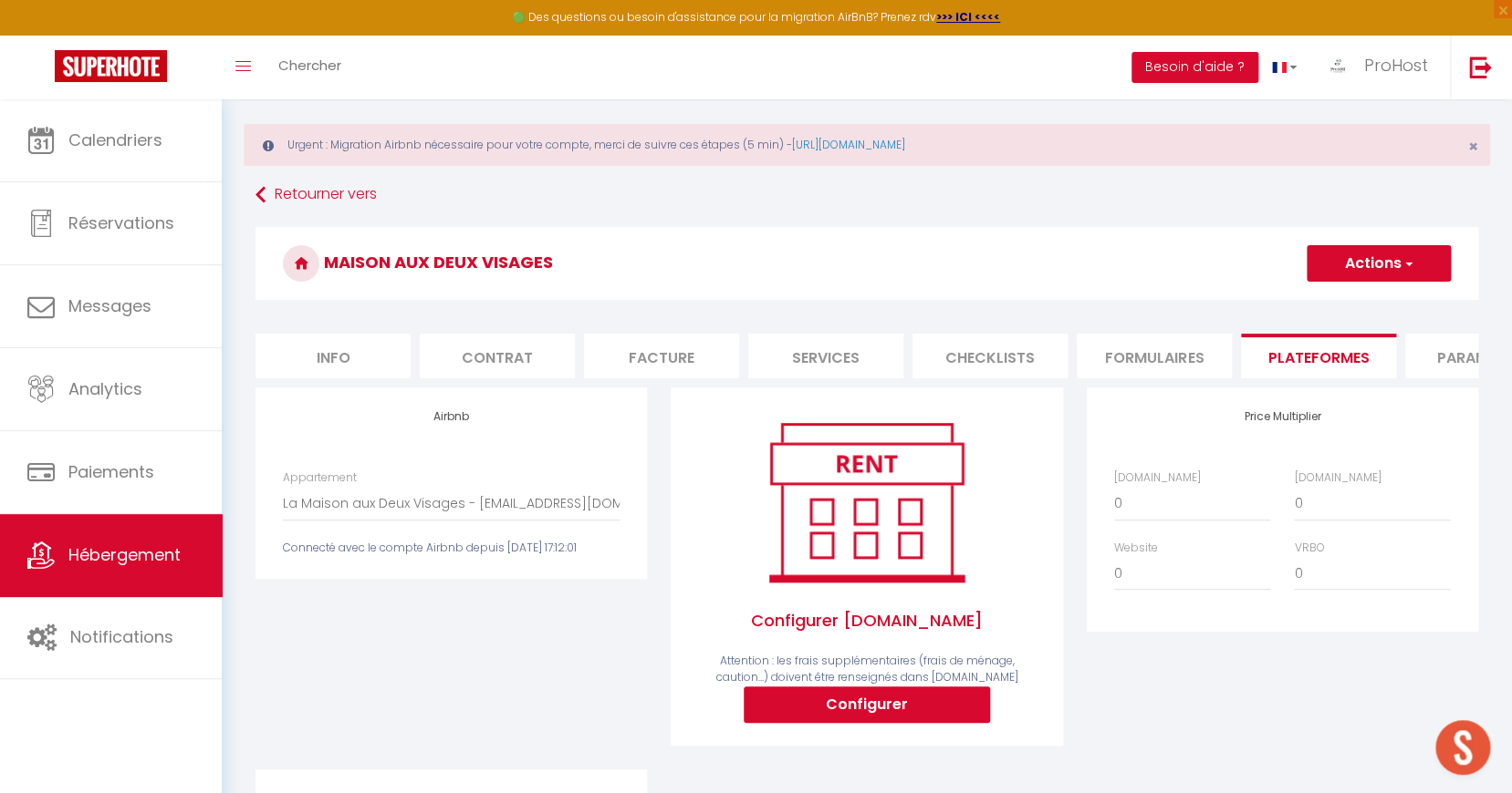
click at [1087, 413] on div "Price Multiplier Airbnb.com 0 + 1 % + 2 % + 3 % + 4 % + 5 % + 6 % + 7 %" at bounding box center [1282, 509] width 392 height 244
select select "+ 10 %"
select select
select select "+ 15 %"
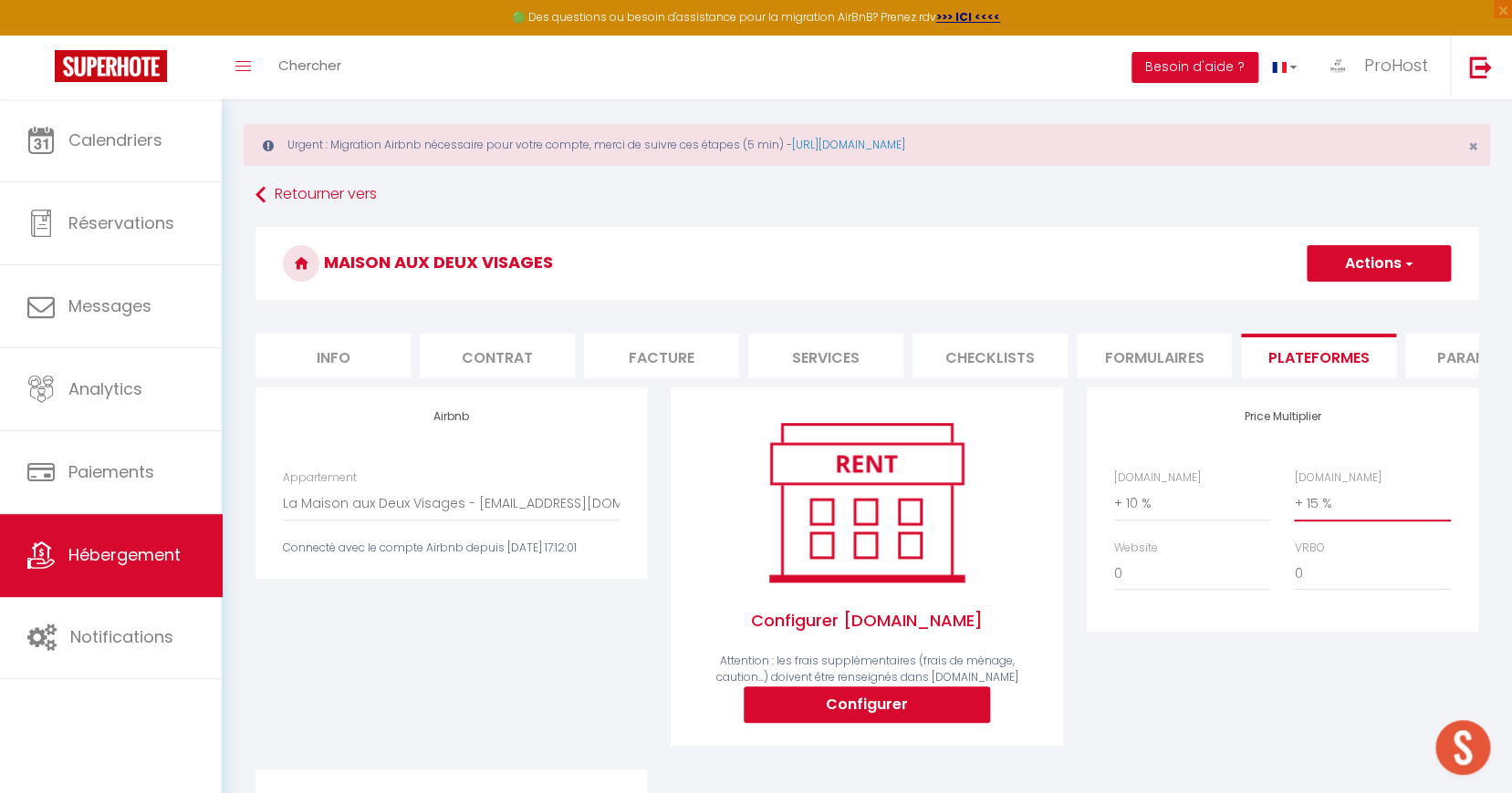
select select
click at [869, 701] on button "Configurer" at bounding box center [866, 706] width 246 height 37
select select
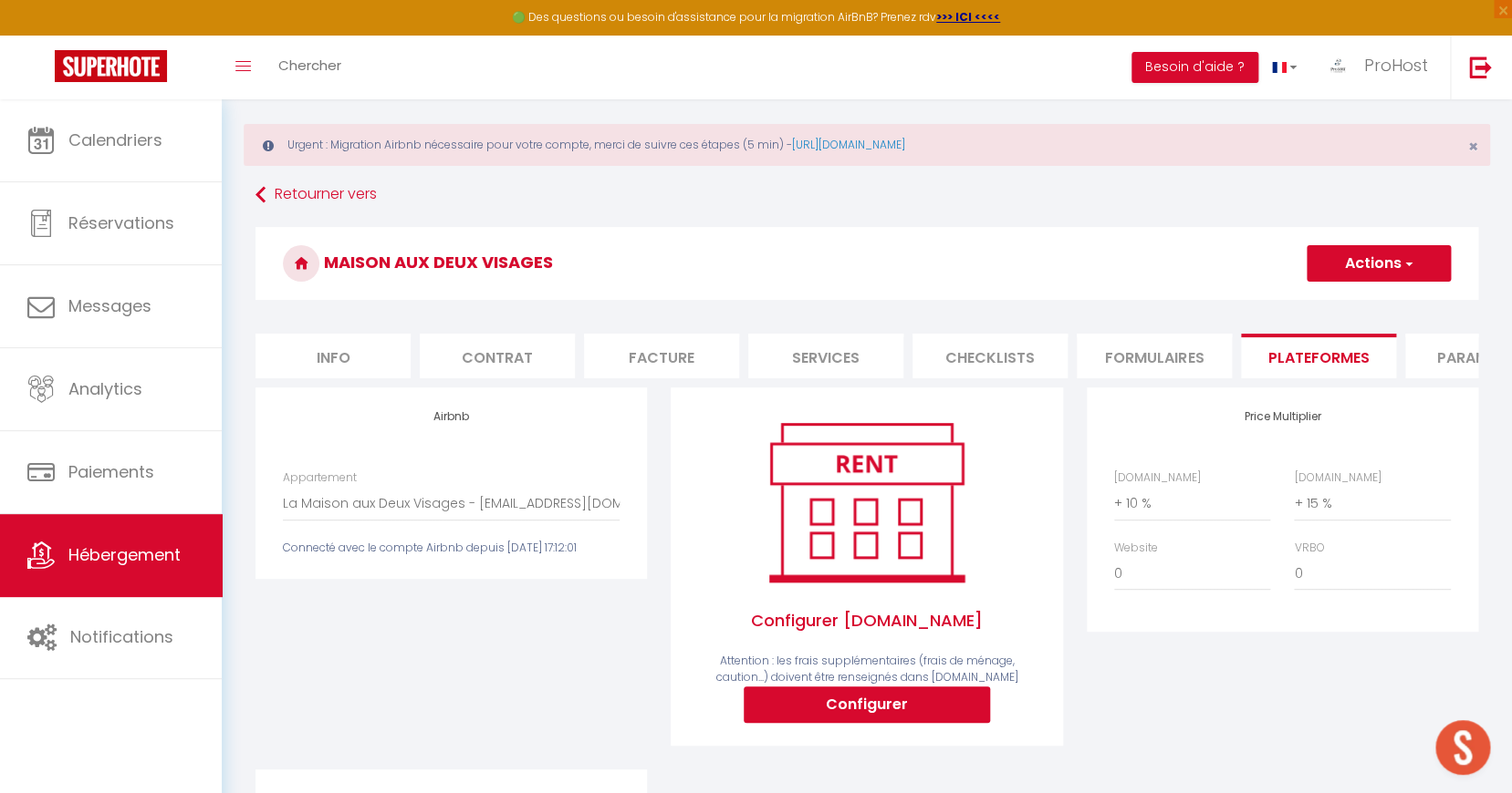
type input "prohost-conciergerie-rcxsvyyf_property@reply.superhote.com"
type input "[EMAIL_ADDRESS][DOMAIN_NAME]"
select select
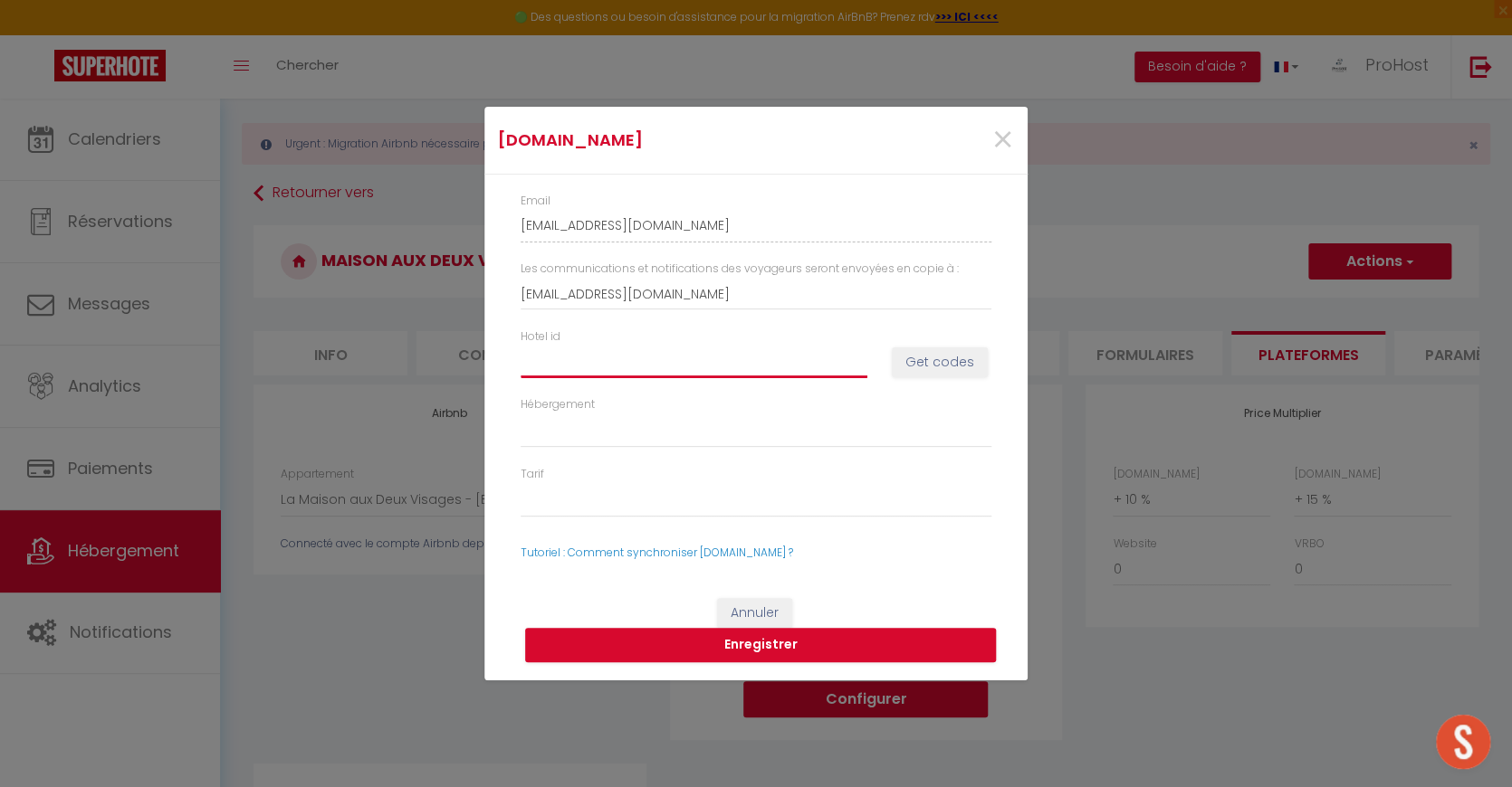
click at [621, 355] on input "Hotel id" at bounding box center [693, 362] width 346 height 33
paste input "15074714"
type input "15074714"
select select
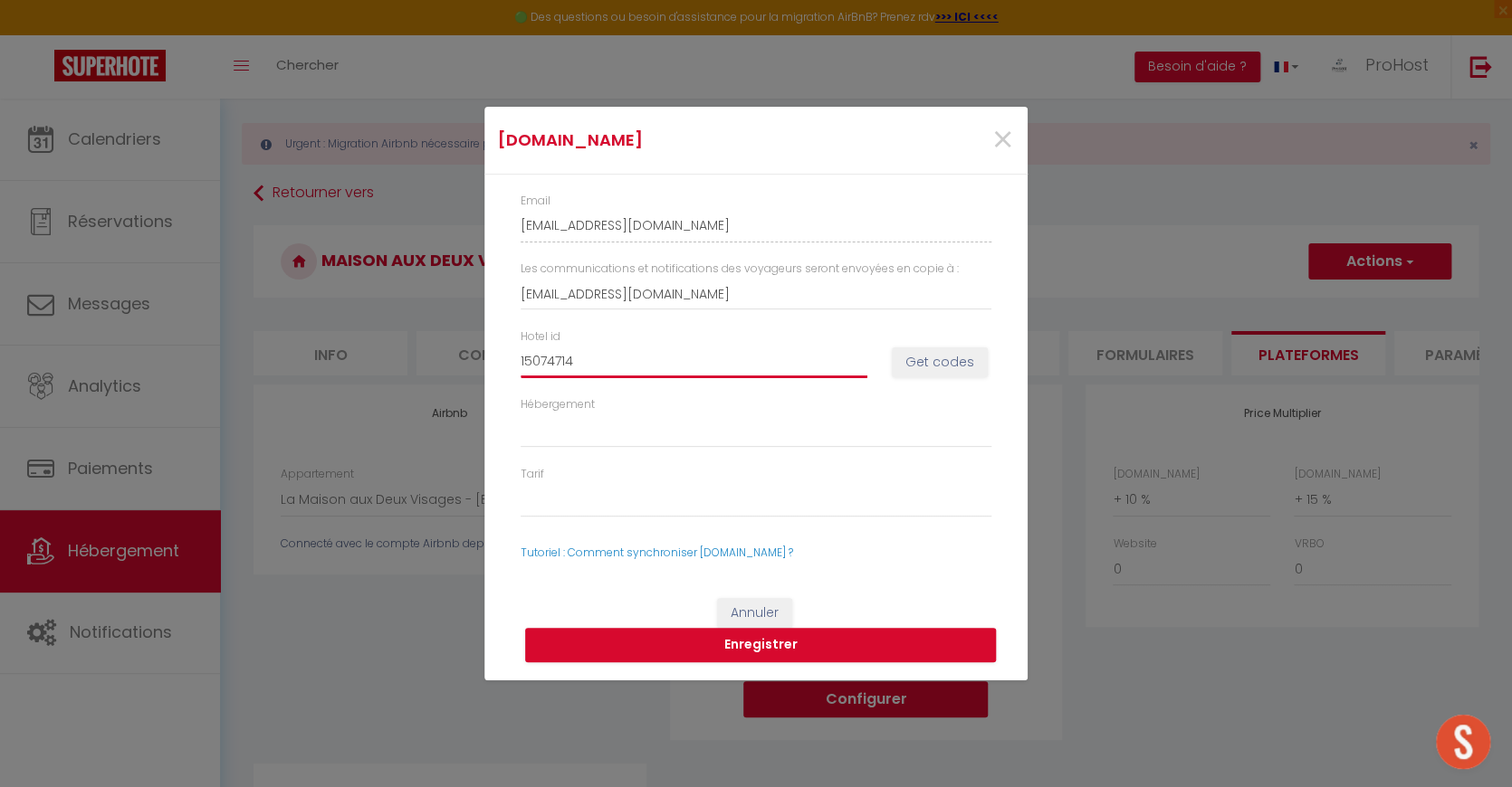
type input "15074714"
click at [933, 358] on button "Get codes" at bounding box center [939, 363] width 96 height 31
select select
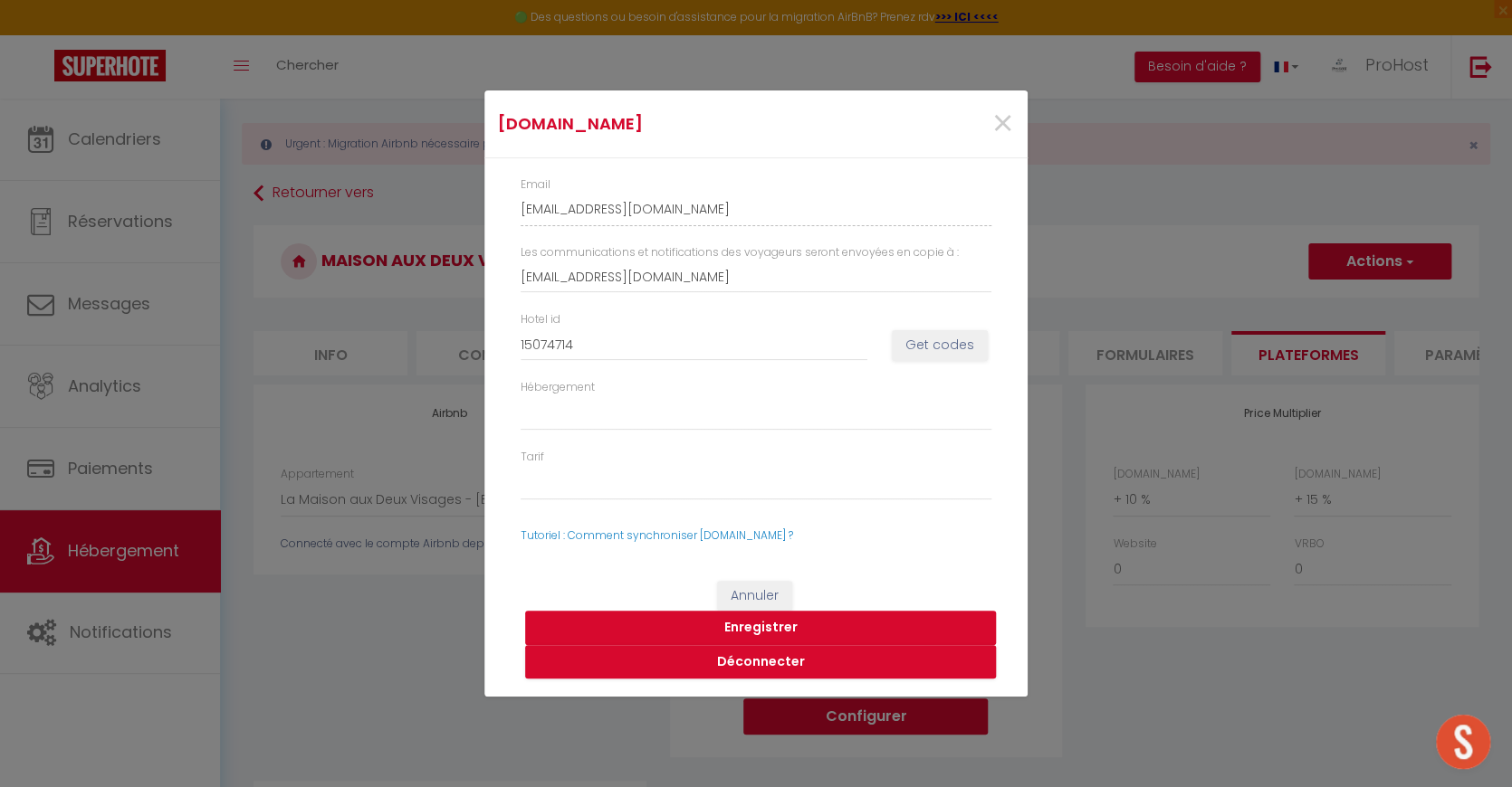
click at [737, 617] on button "Enregistrer" at bounding box center [760, 628] width 471 height 35
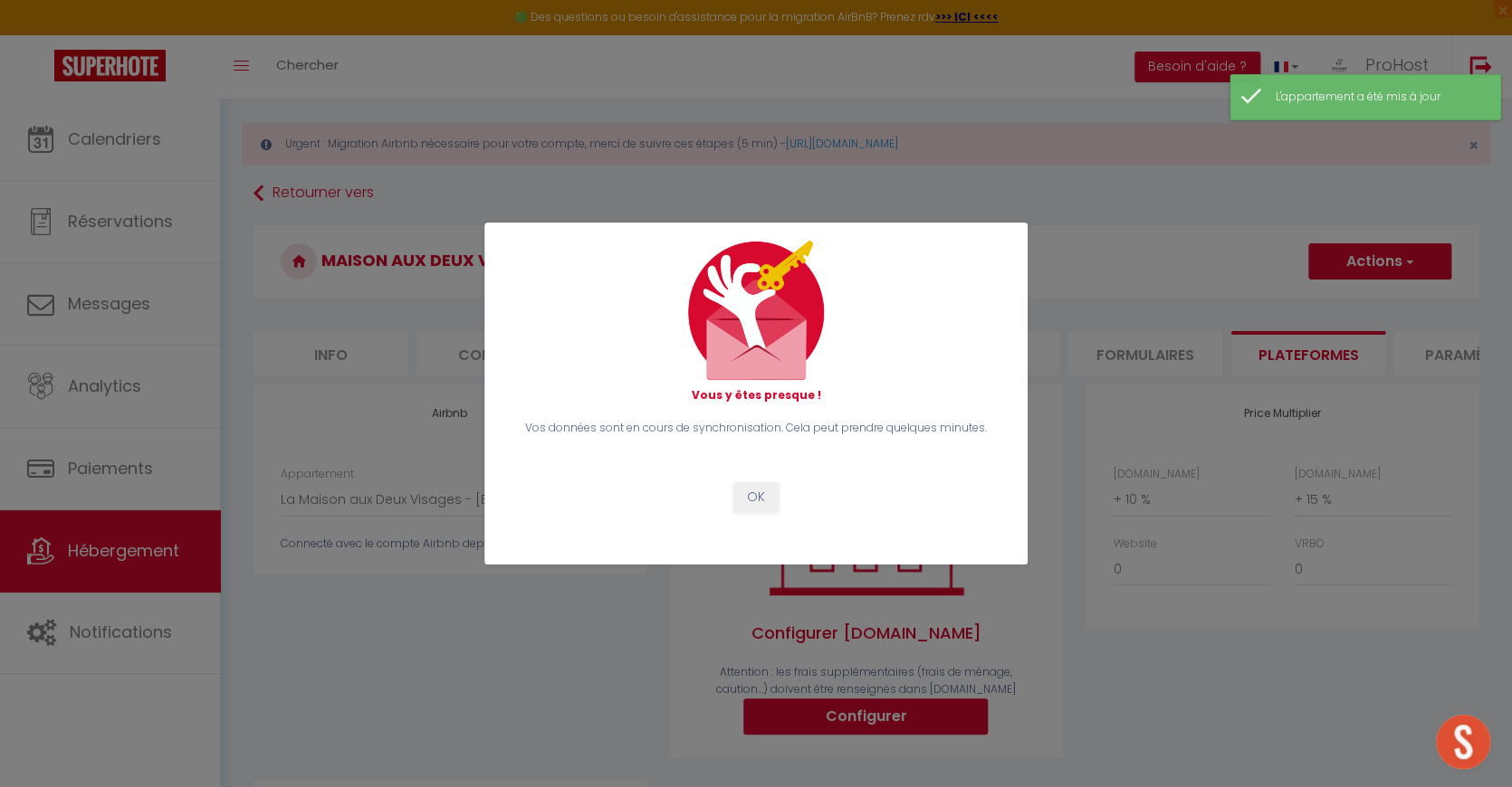
click at [767, 493] on button "OK" at bounding box center [756, 498] width 46 height 31
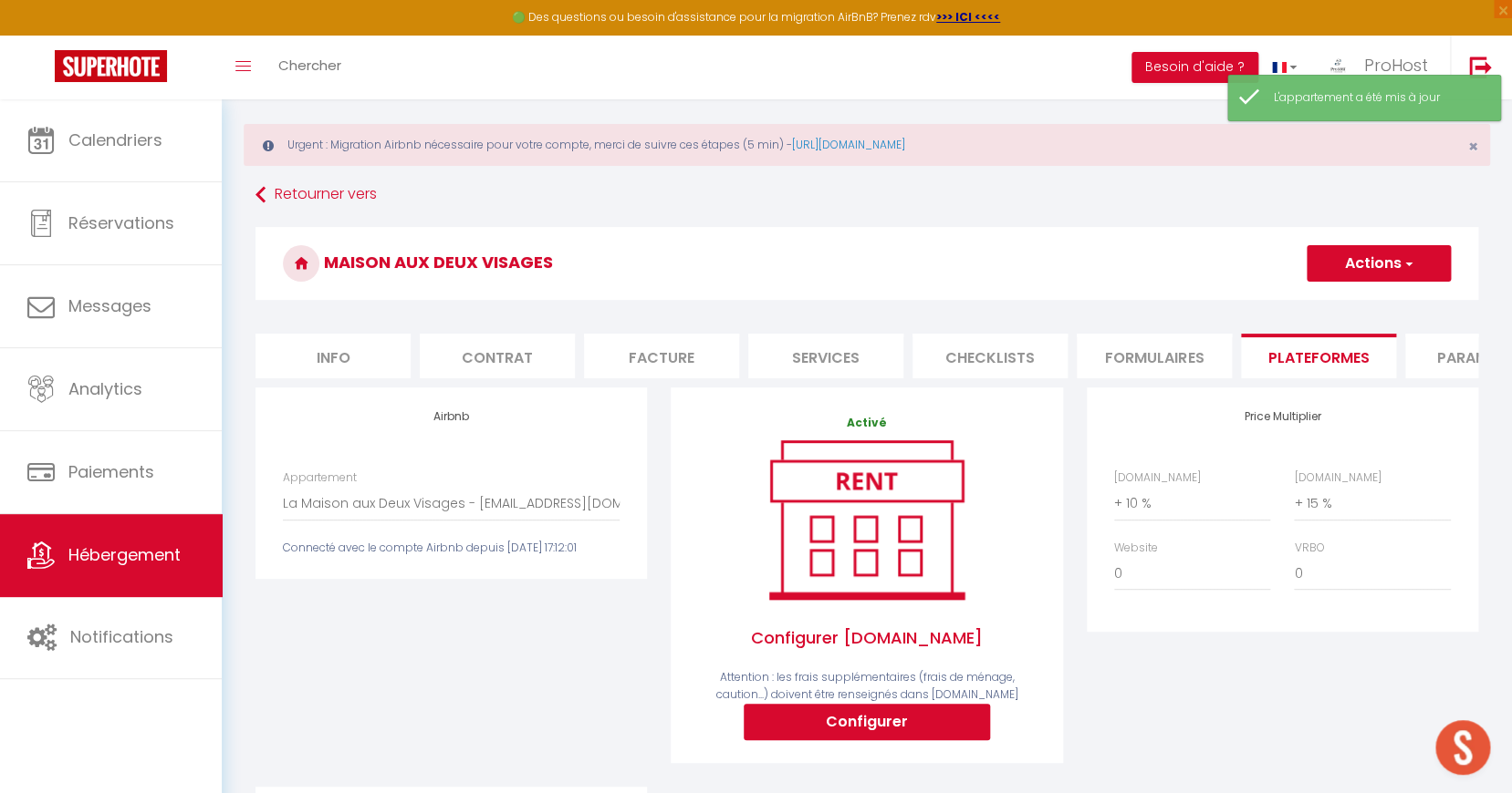
click at [1362, 260] on button "Actions" at bounding box center [1378, 263] width 144 height 37
click at [1338, 292] on link "Enregistrer" at bounding box center [1377, 304] width 144 height 24
